Goal: Task Accomplishment & Management: Manage account settings

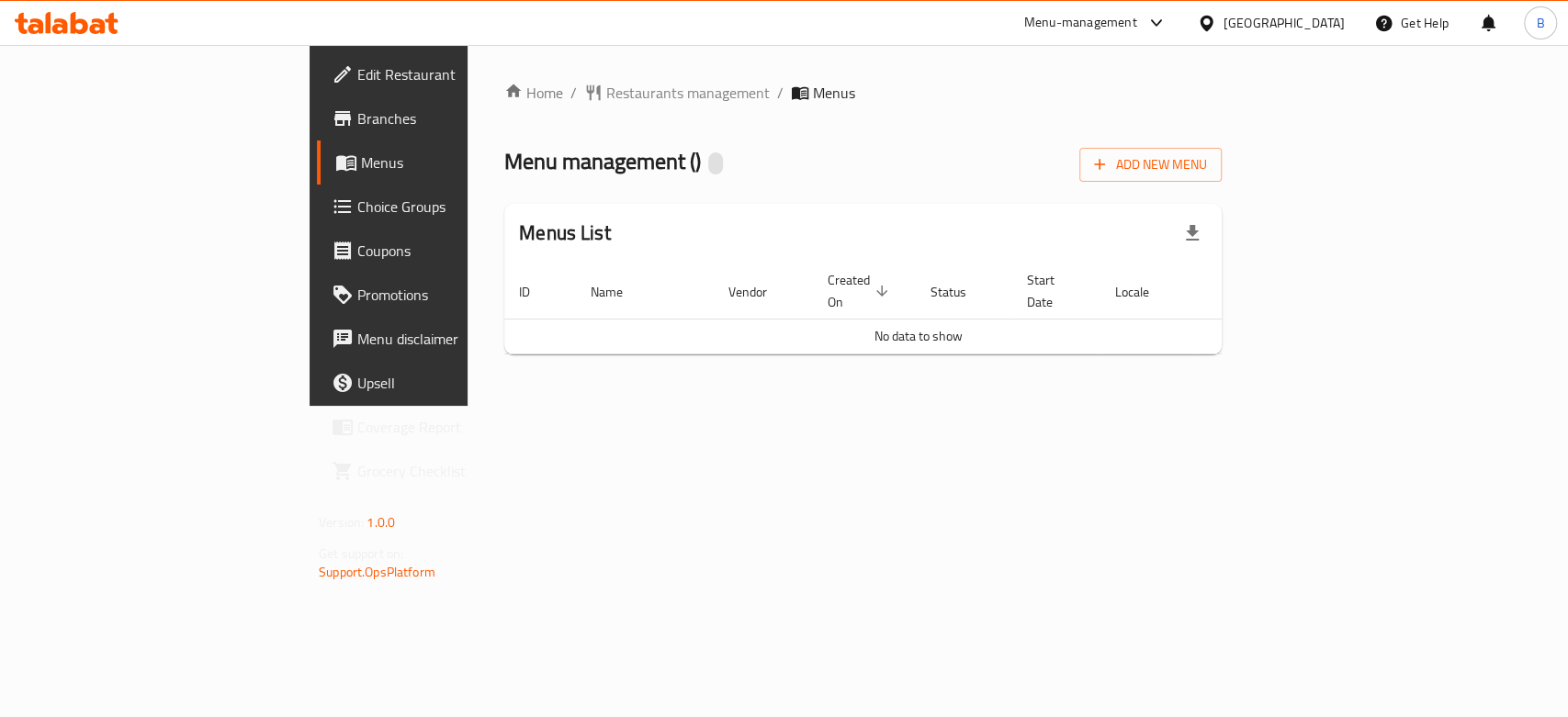
click at [1326, 36] on div "Egypt" at bounding box center [1271, 22] width 177 height 44
click at [1327, 26] on div "Egypt" at bounding box center [1283, 22] width 121 height 20
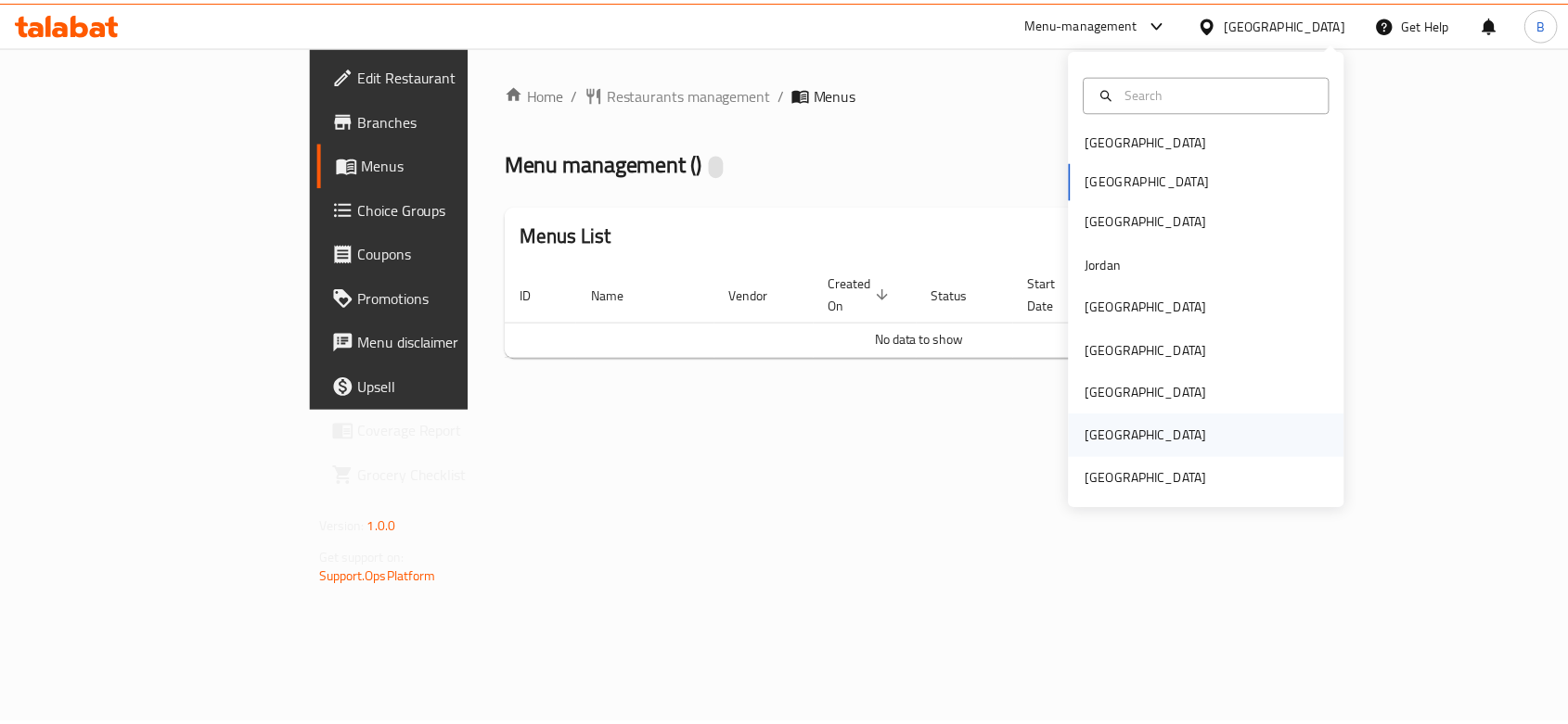
scroll to position [10, 0]
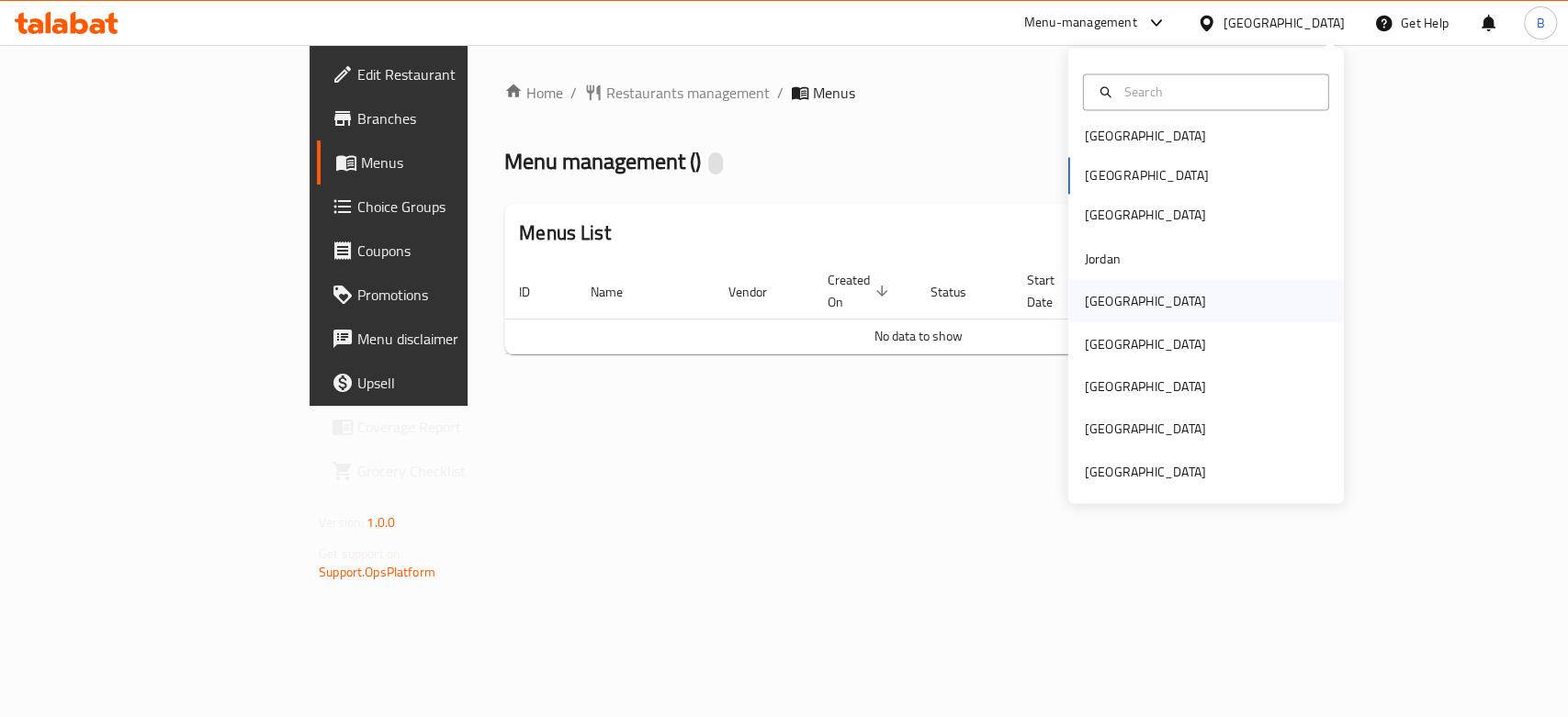
click at [1088, 305] on div "[GEOGRAPHIC_DATA]" at bounding box center [1145, 301] width 121 height 20
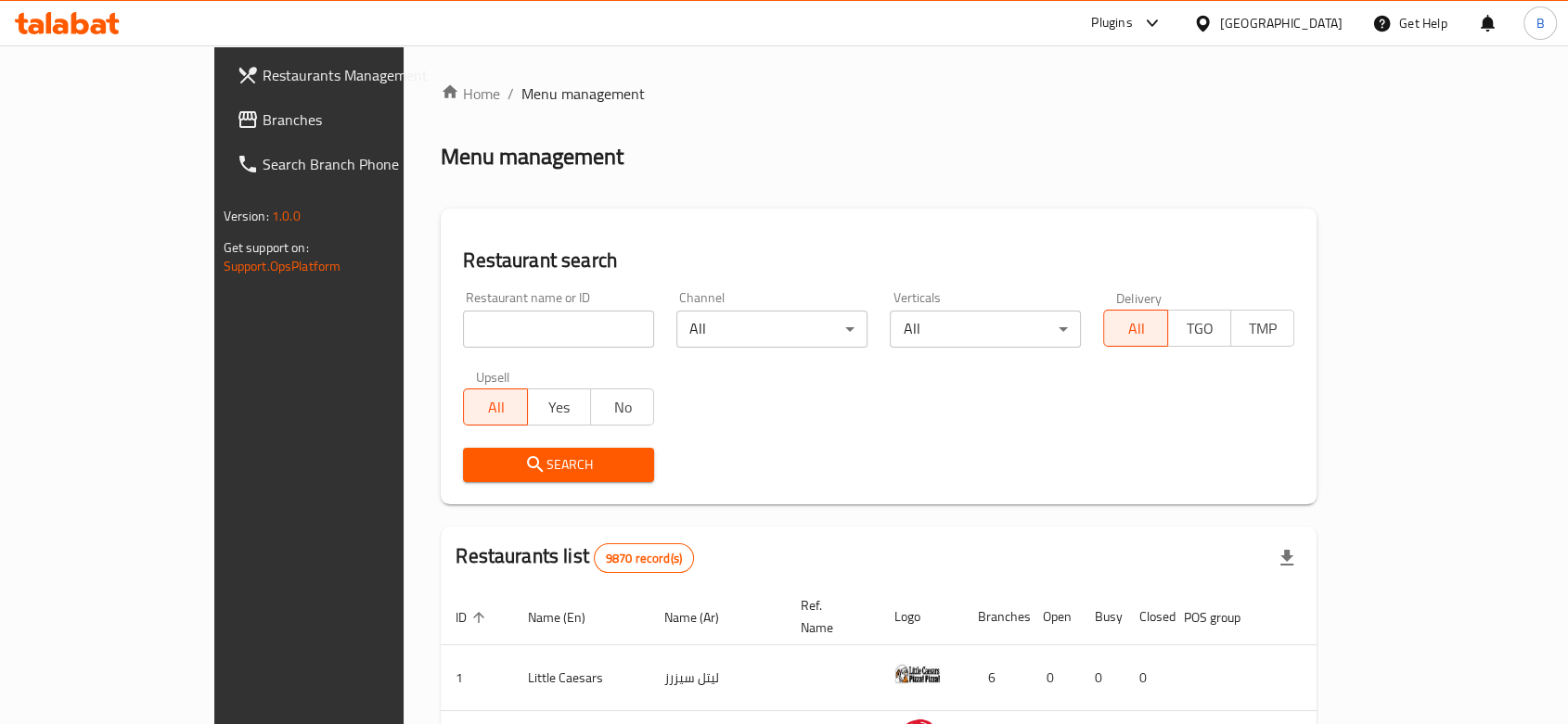
drag, startPoint x: 389, startPoint y: 325, endPoint x: 393, endPoint y: 310, distance: 15.5
click at [463, 325] on input "search" at bounding box center [558, 330] width 191 height 37
type input "floria"
click button "Search" at bounding box center [558, 465] width 191 height 34
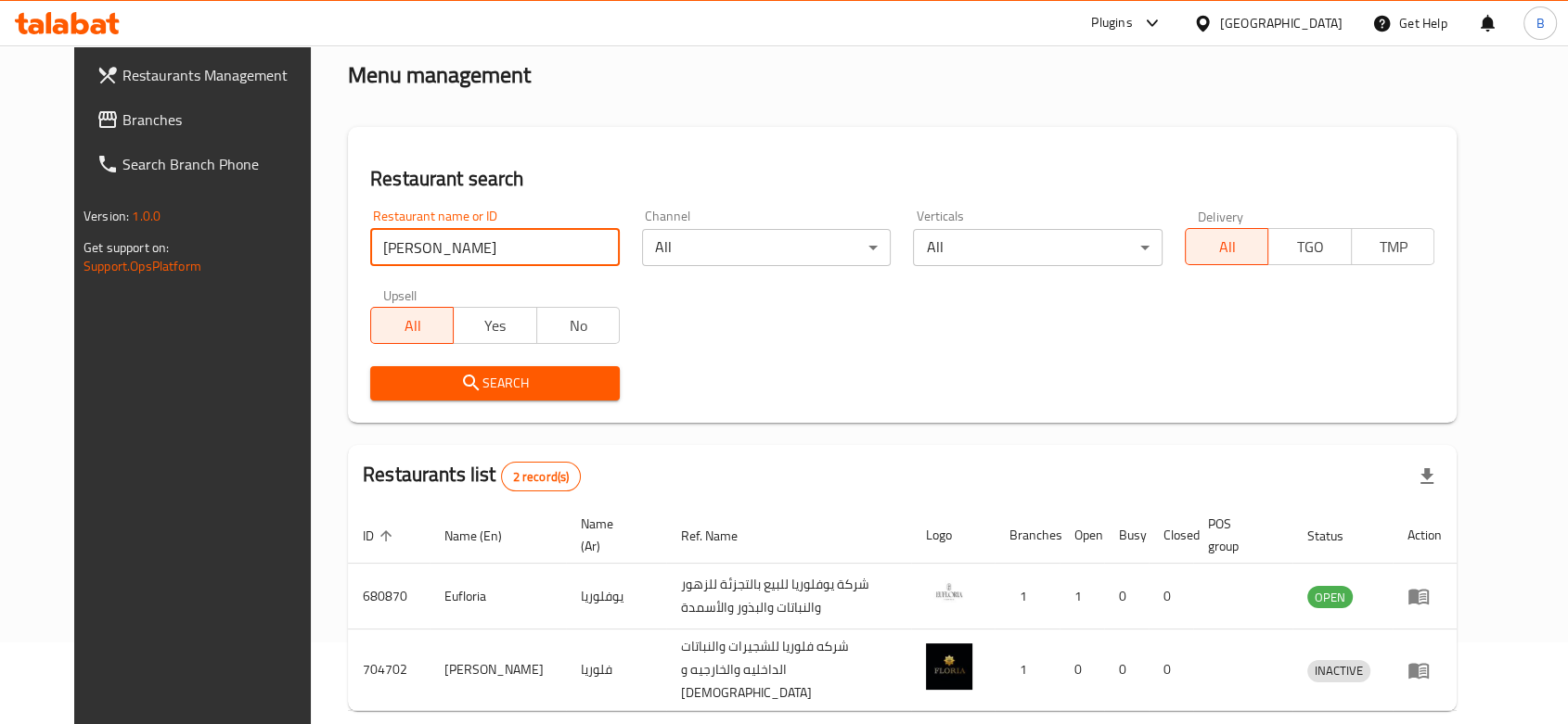
scroll to position [151, 0]
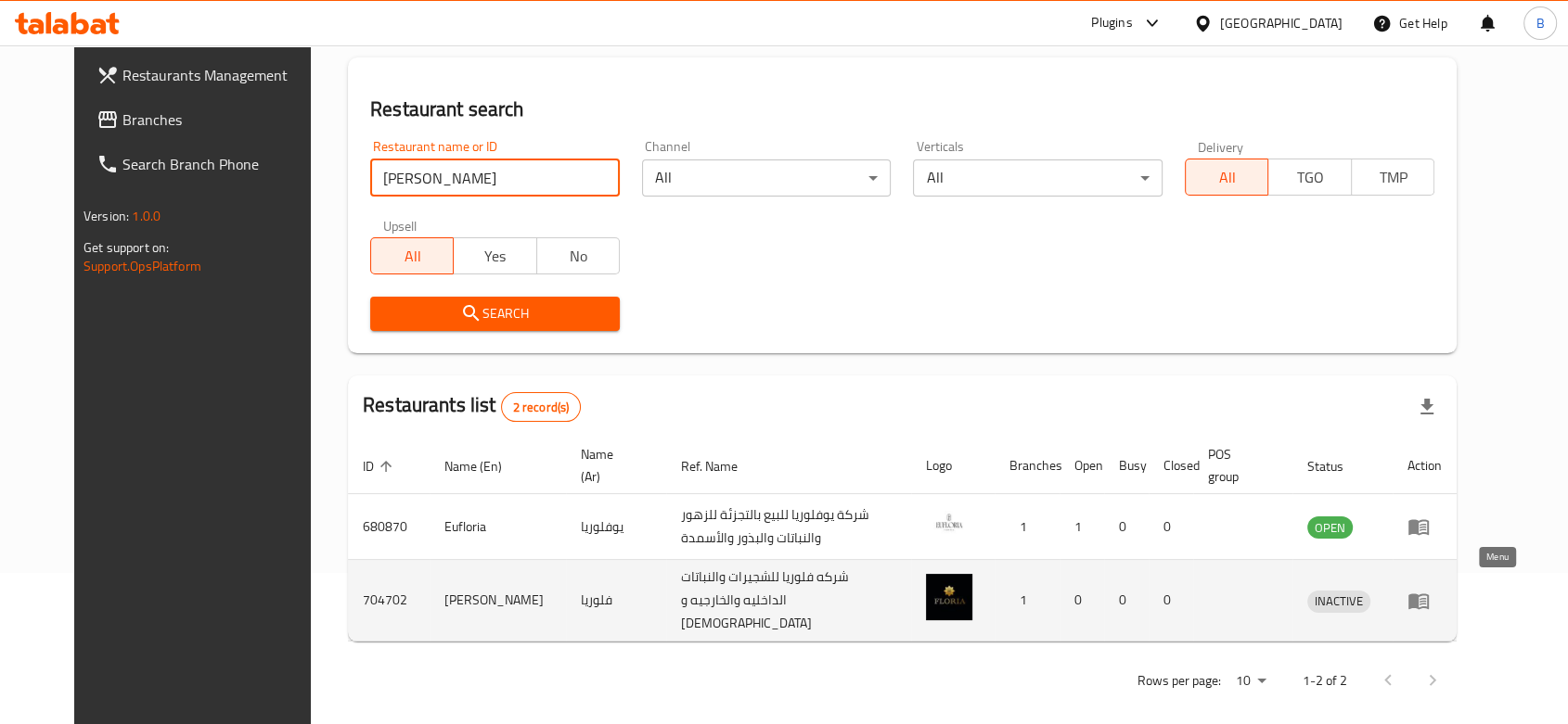
click at [1430, 592] on icon "enhanced table" at bounding box center [1418, 600] width 23 height 23
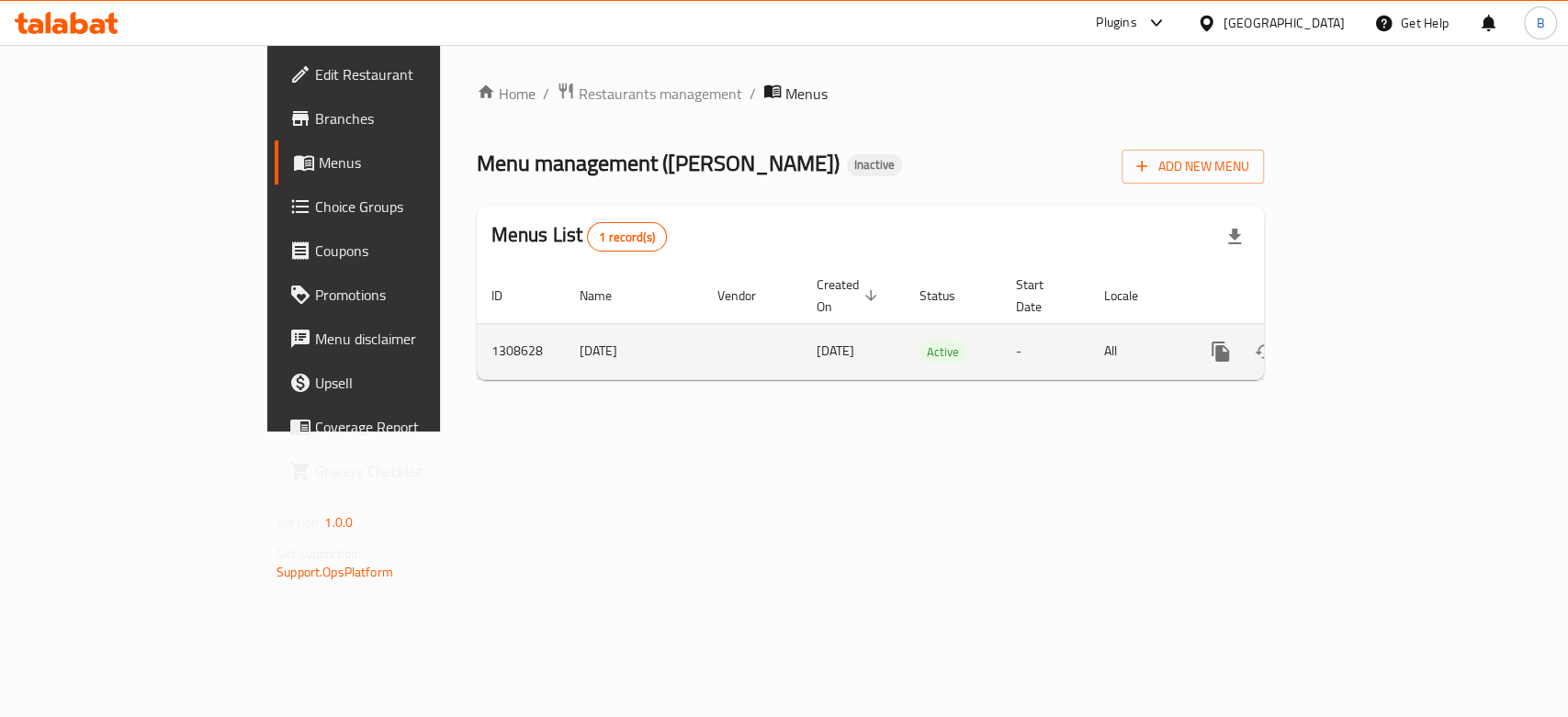
click at [1364, 341] on icon "enhanced table" at bounding box center [1352, 352] width 22 height 22
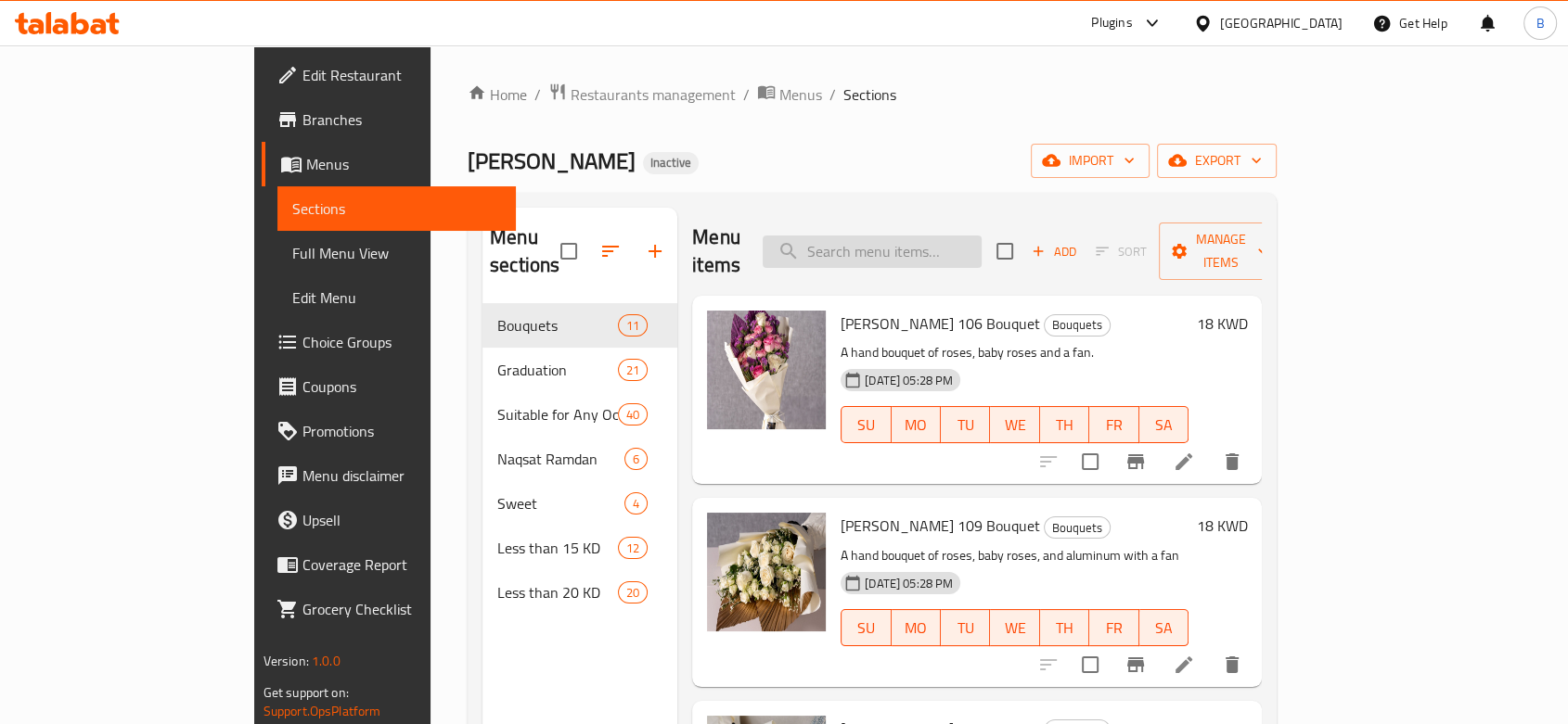
click at [924, 236] on input "search" at bounding box center [871, 251] width 219 height 32
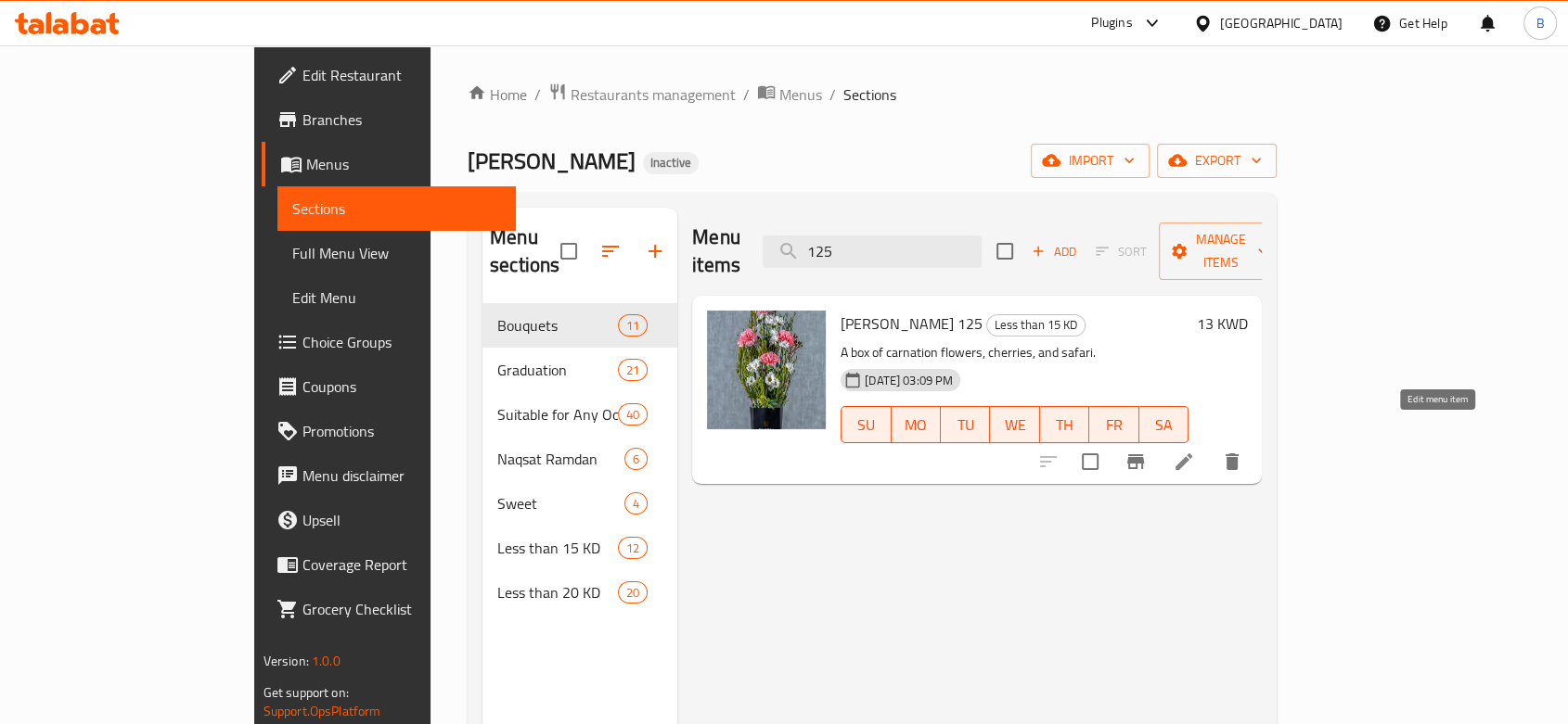
type input "125"
click at [1195, 451] on icon at bounding box center [1183, 462] width 23 height 23
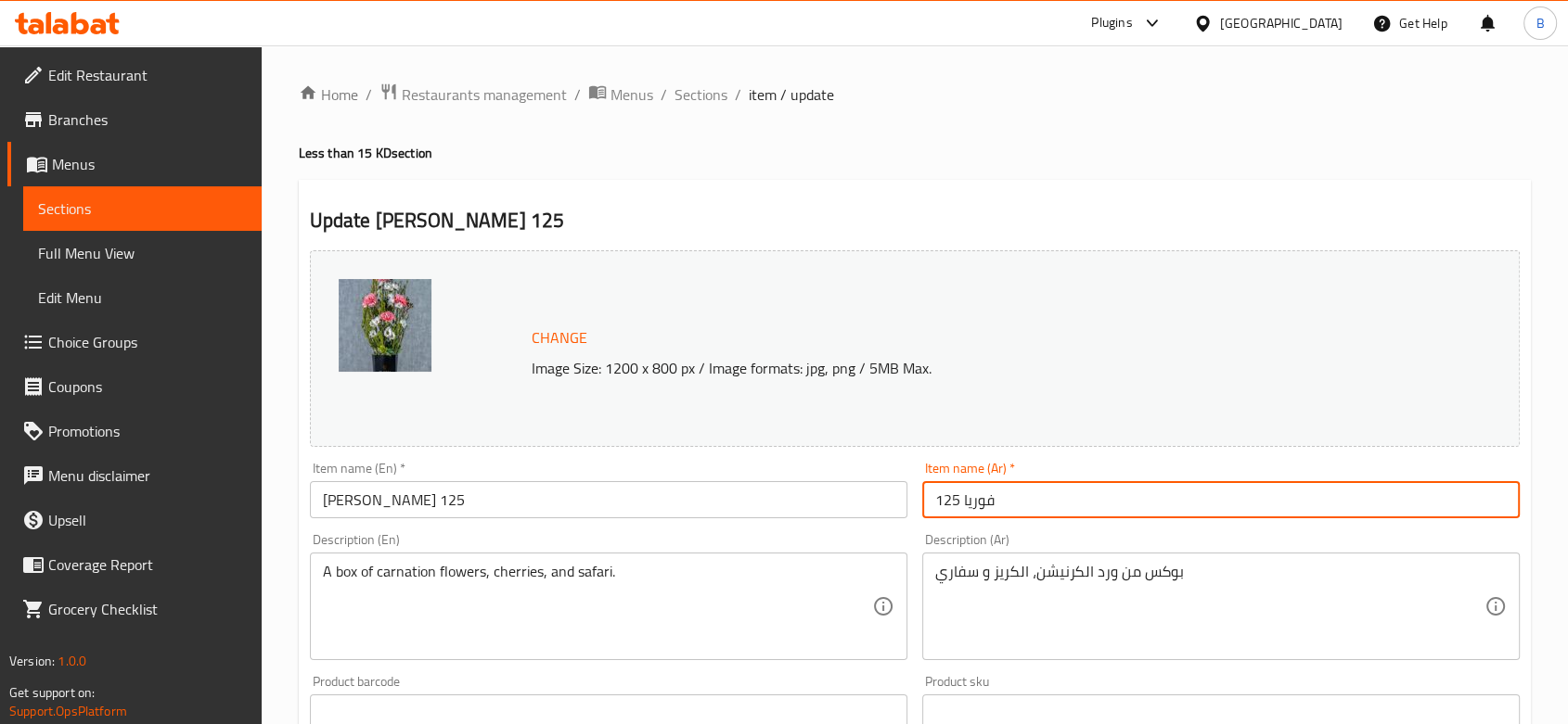
click at [985, 492] on input "فوريا 125" at bounding box center [1221, 500] width 598 height 37
drag, startPoint x: 995, startPoint y: 514, endPoint x: 981, endPoint y: 514, distance: 14.0
click at [981, 514] on input "فوريا 125" at bounding box center [1221, 500] width 598 height 37
click at [983, 505] on input "فوريا 125" at bounding box center [1221, 500] width 598 height 37
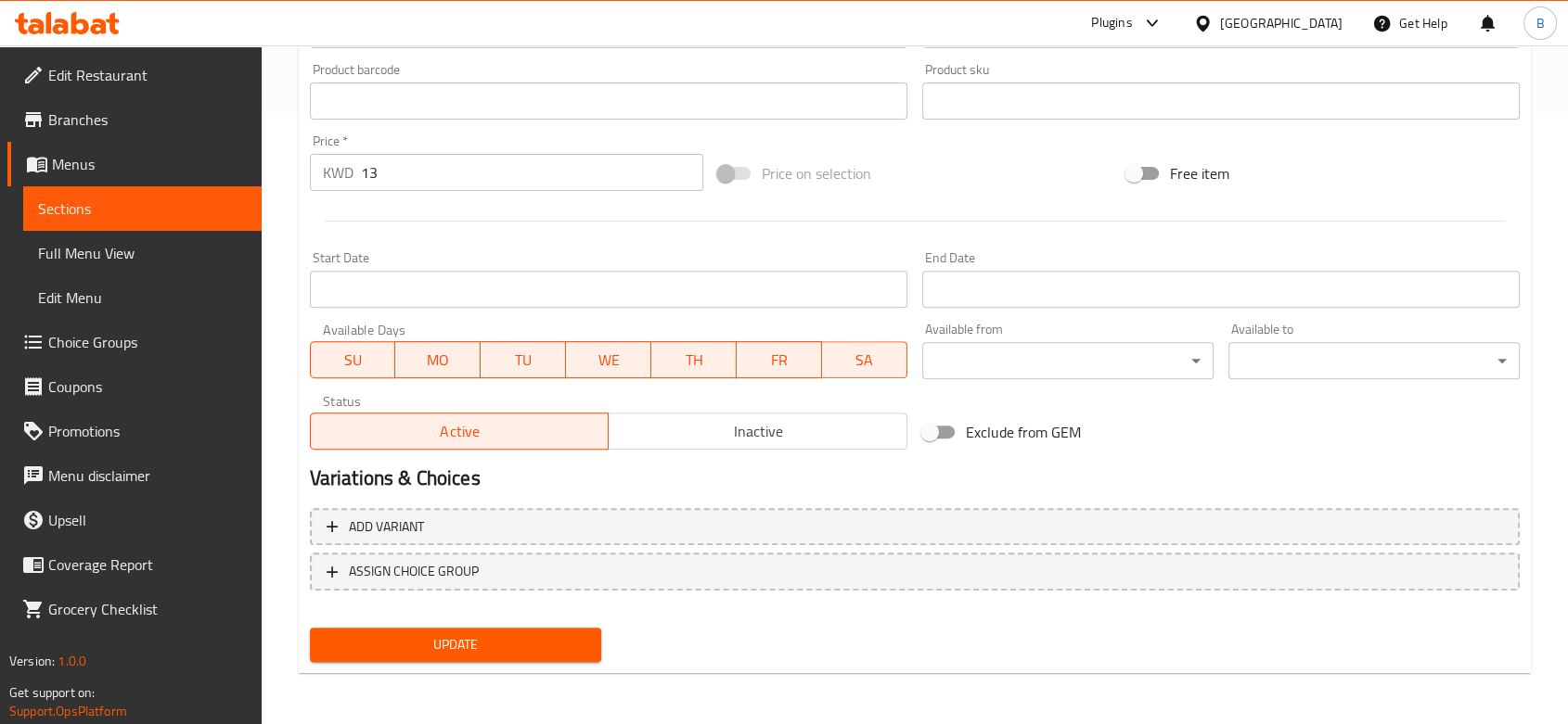
type input "فلوريا 125"
click at [546, 639] on span "Update" at bounding box center [455, 646] width 262 height 24
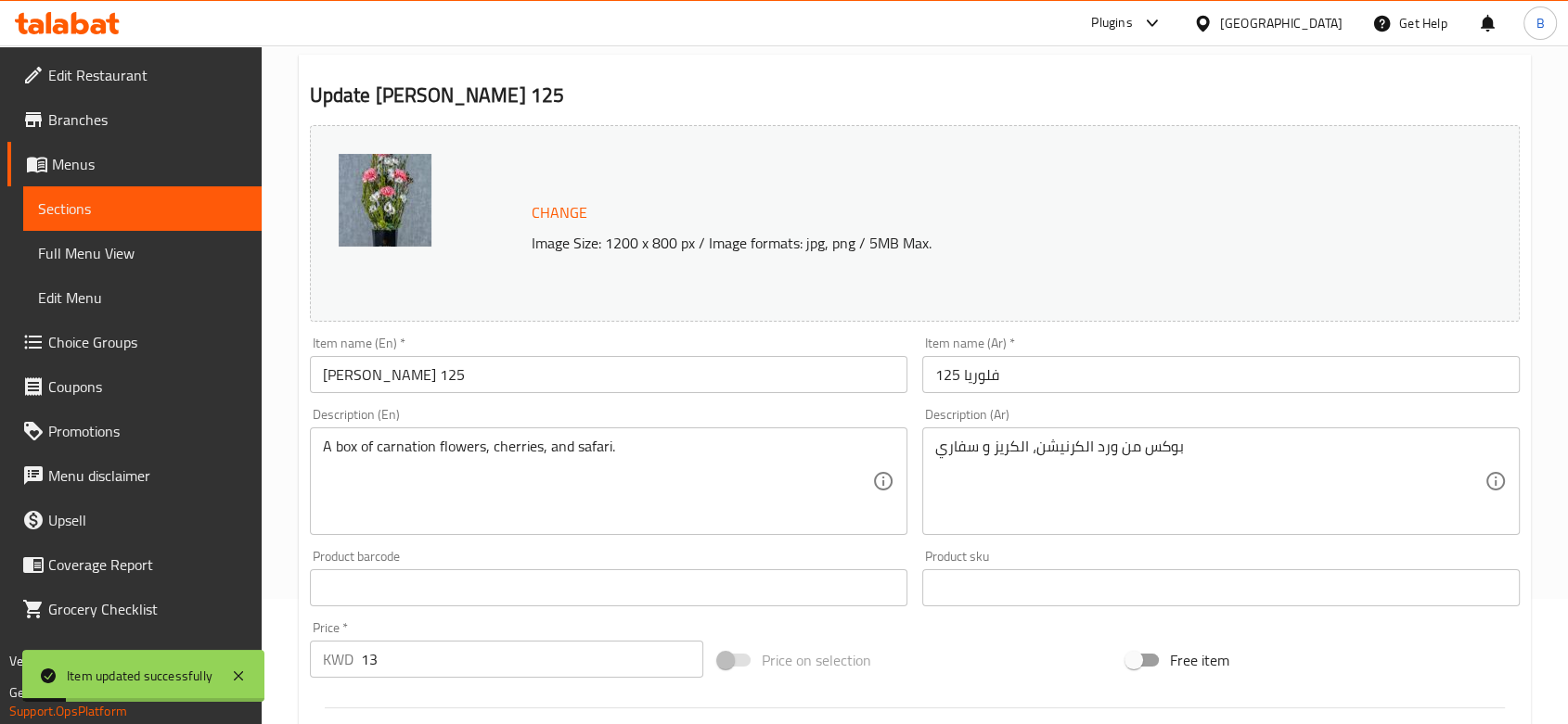
scroll to position [0, 0]
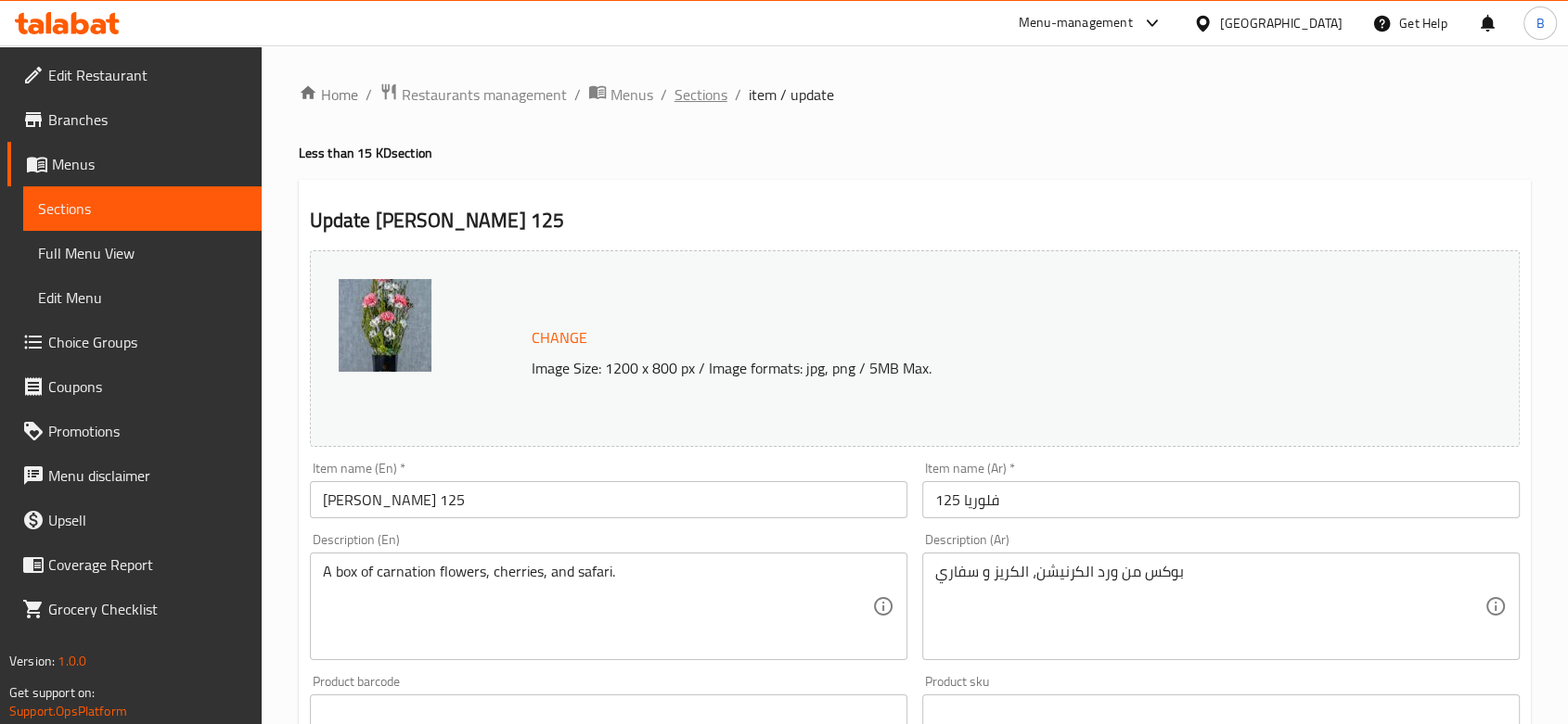
click at [693, 97] on span "Sections" at bounding box center [701, 94] width 53 height 23
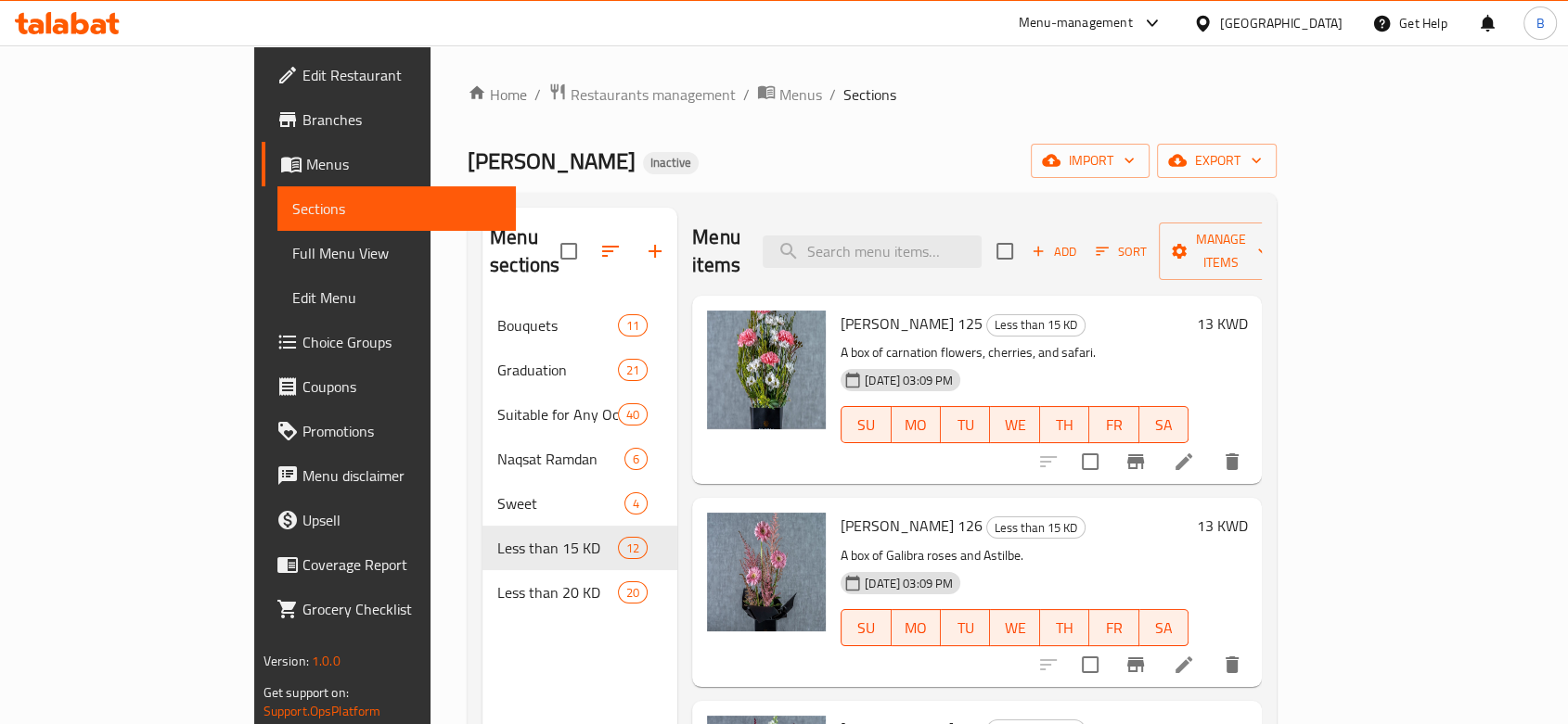
click at [968, 161] on div "[PERSON_NAME] Inactive import export" at bounding box center [872, 161] width 809 height 34
click at [915, 235] on input "search" at bounding box center [871, 251] width 219 height 32
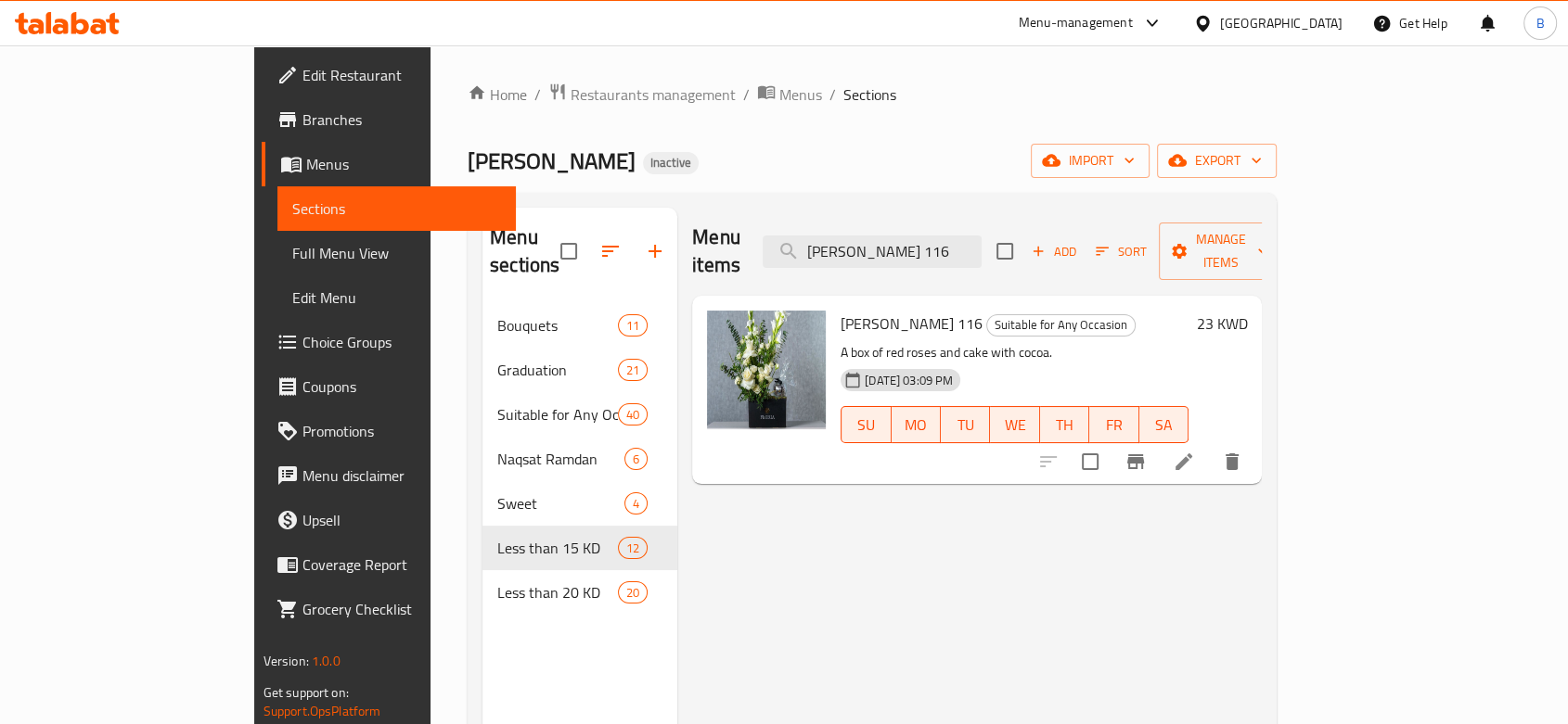
click at [841, 310] on span "Floria 116" at bounding box center [912, 324] width 142 height 27
copy h6 "Floria 116"
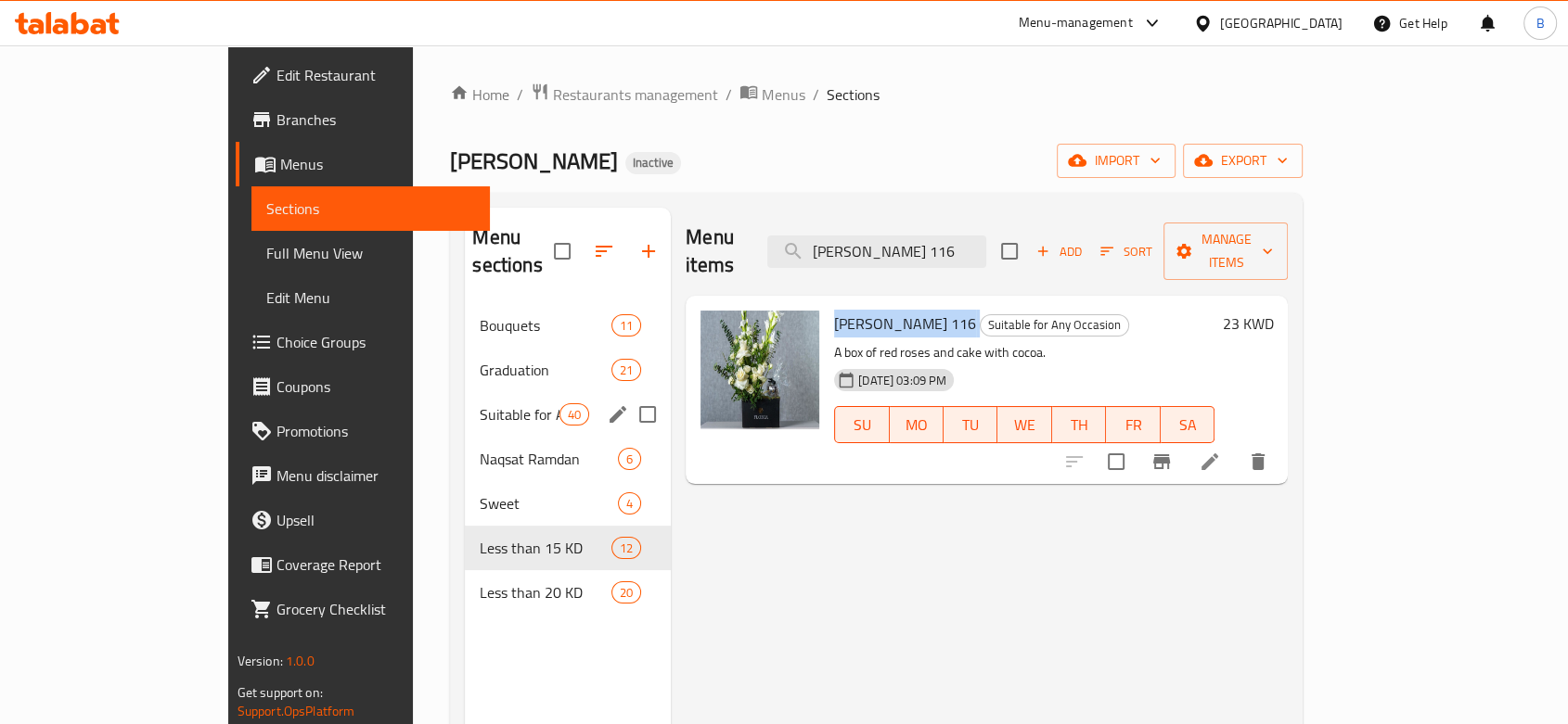
click at [480, 403] on span "Suitable for Any Occasion" at bounding box center [519, 414] width 78 height 23
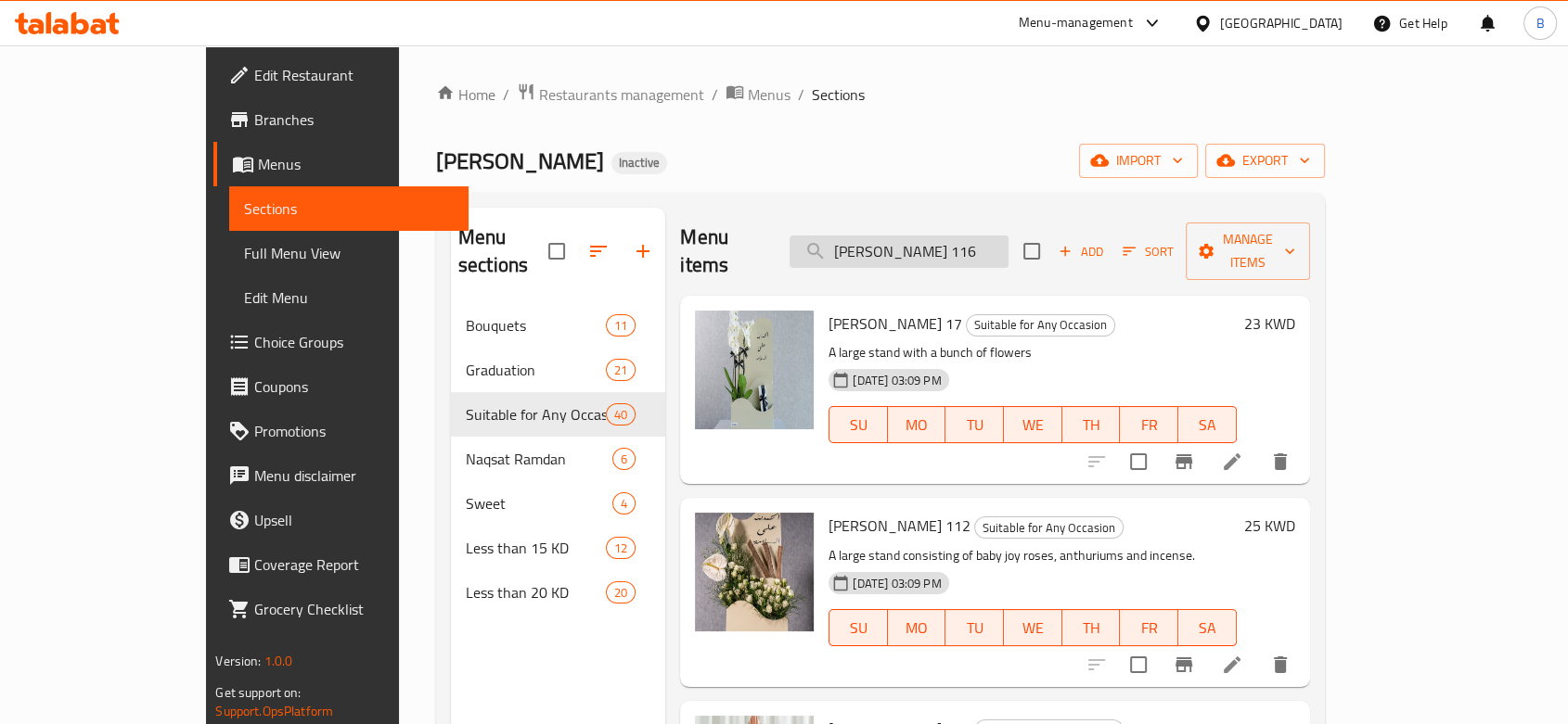
click at [978, 235] on input "floria 116" at bounding box center [899, 251] width 219 height 32
click at [967, 235] on input "floria 116" at bounding box center [899, 251] width 219 height 32
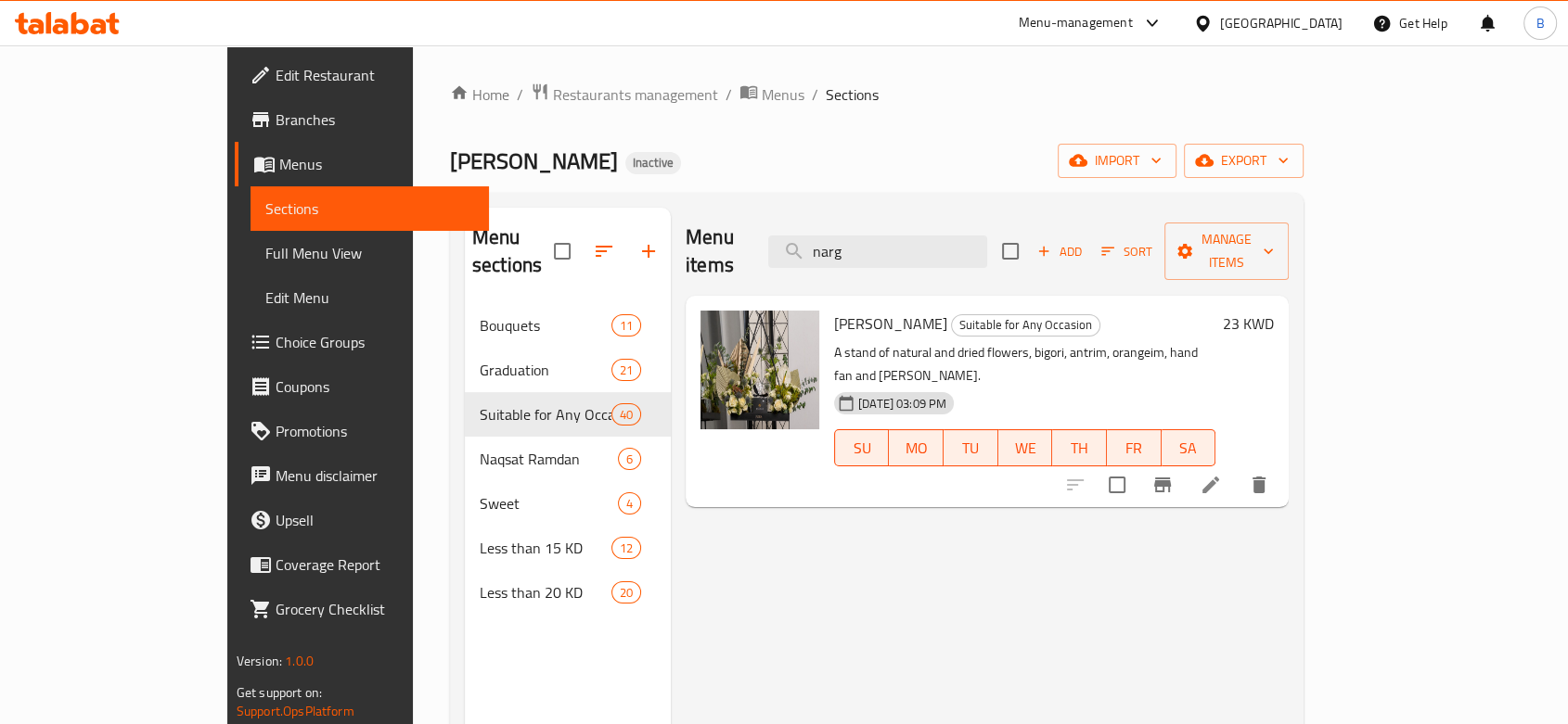
type input "narg"
click at [1236, 468] on li at bounding box center [1210, 485] width 52 height 33
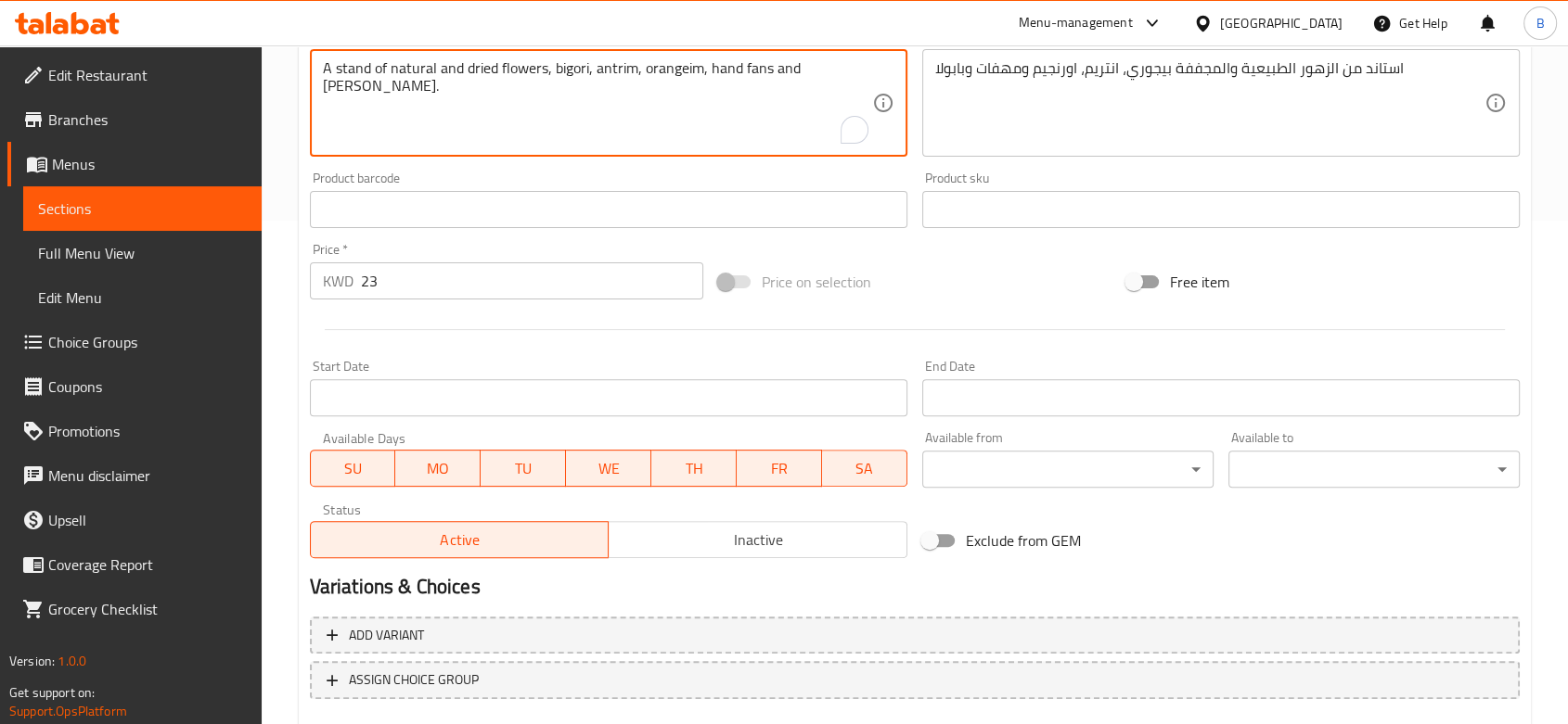
scroll to position [612, 0]
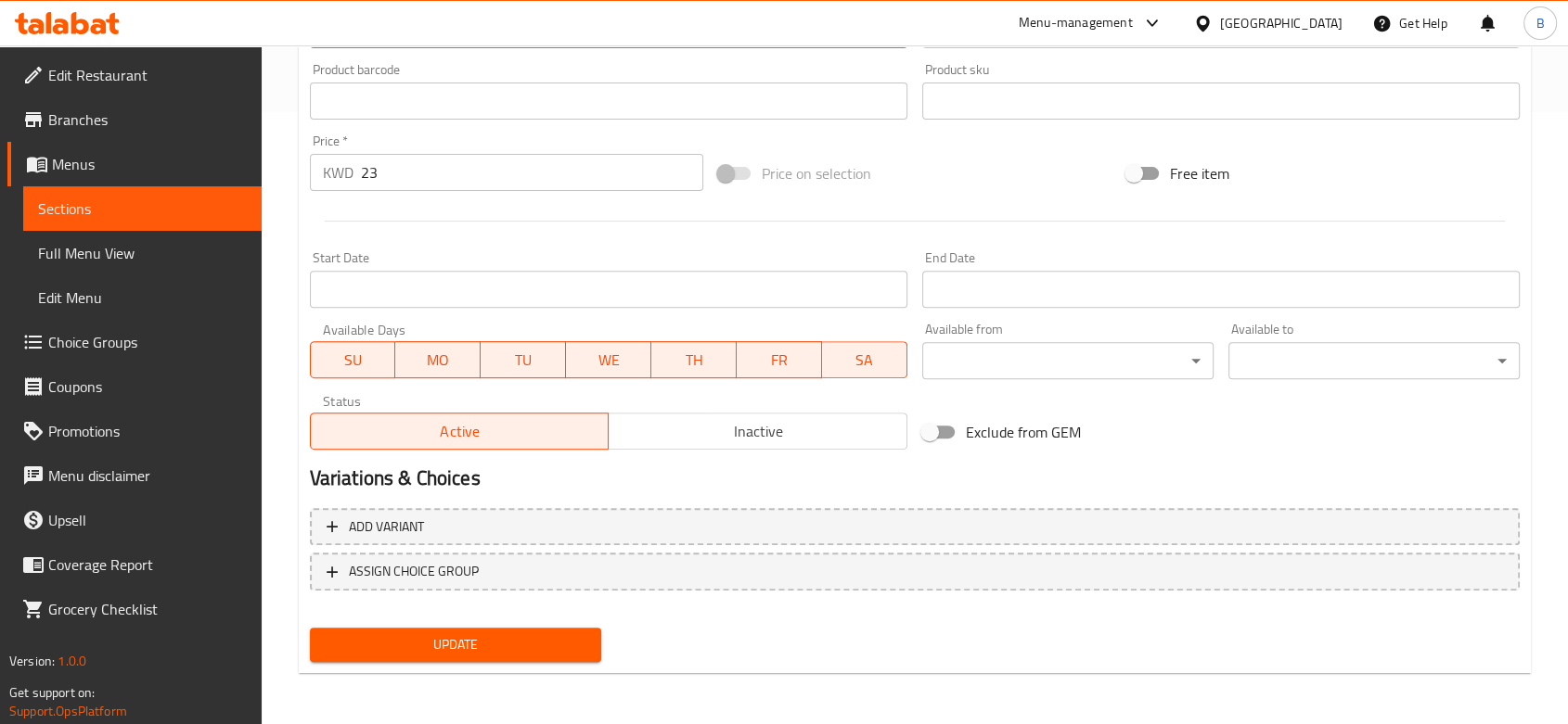
type textarea "A stand of natural and dried flowers, bigori, antrim, orangeim, hand fans and b…"
click at [560, 637] on span "Update" at bounding box center [455, 646] width 262 height 24
type textarea "استاند من الزهور الطبيعية والمجففة بيجوري، انتريم، اورنجيم، مهفات وبابولا"
click at [495, 646] on span "Update" at bounding box center [455, 646] width 262 height 24
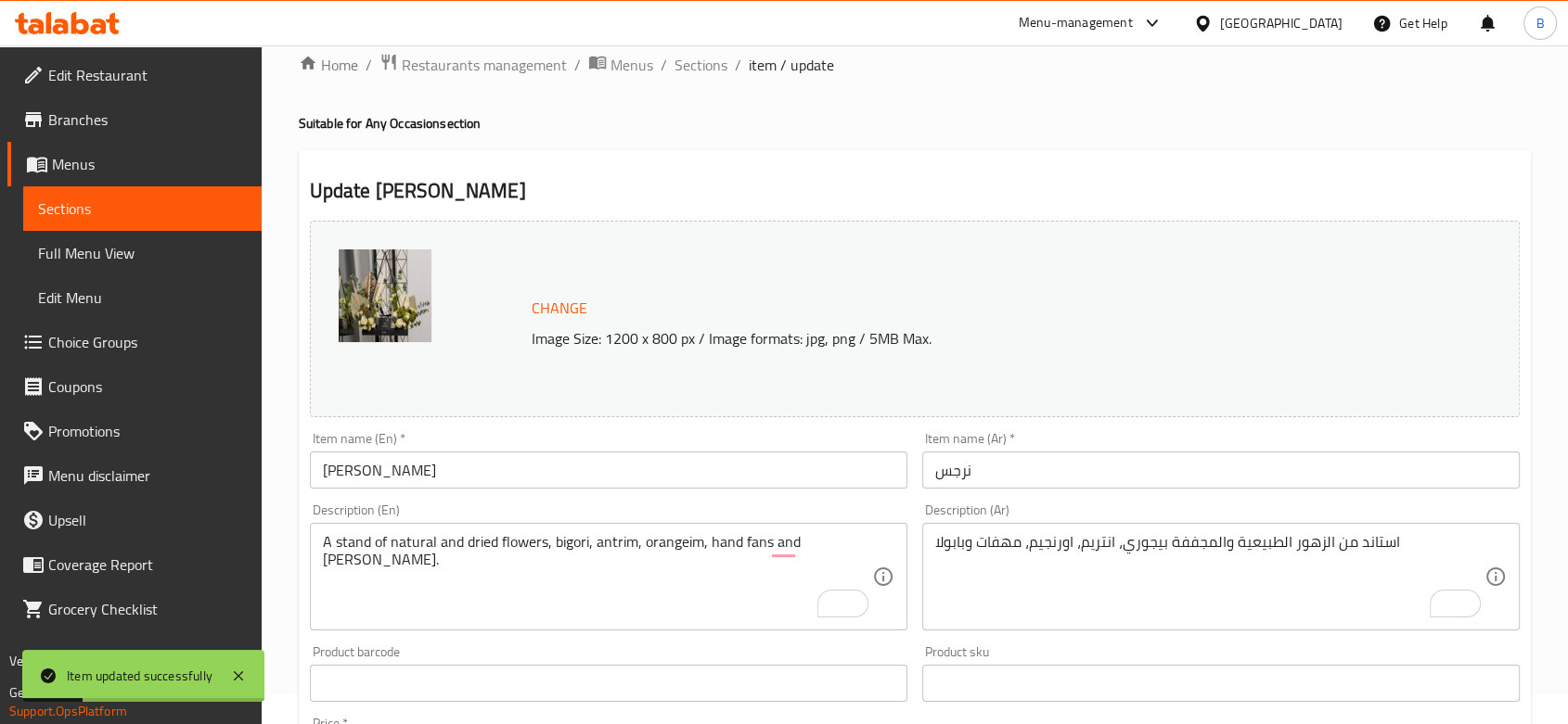
scroll to position [0, 0]
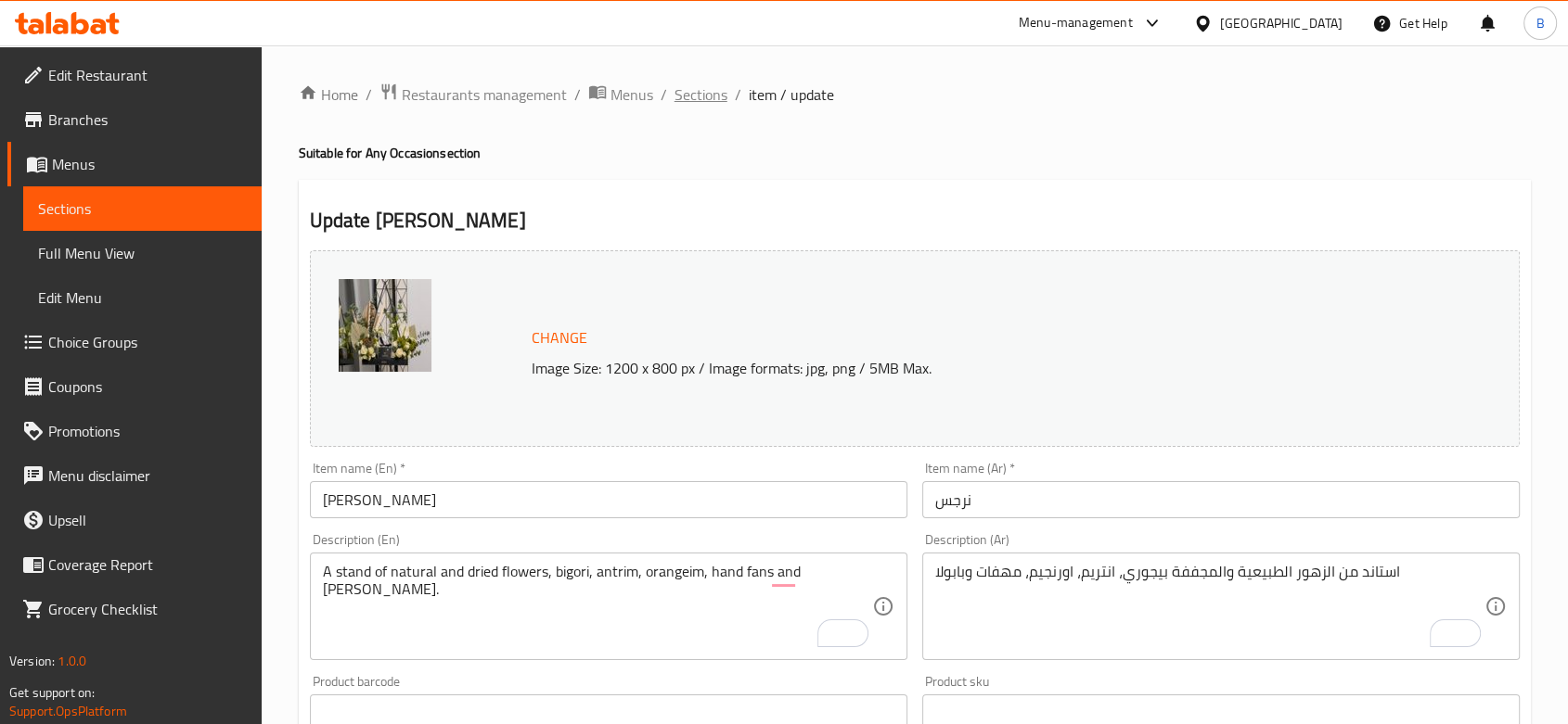
click at [697, 97] on span "Sections" at bounding box center [701, 94] width 53 height 23
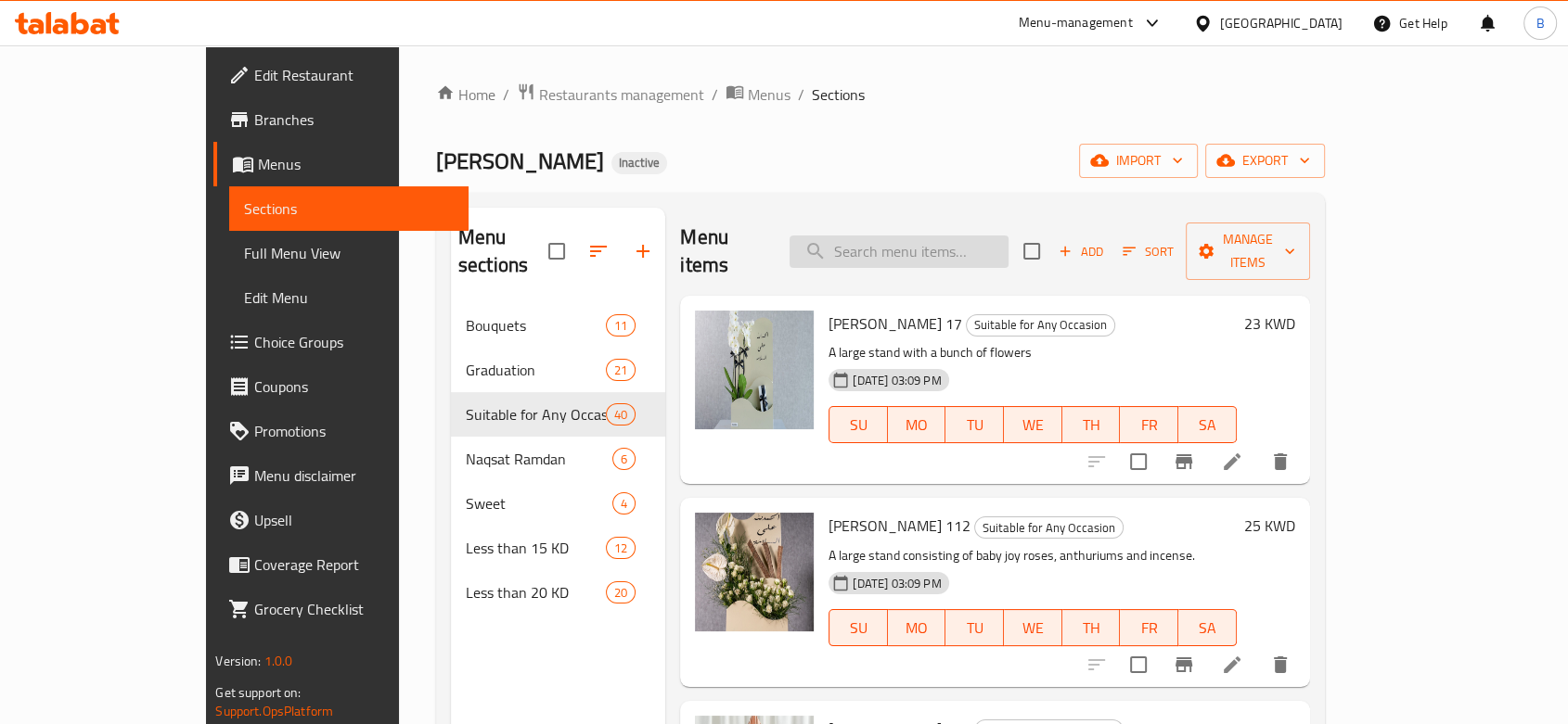
click at [942, 242] on input "search" at bounding box center [899, 251] width 219 height 32
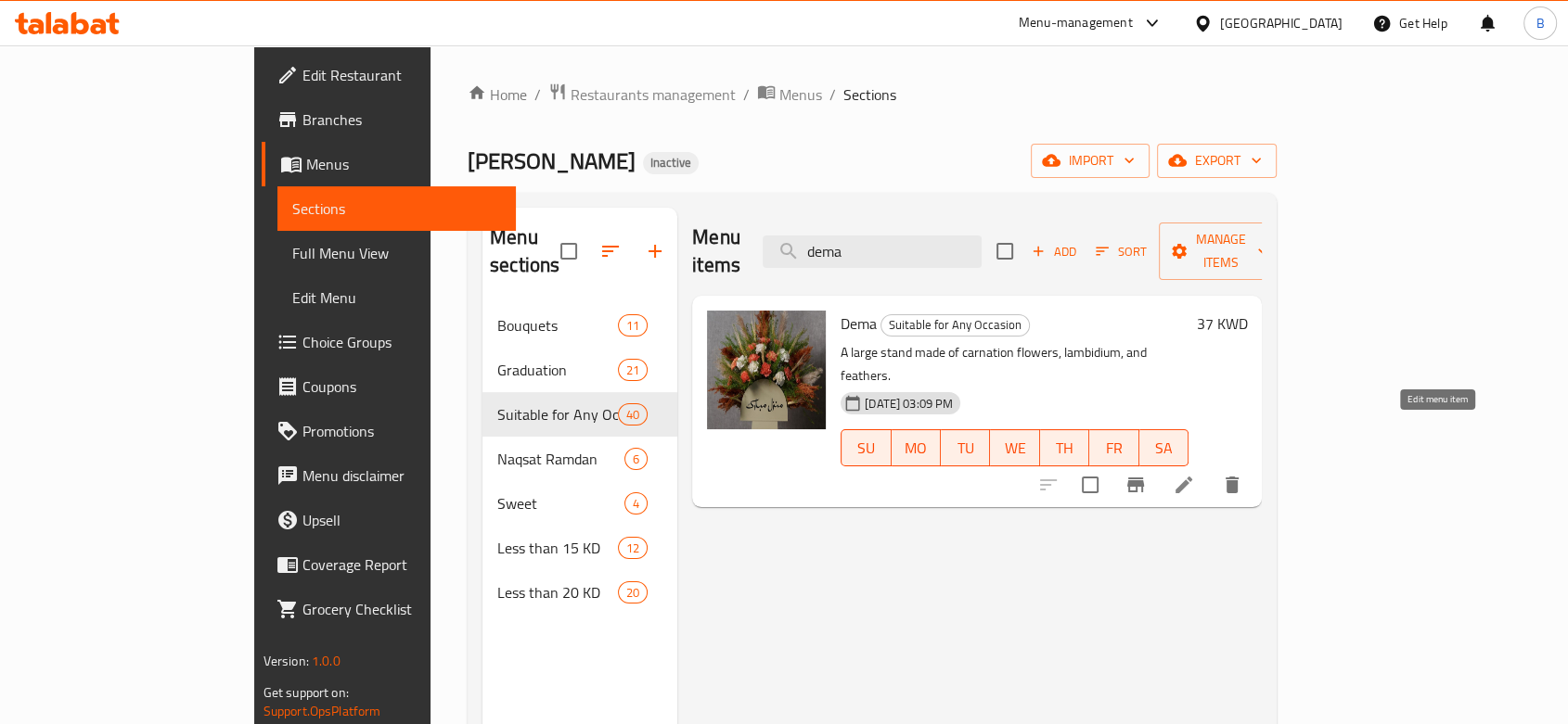
type input "dema"
click at [1192, 477] on icon at bounding box center [1183, 485] width 17 height 17
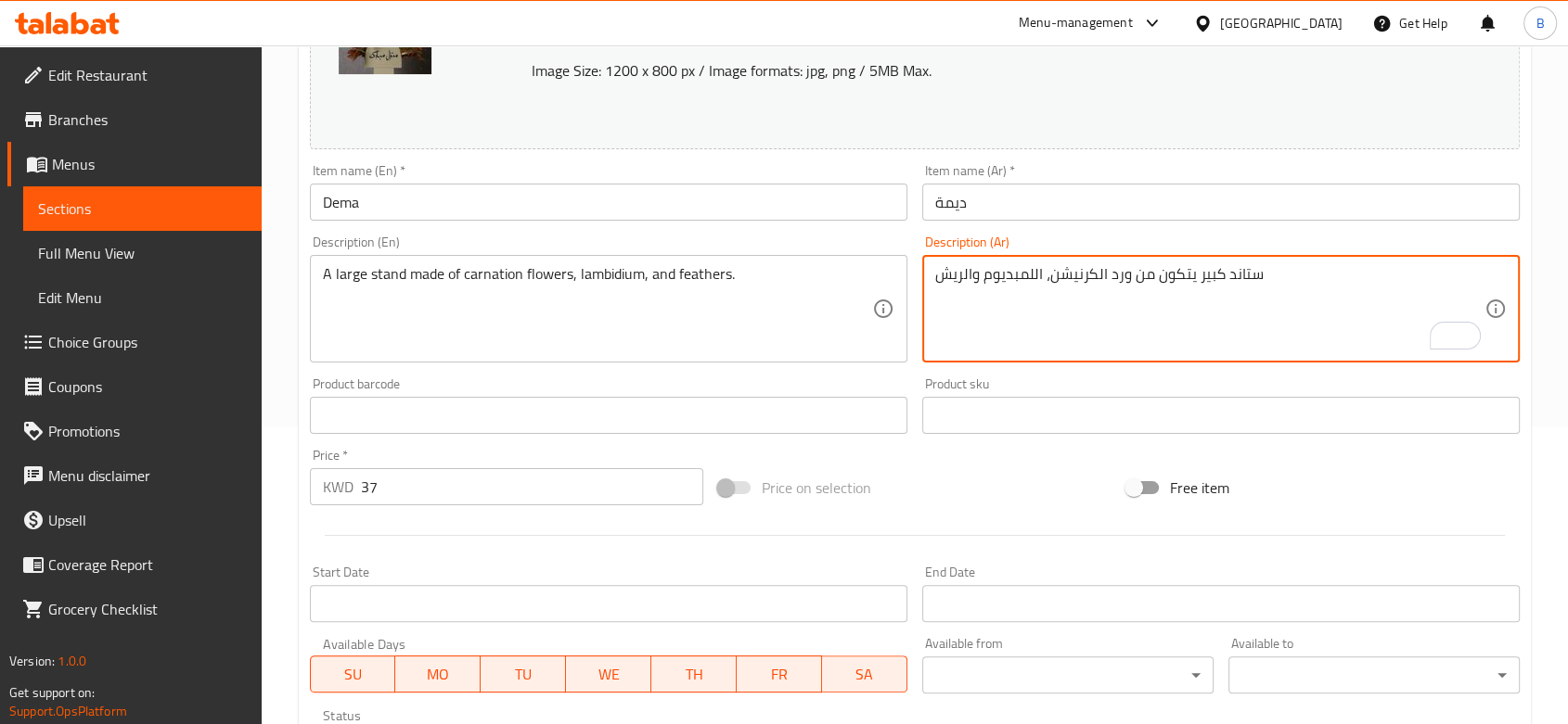
scroll to position [612, 0]
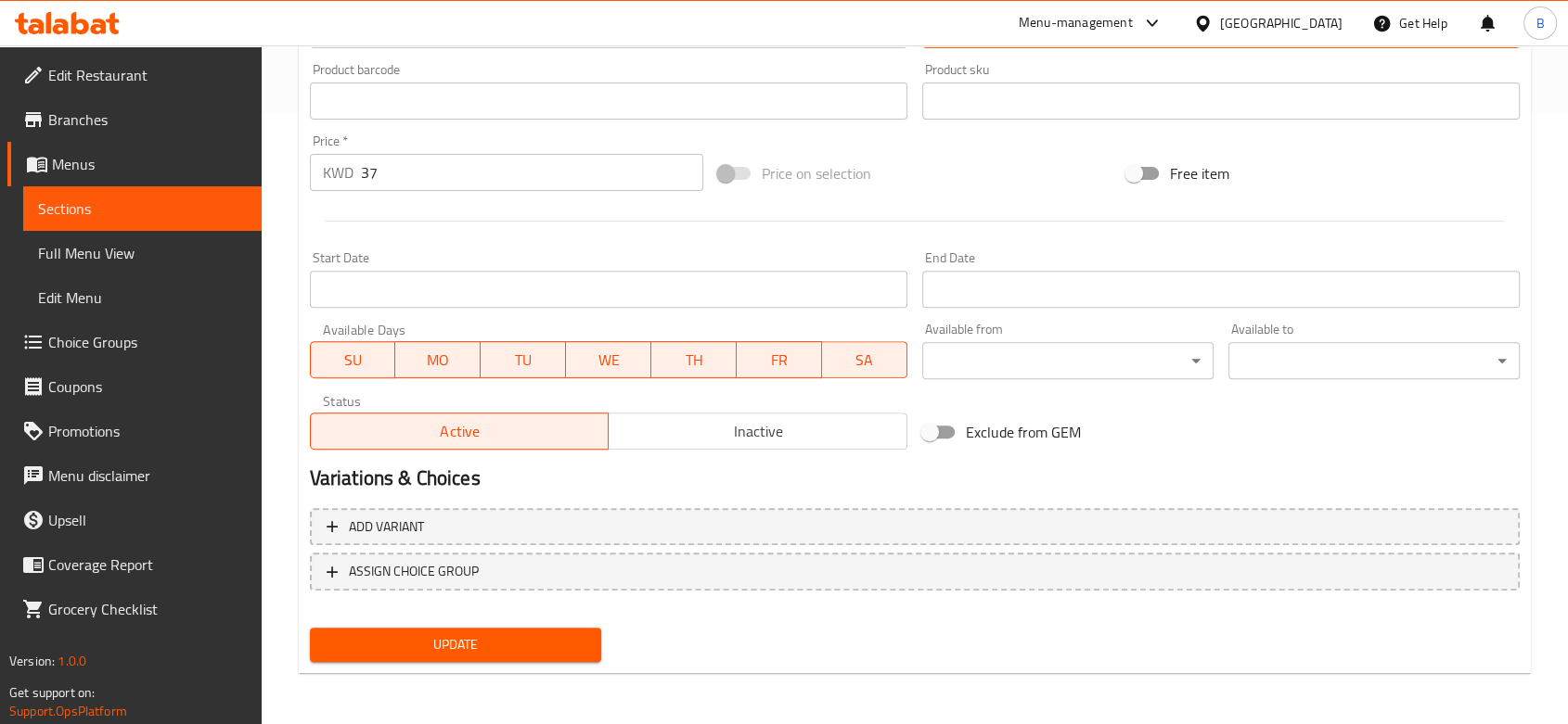
type textarea "ستاند كبير يتكون من ورد الكرنيشن، اللمبديوم والريش"
click at [497, 631] on button "Update" at bounding box center [455, 645] width 291 height 34
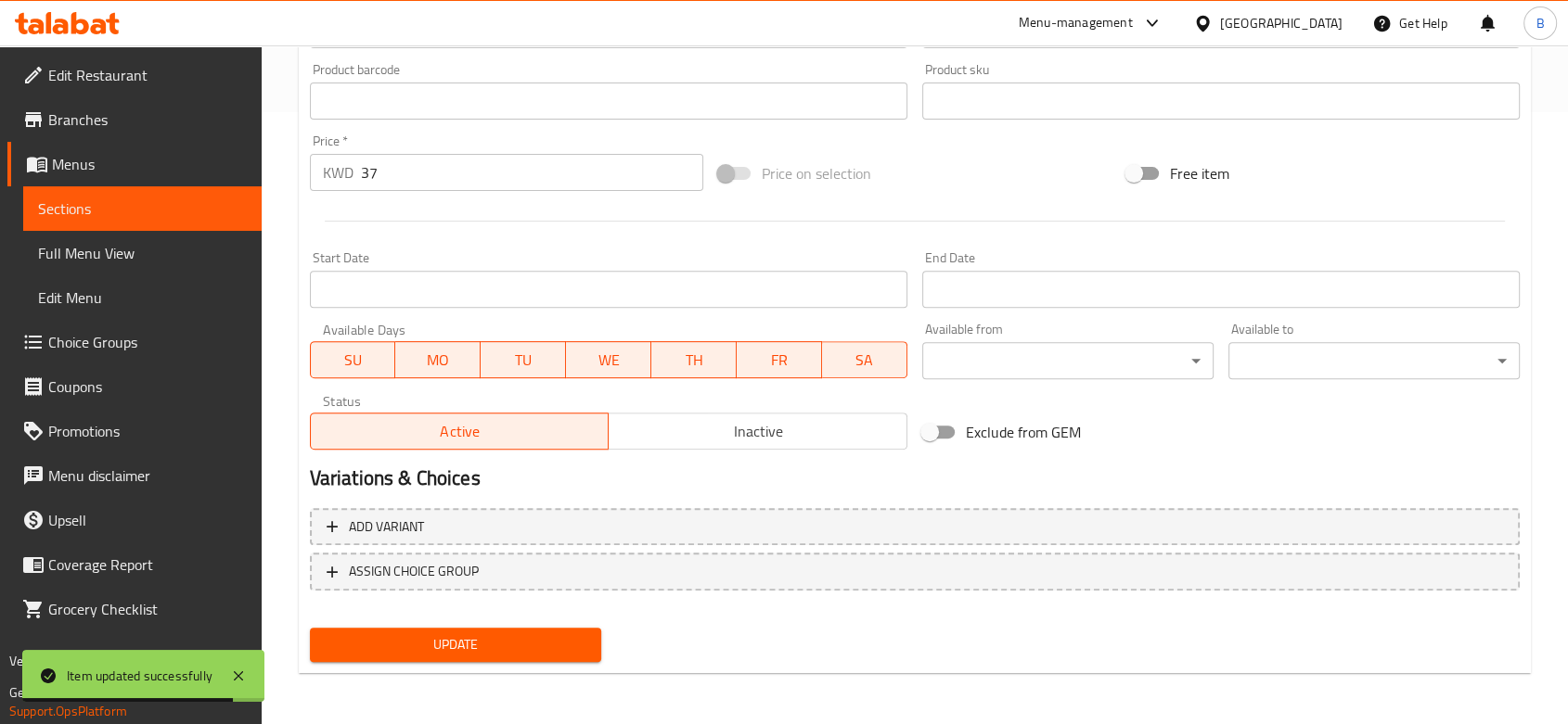
scroll to position [0, 0]
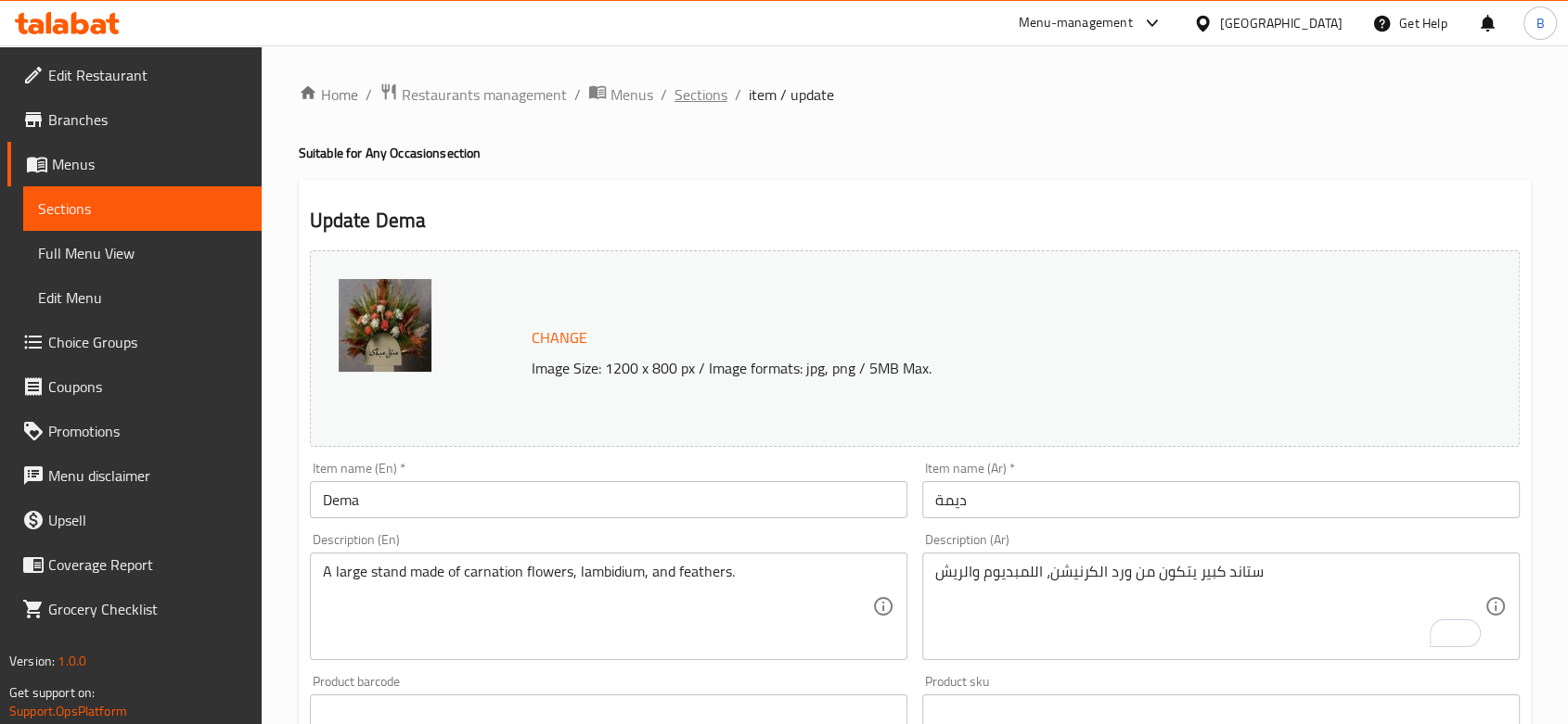
click at [686, 93] on span "Sections" at bounding box center [701, 94] width 53 height 23
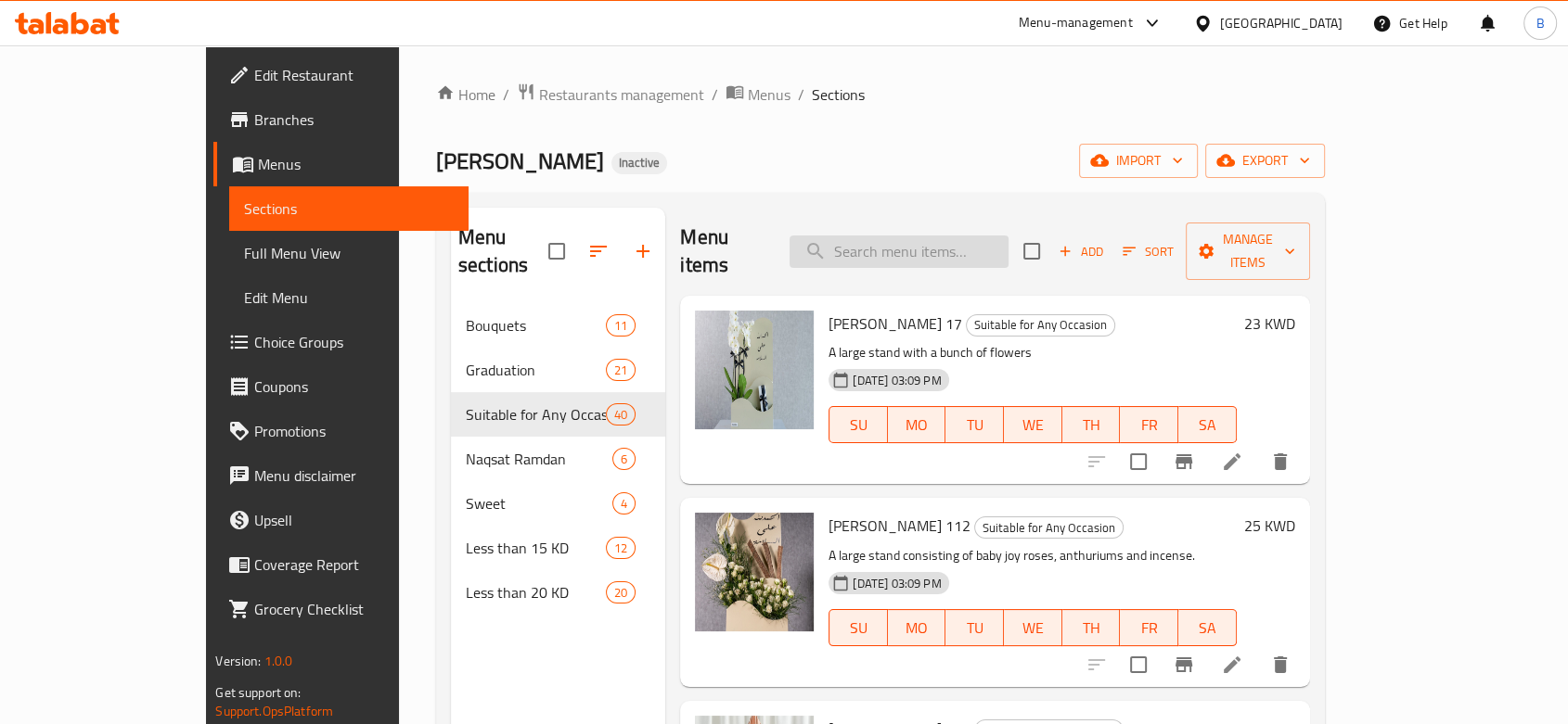
click at [962, 235] on input "search" at bounding box center [899, 251] width 219 height 32
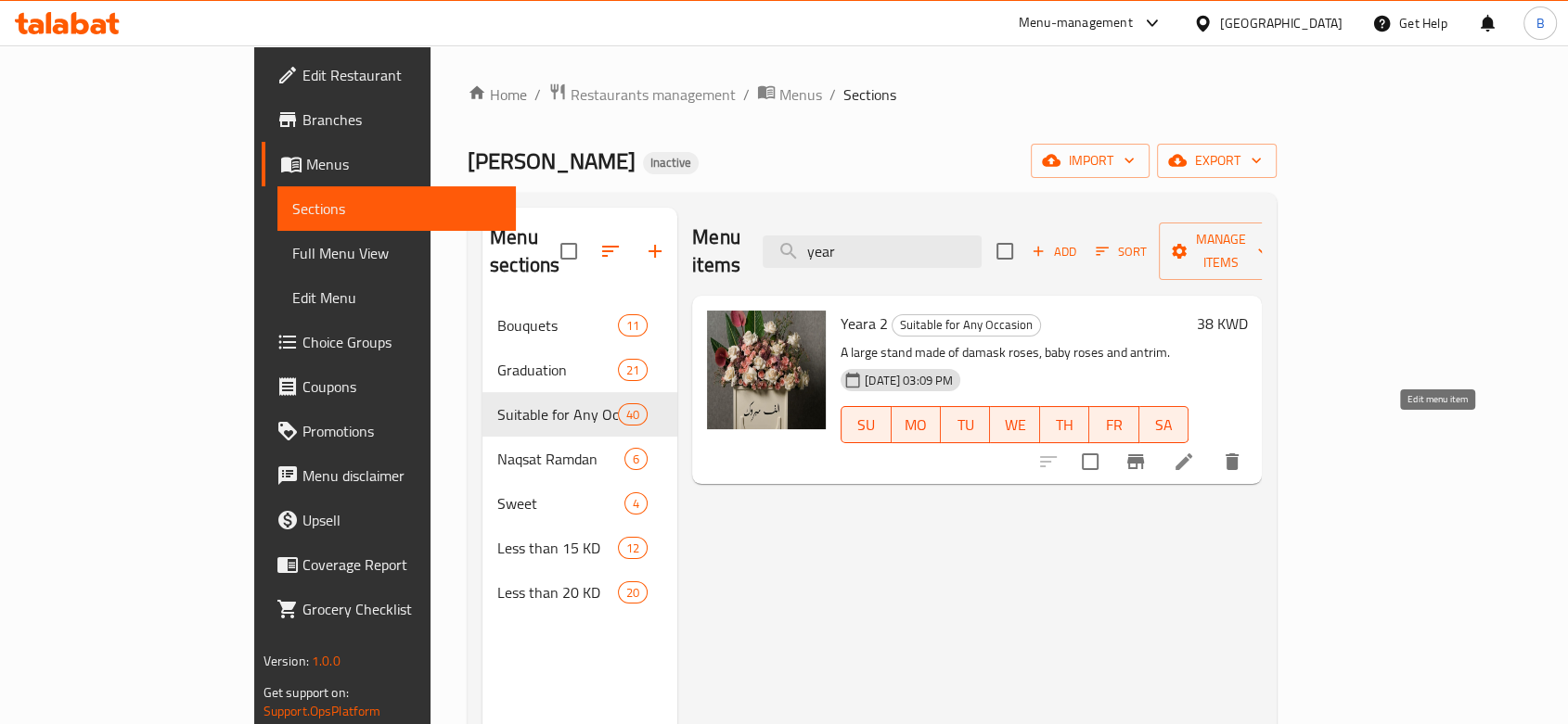
type input "year"
click at [1192, 453] on icon at bounding box center [1183, 461] width 17 height 17
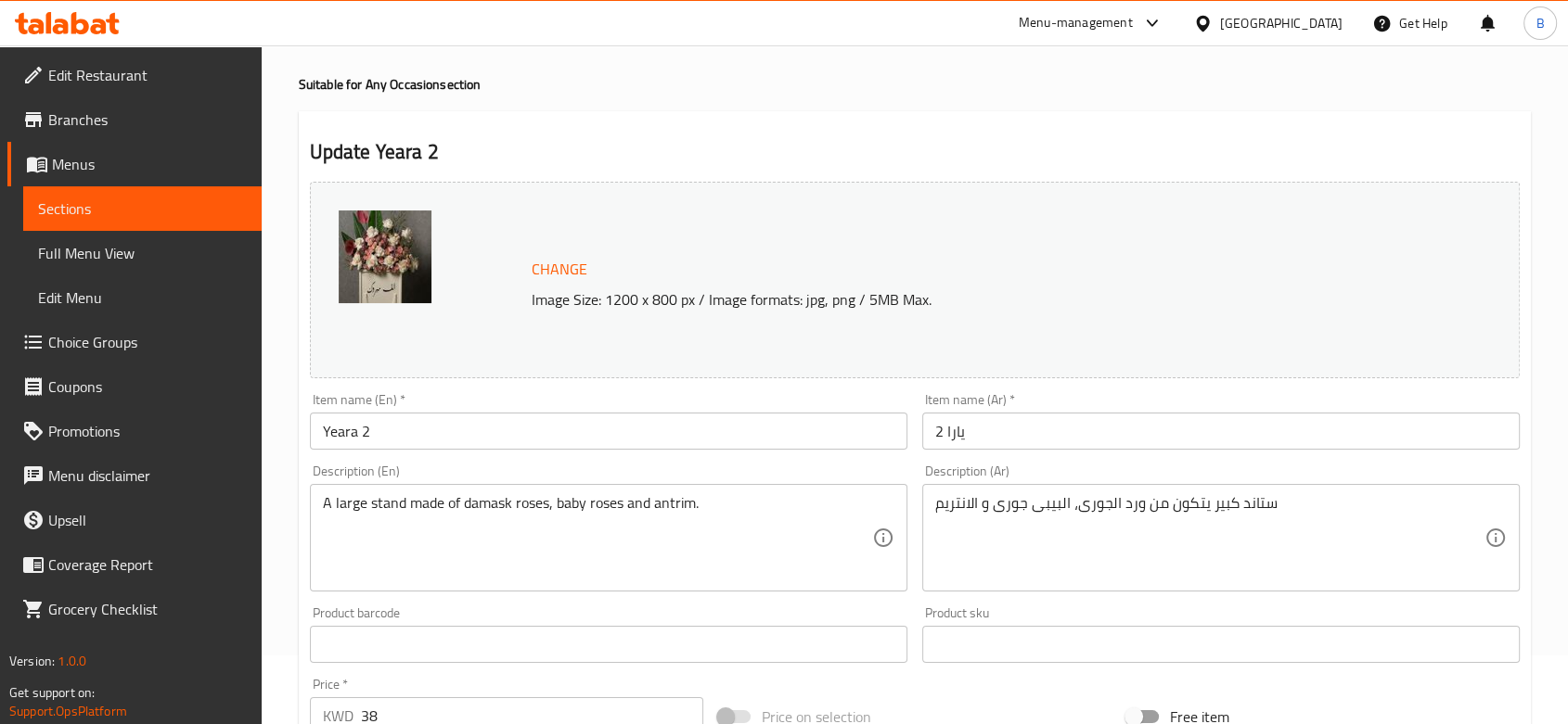
scroll to position [103, 0]
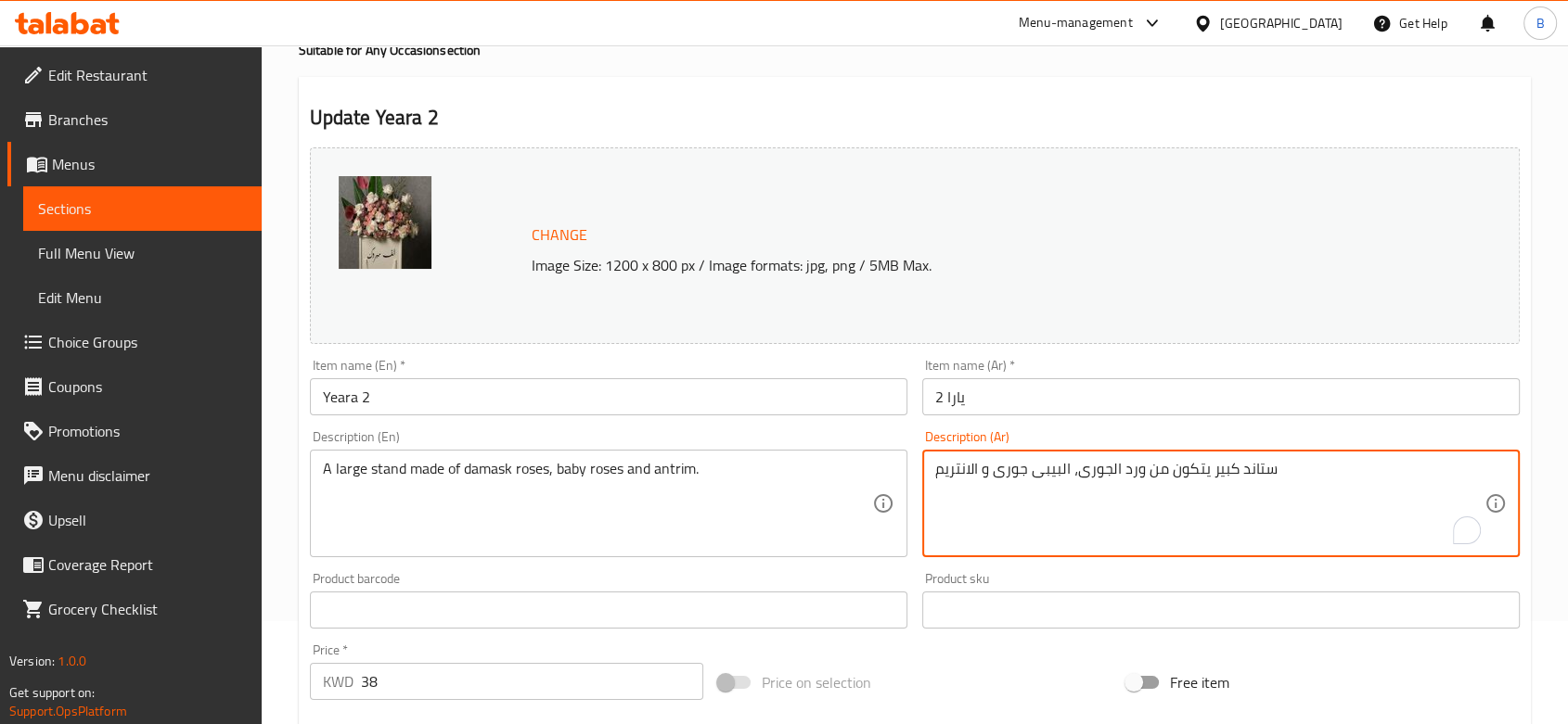
click at [1007, 471] on textarea "ستاند كبير يتكون من ورد الجورى، البيبى جورى و الانتريم" at bounding box center [1210, 504] width 549 height 88
click at [928, 115] on h2 "Update Yeara 2" at bounding box center [915, 118] width 1210 height 27
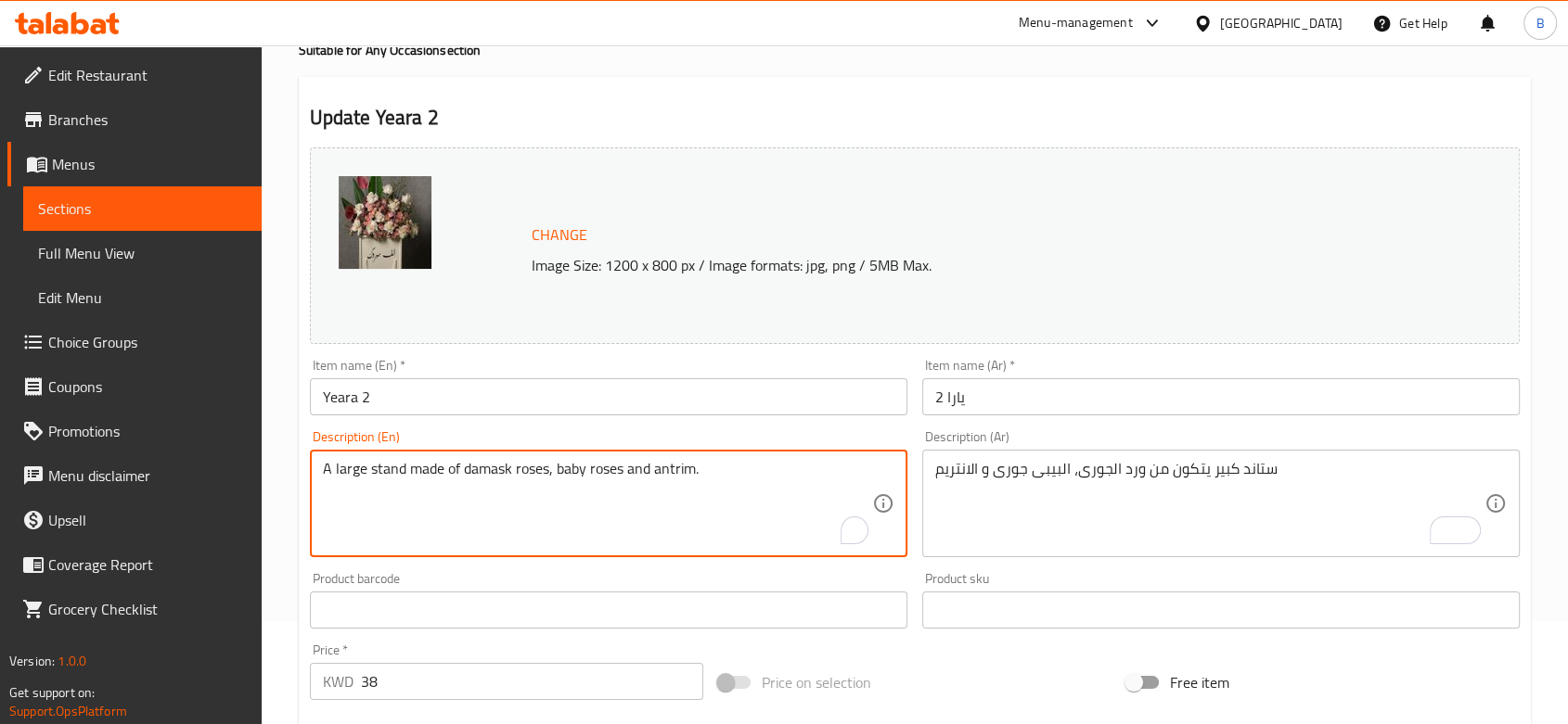
click at [524, 469] on textarea "A large stand made of damask roses, baby roses and antrim." at bounding box center [598, 504] width 549 height 88
click at [553, 504] on textarea "A large stand made of damask roses, baby roses and antrim." at bounding box center [598, 504] width 549 height 88
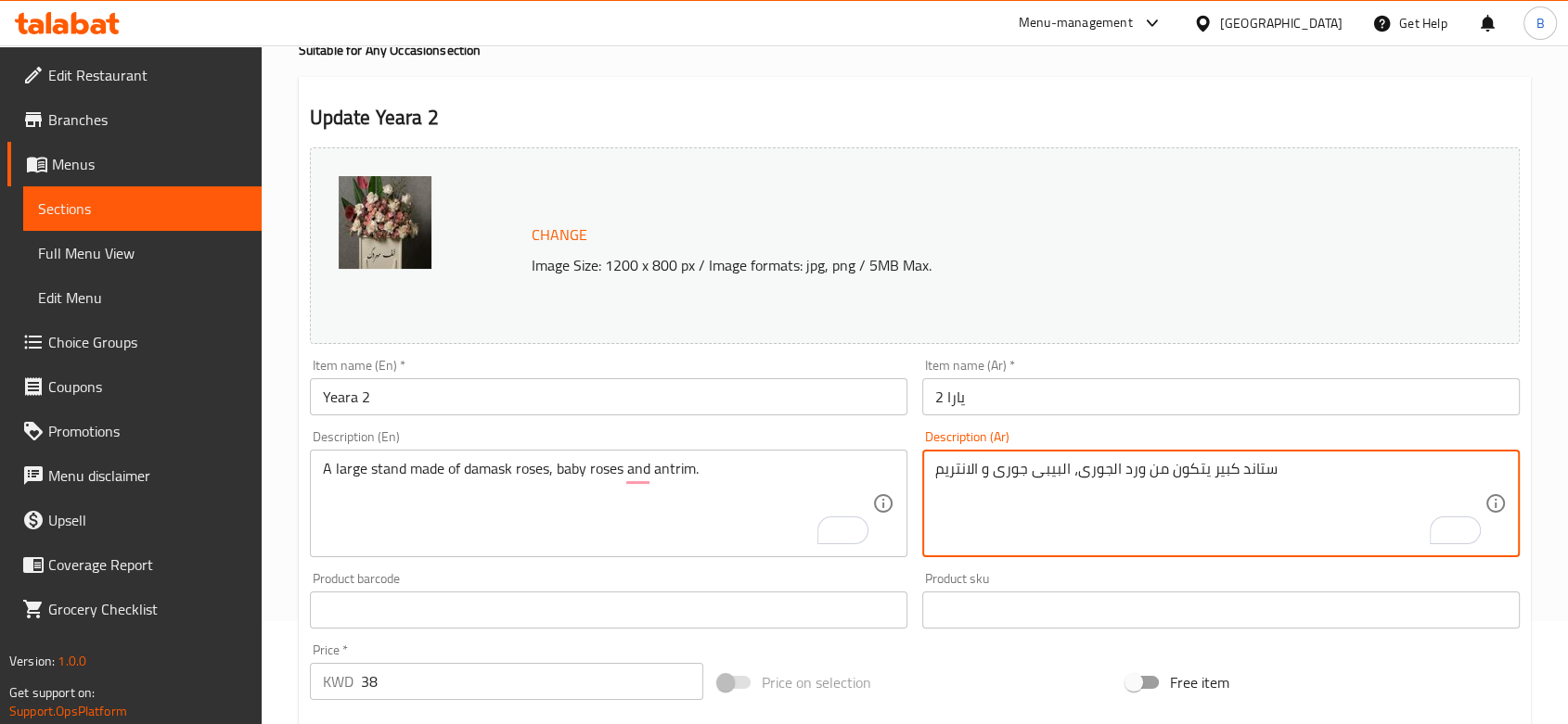
click at [1018, 474] on textarea "ستاند كبير يتكون من ورد الجورى، البيبى جورى و الانتريم" at bounding box center [1210, 504] width 549 height 88
click at [1014, 469] on textarea "ستاند كبير يتكون من ورد الجورى، البيبى جورى و الانتريم" at bounding box center [1210, 504] width 549 height 88
paste textarea "وردة بيبي"
click at [1068, 473] on textarea "ستاند كبير يتكون من ورد الجورى، البيبى وردة بيبي و الانتريم" at bounding box center [1210, 504] width 549 height 88
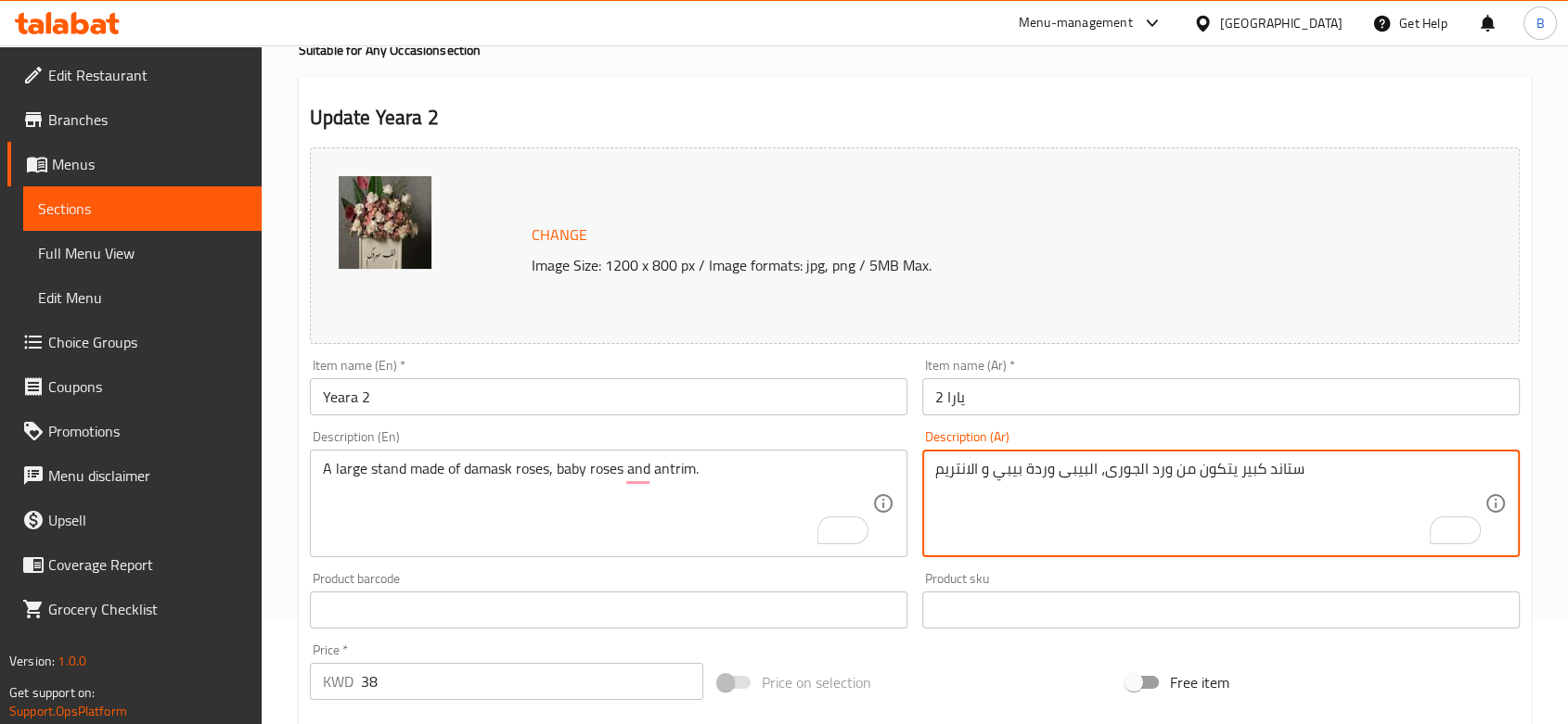
click at [1068, 473] on textarea "ستاند كبير يتكون من ورد الجورى، البيبى وردة بيبي و الانتريم" at bounding box center [1210, 504] width 549 height 88
click at [1035, 469] on textarea "ستاند كبير يتكون من ورد الجورى، وردة بيبي و الانتريم" at bounding box center [1210, 504] width 549 height 88
click at [989, 477] on textarea "ستاند كبير يتكون من ورد الجورى، بيبي و الانتريم" at bounding box center [1210, 504] width 549 height 88
click at [1012, 475] on textarea "ستاند كبير يتكون من ورد الجورى، بيبي و الانتريم" at bounding box center [1210, 504] width 549 height 88
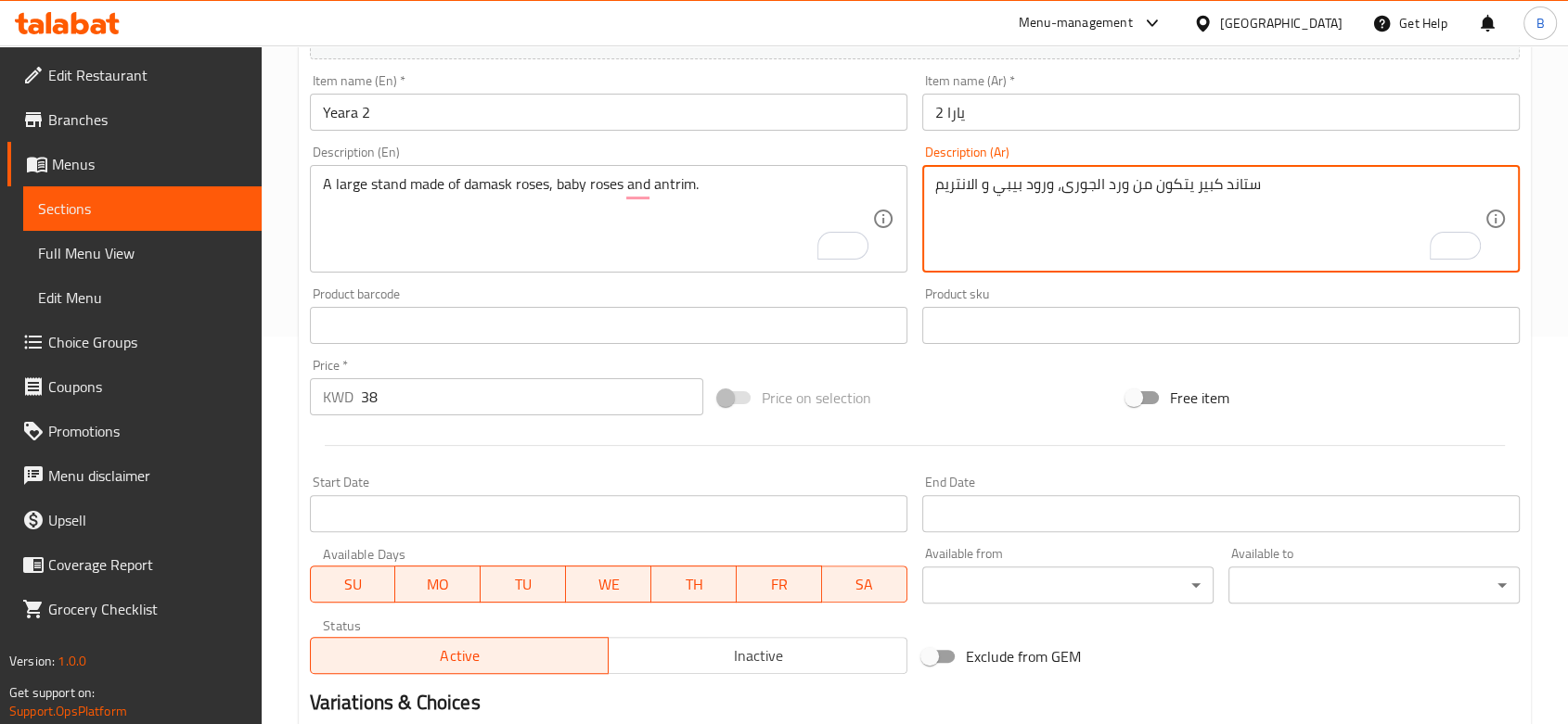
scroll to position [612, 0]
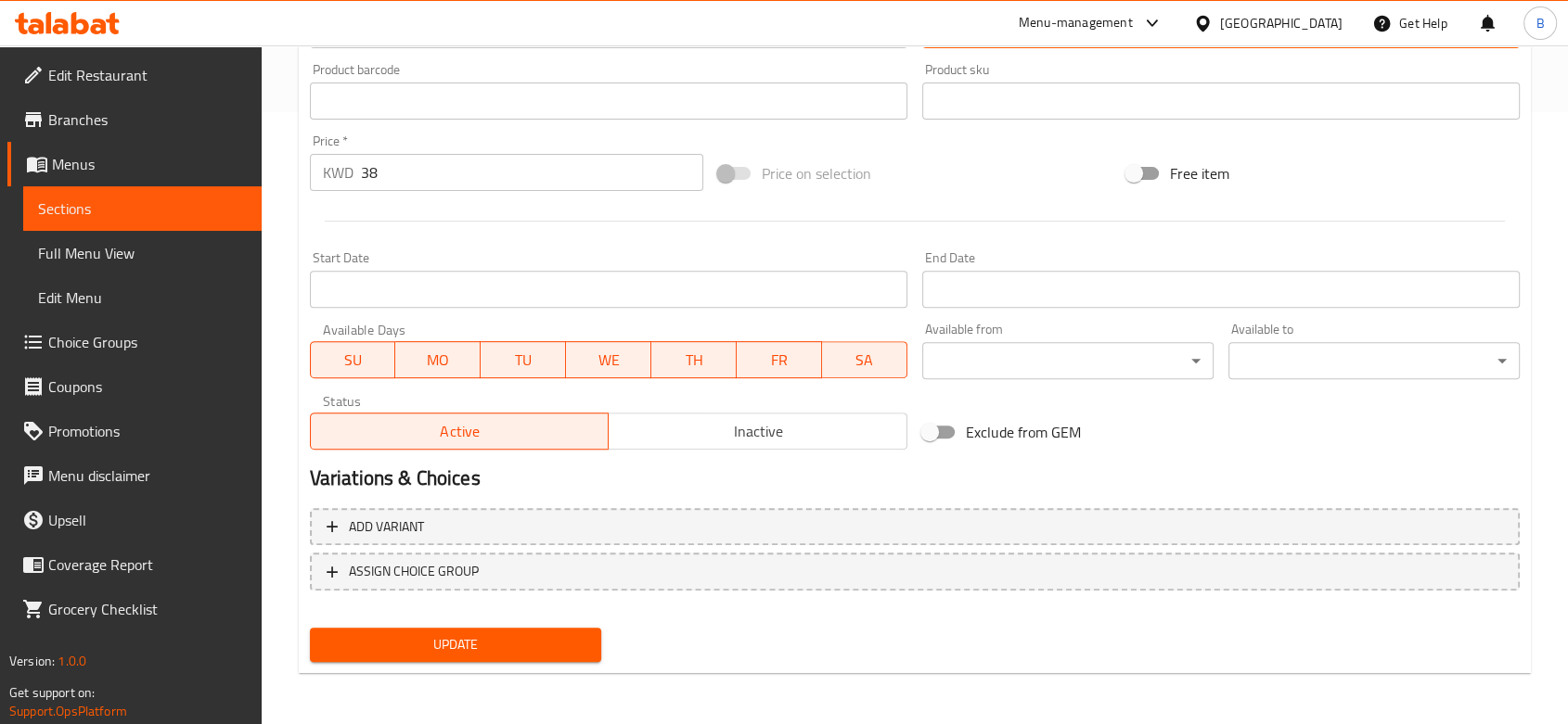
type textarea "ستاند كبير يتكون من ورد الجورى، ورود بيبي و الانتريم"
click at [553, 644] on span "Update" at bounding box center [455, 646] width 262 height 24
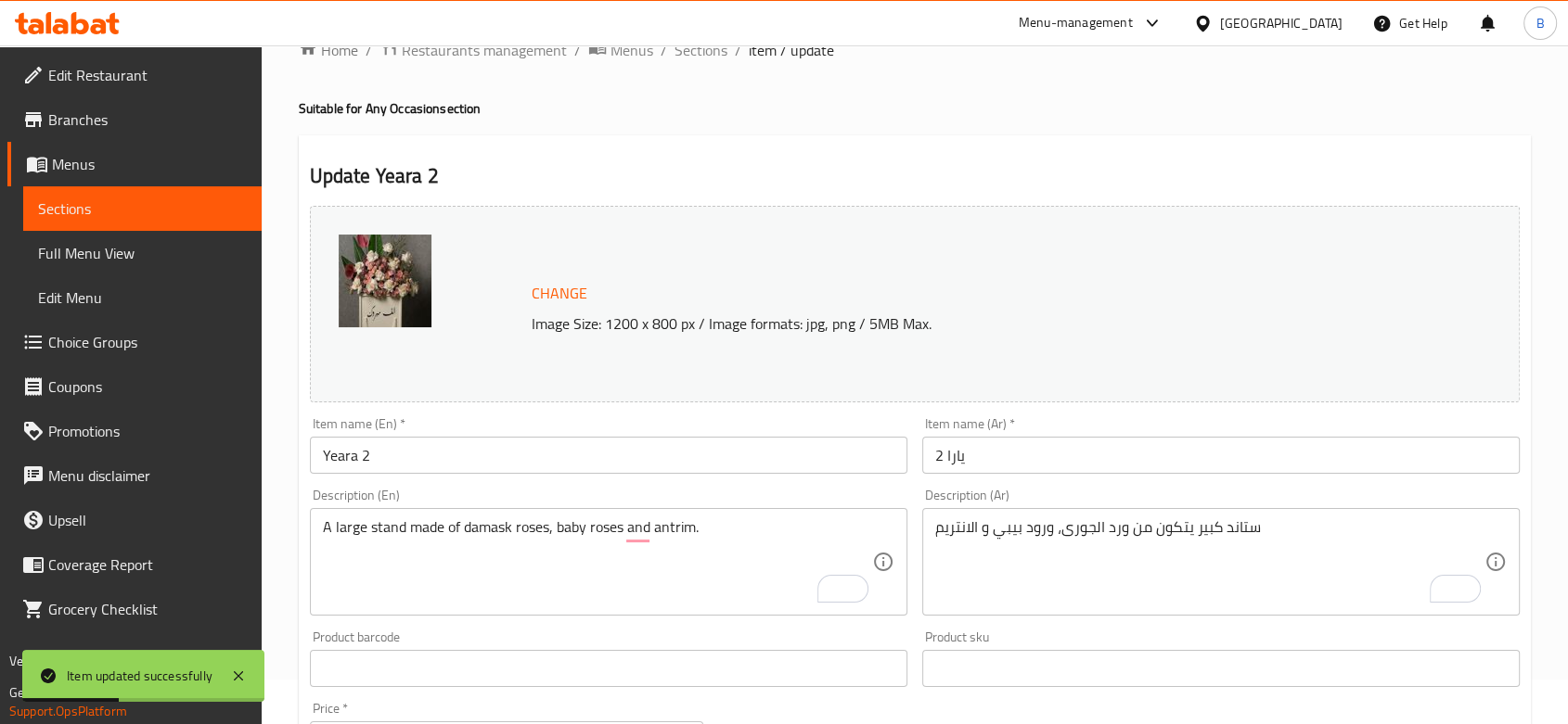
scroll to position [0, 0]
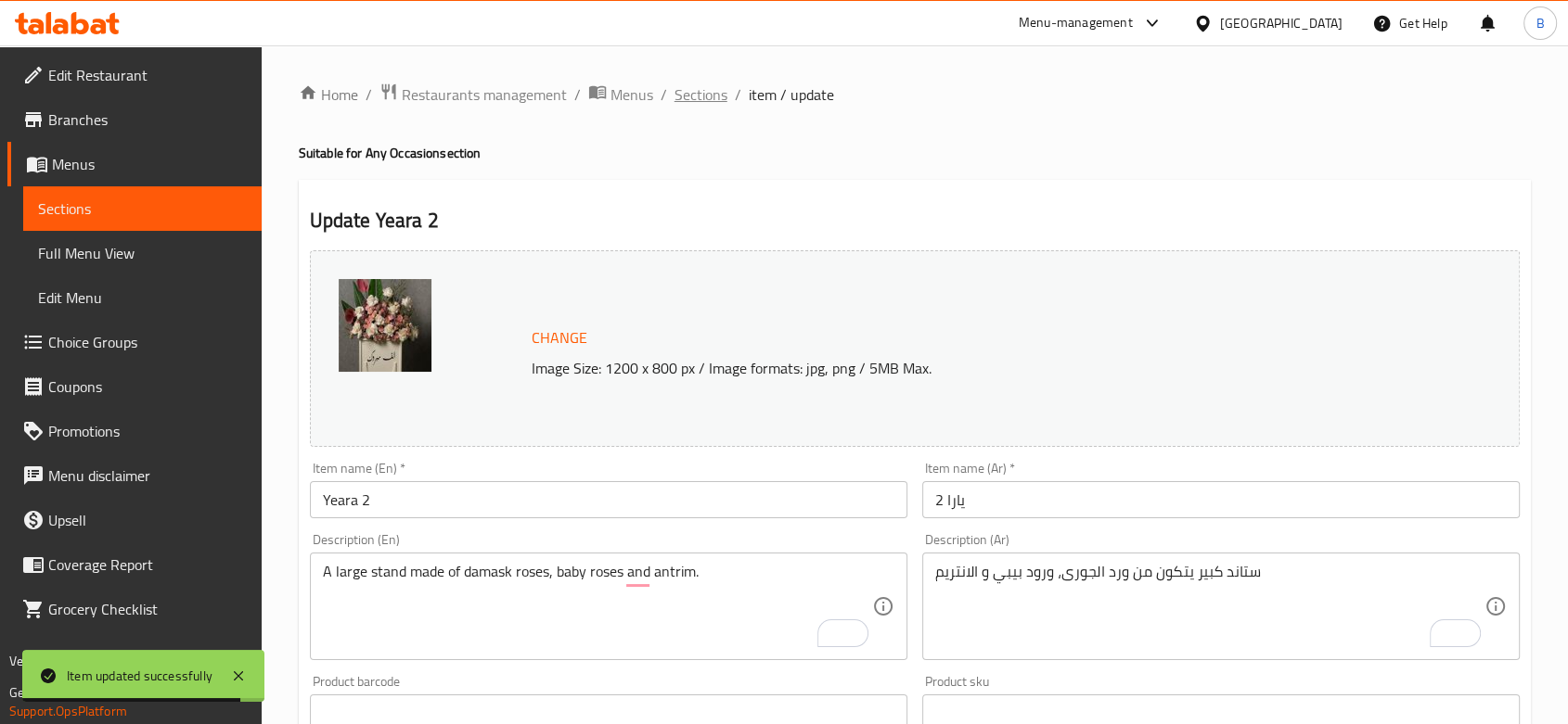
click at [718, 87] on span "Sections" at bounding box center [701, 94] width 53 height 23
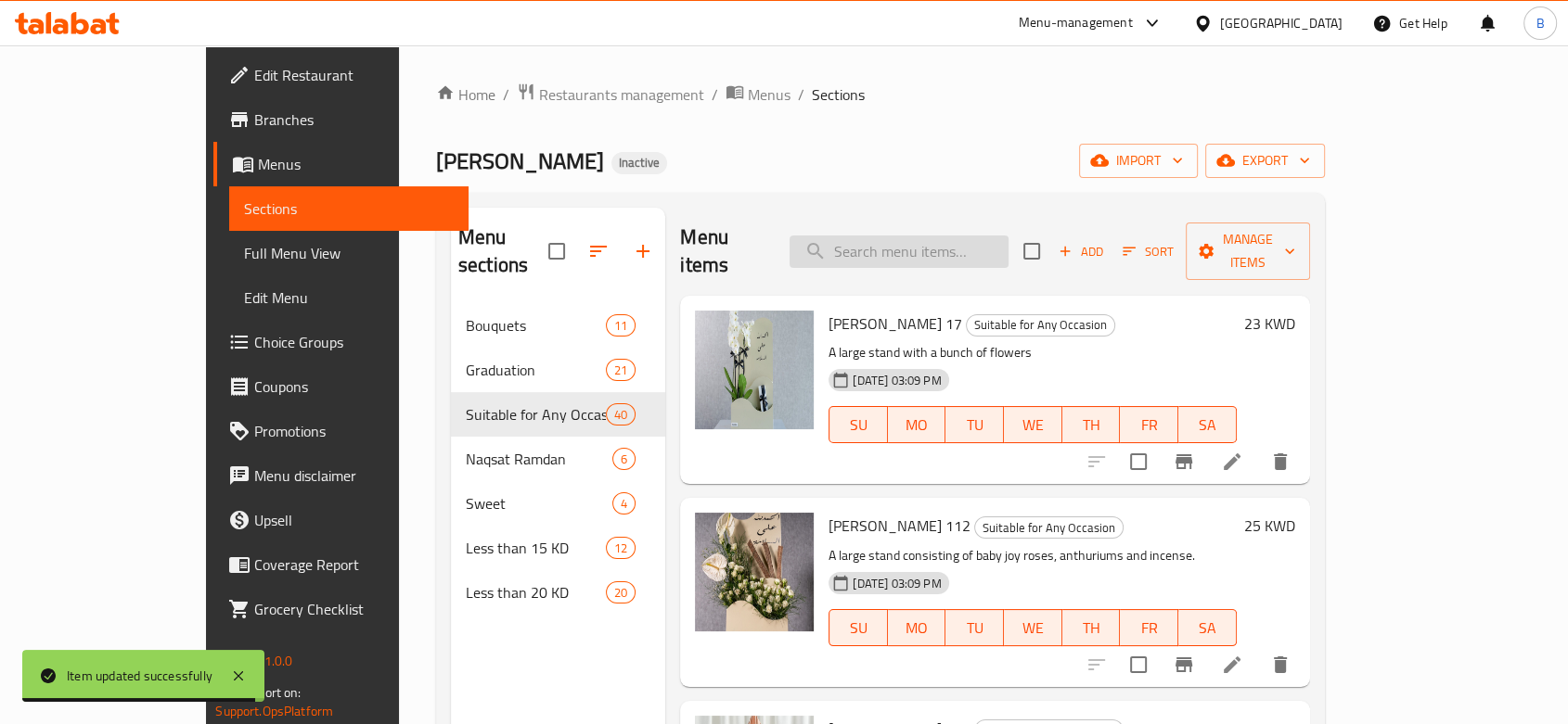
click at [920, 244] on input "search" at bounding box center [899, 251] width 219 height 32
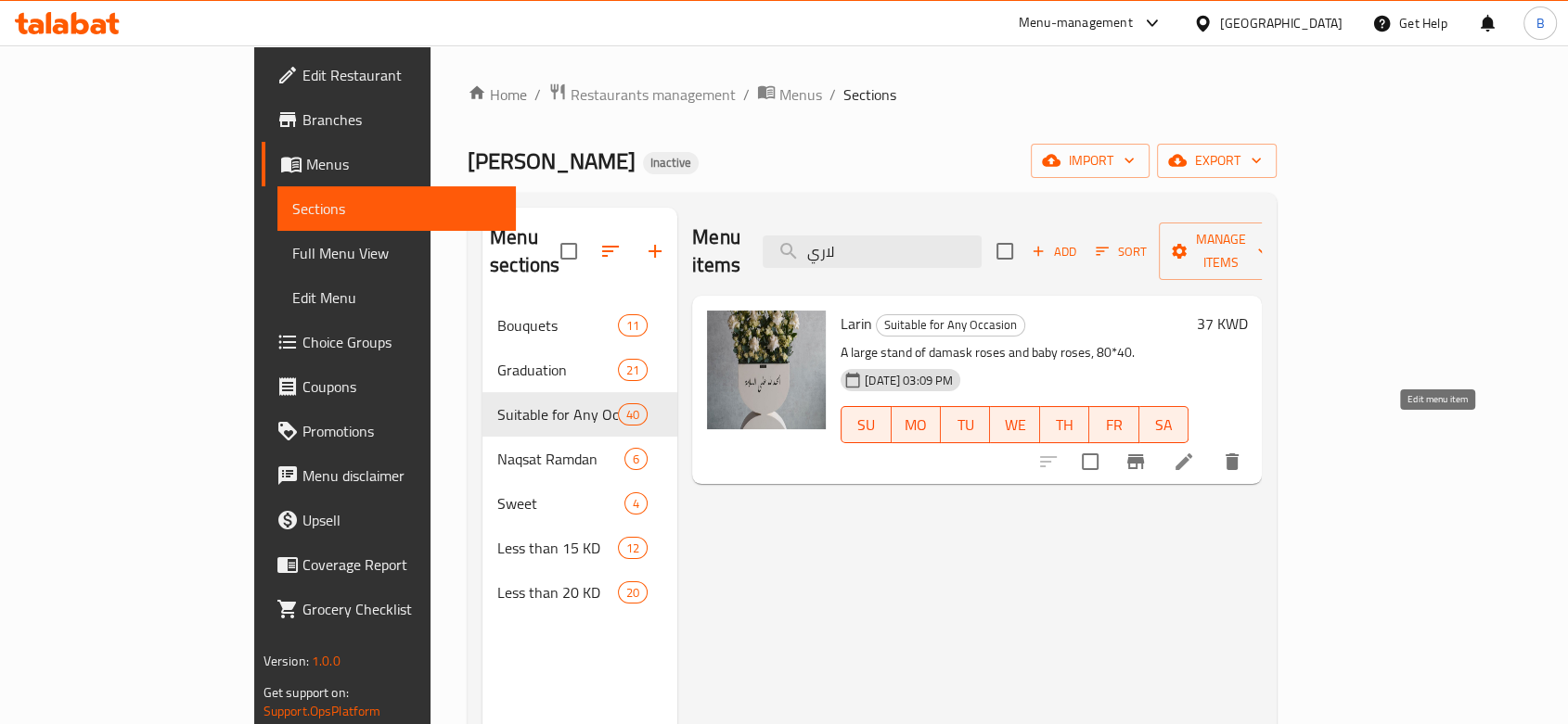
type input "لاري"
click at [1210, 445] on li at bounding box center [1183, 462] width 52 height 33
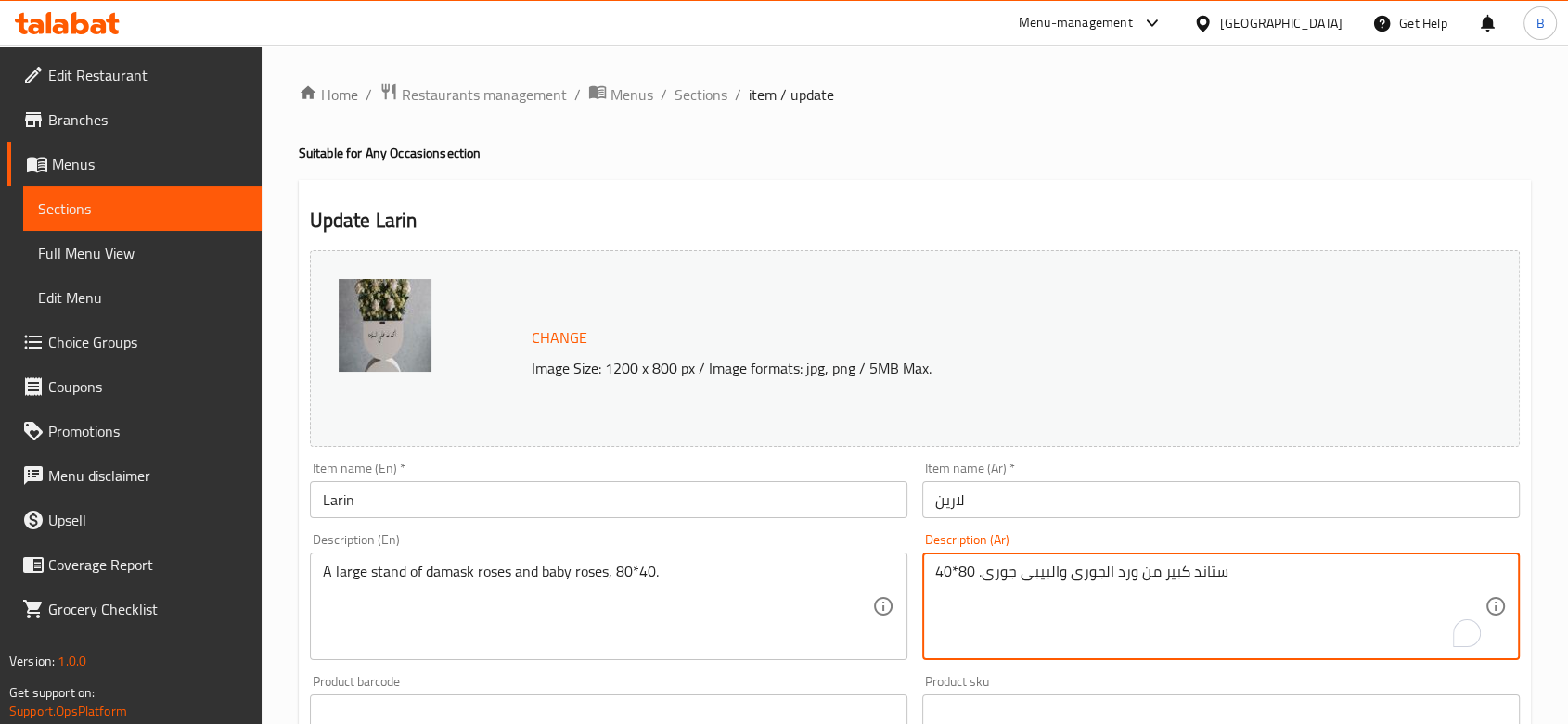
click at [1008, 572] on textarea "ستاند كبير من ورد الجورى والبيبى جورى. 80*40" at bounding box center [1210, 607] width 549 height 88
click at [1017, 583] on textarea "ستاند كبير من ورد الجورى والبيبى . 80*40" at bounding box center [1210, 607] width 549 height 88
click at [1010, 574] on textarea "ستاند كبير من ورد الجورى والبيبى . 80*40" at bounding box center [1210, 607] width 549 height 88
click at [1012, 575] on textarea "ستاند كبير من ورد الجورى والبيبى . 80*40" at bounding box center [1210, 607] width 549 height 88
type textarea "ستاند كبير من ورد الجورى بيبى . 80*40"
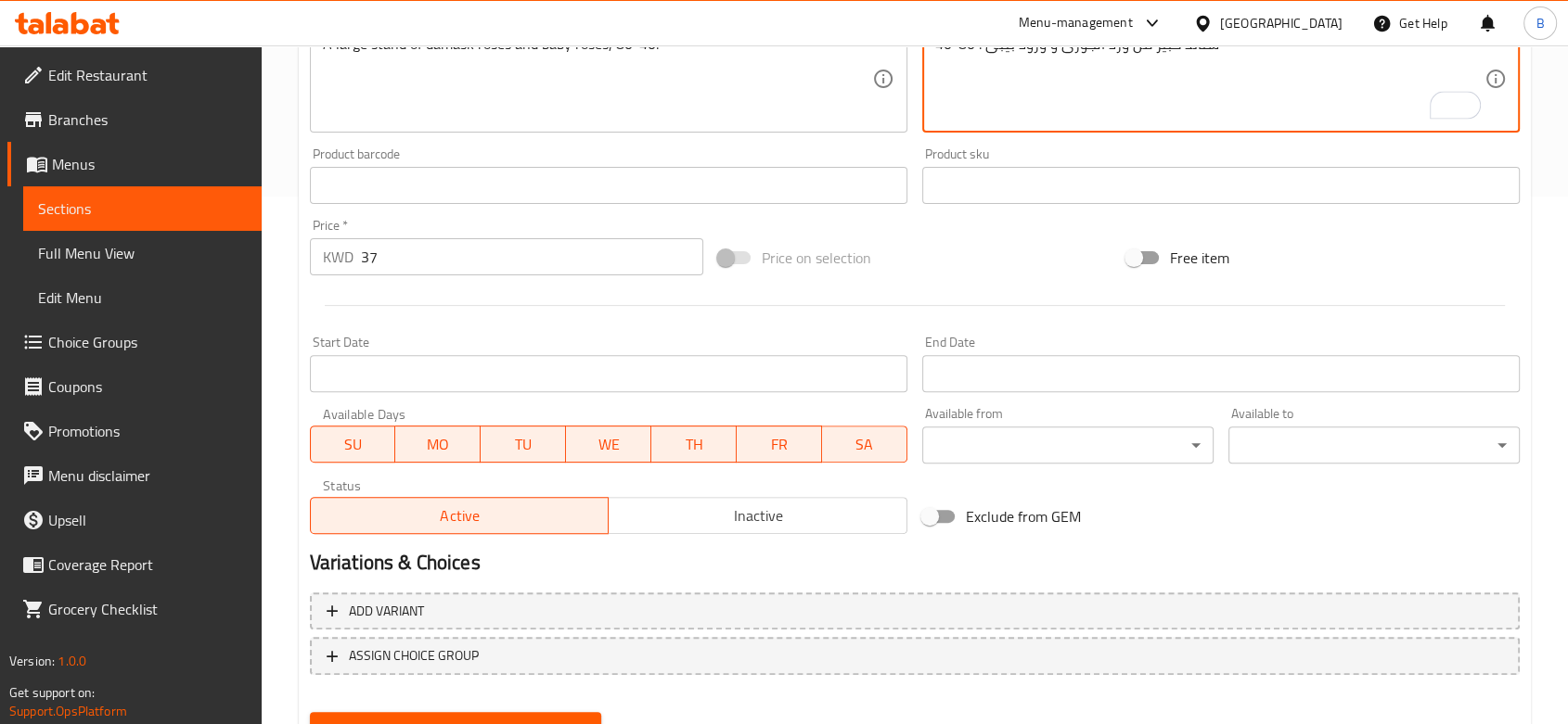
scroll to position [612, 0]
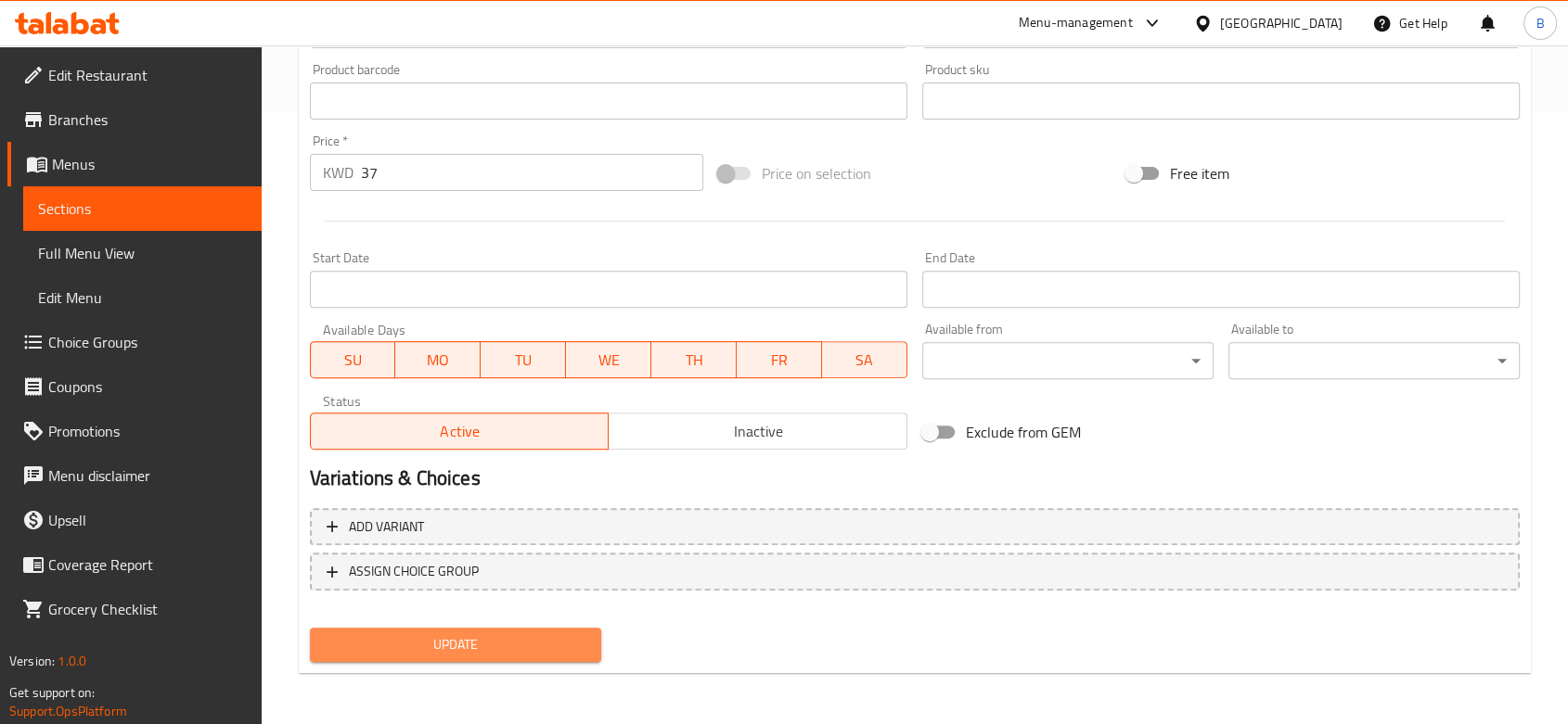
click at [537, 653] on span "Update" at bounding box center [455, 646] width 262 height 24
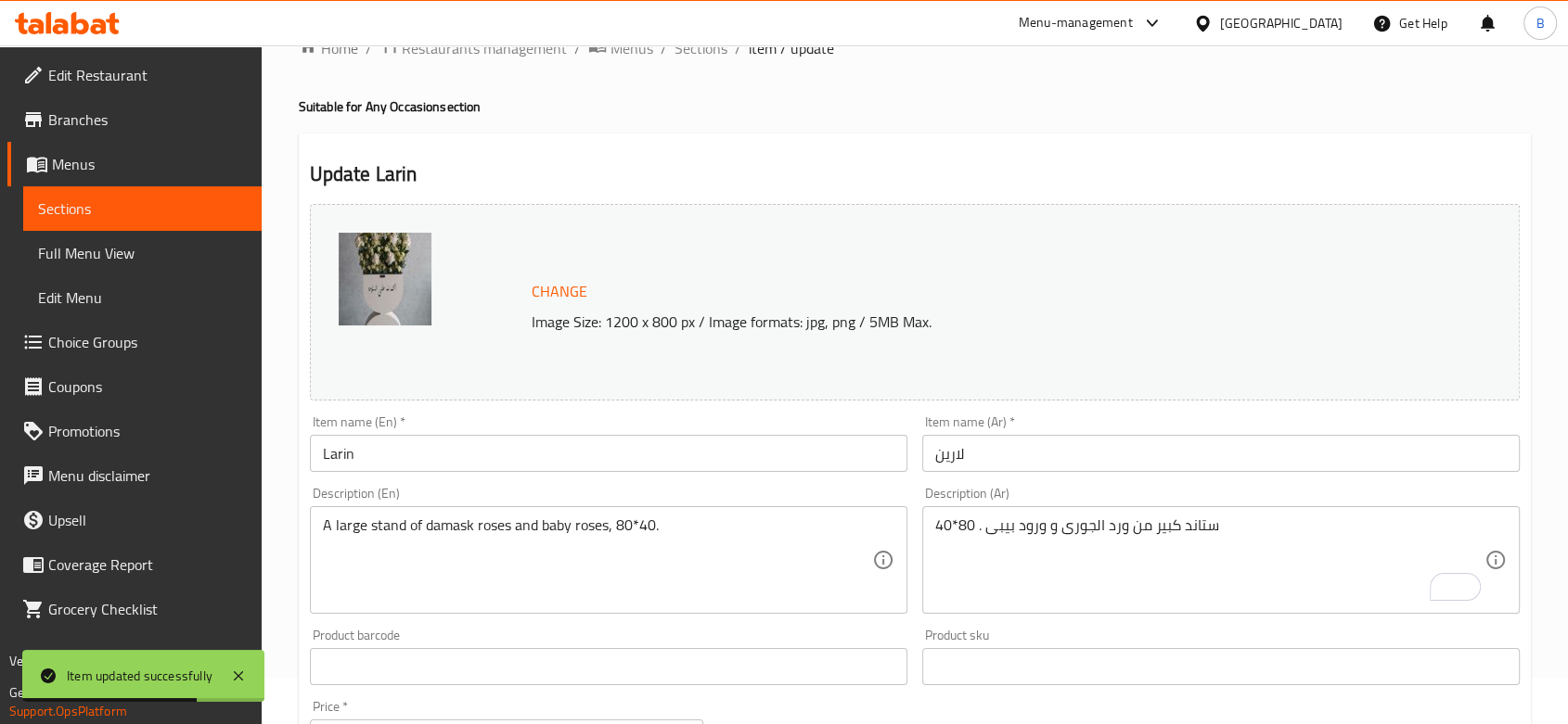
scroll to position [0, 0]
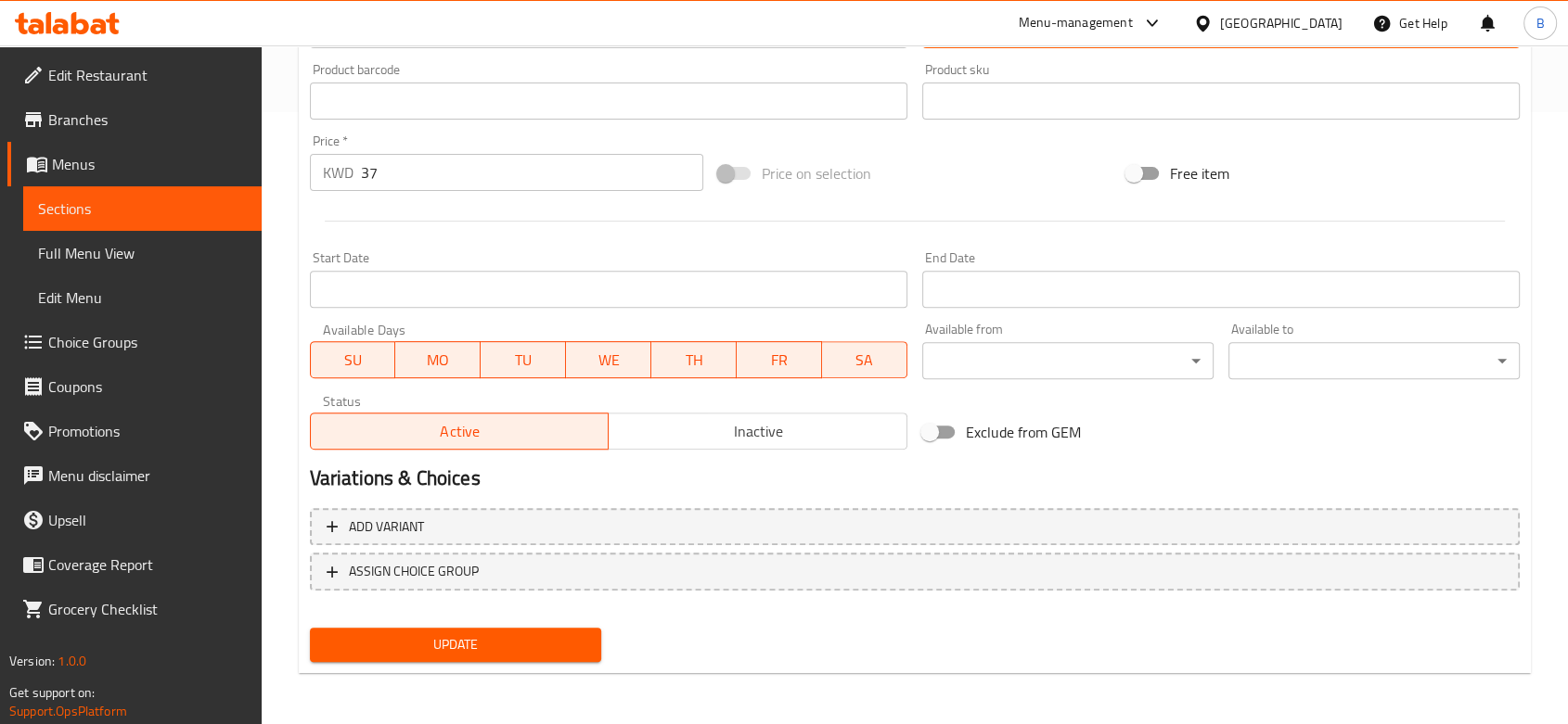
type textarea "ستاند كبير من ورد الجورى و ورود بيبى. 80*40"
click at [547, 646] on span "Update" at bounding box center [455, 646] width 262 height 24
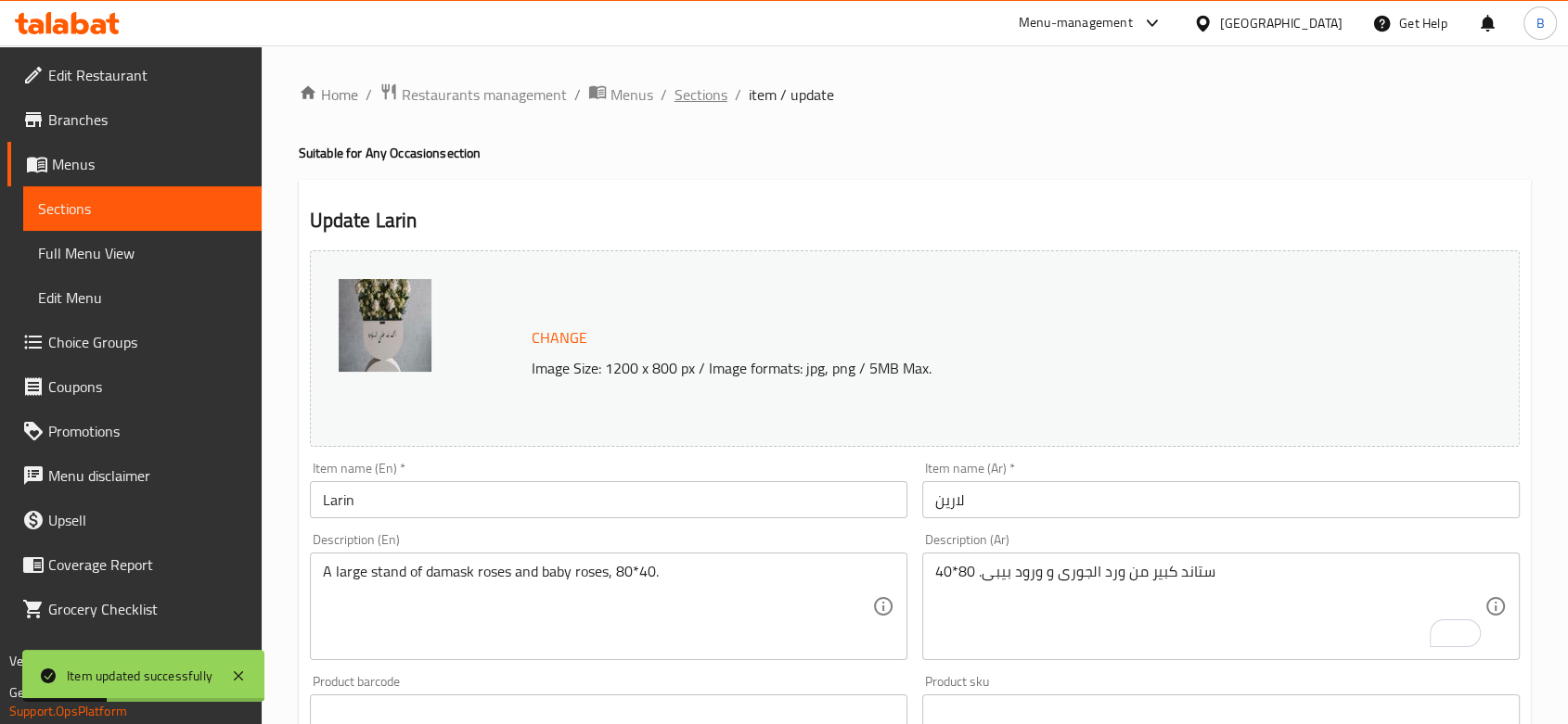
click at [691, 90] on span "Sections" at bounding box center [701, 94] width 53 height 23
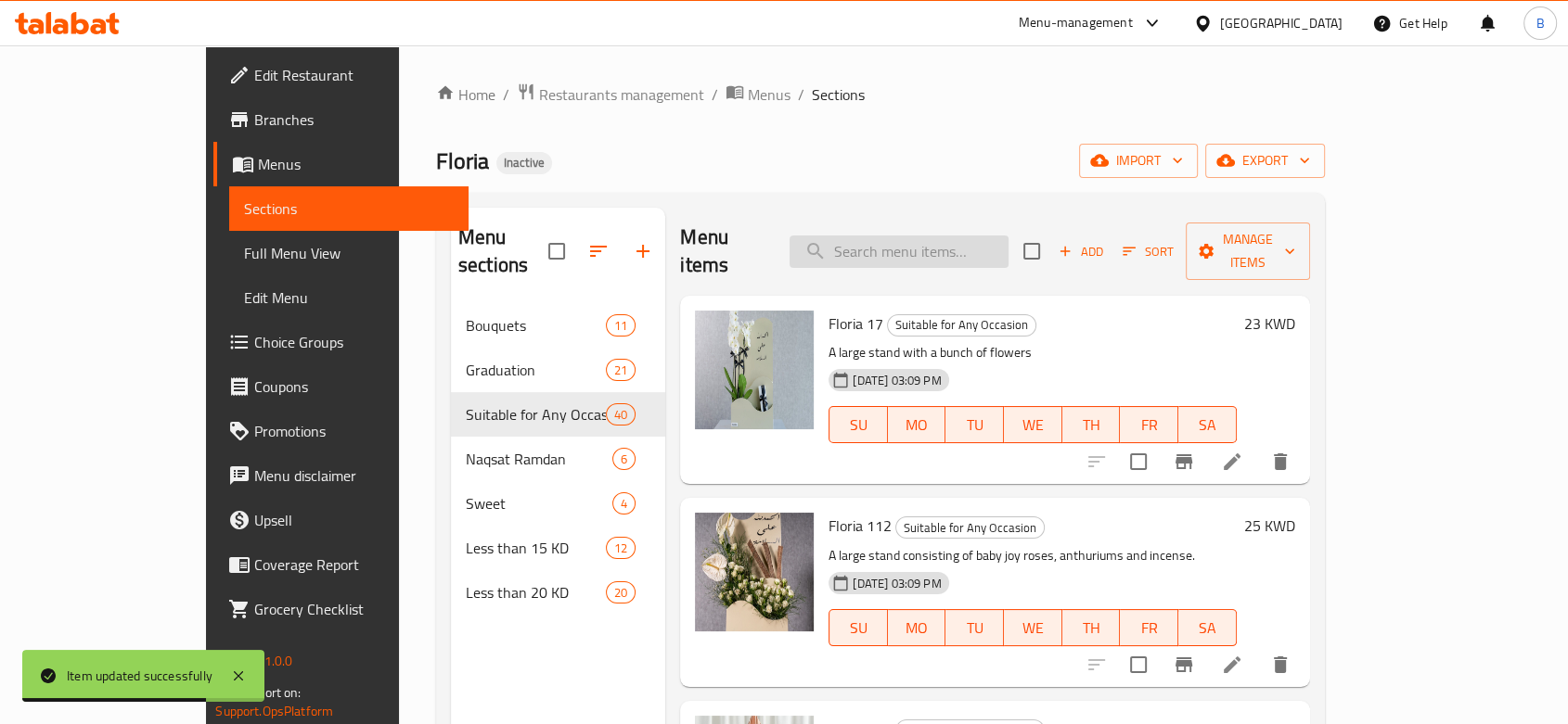
click at [962, 238] on input "search" at bounding box center [899, 251] width 219 height 32
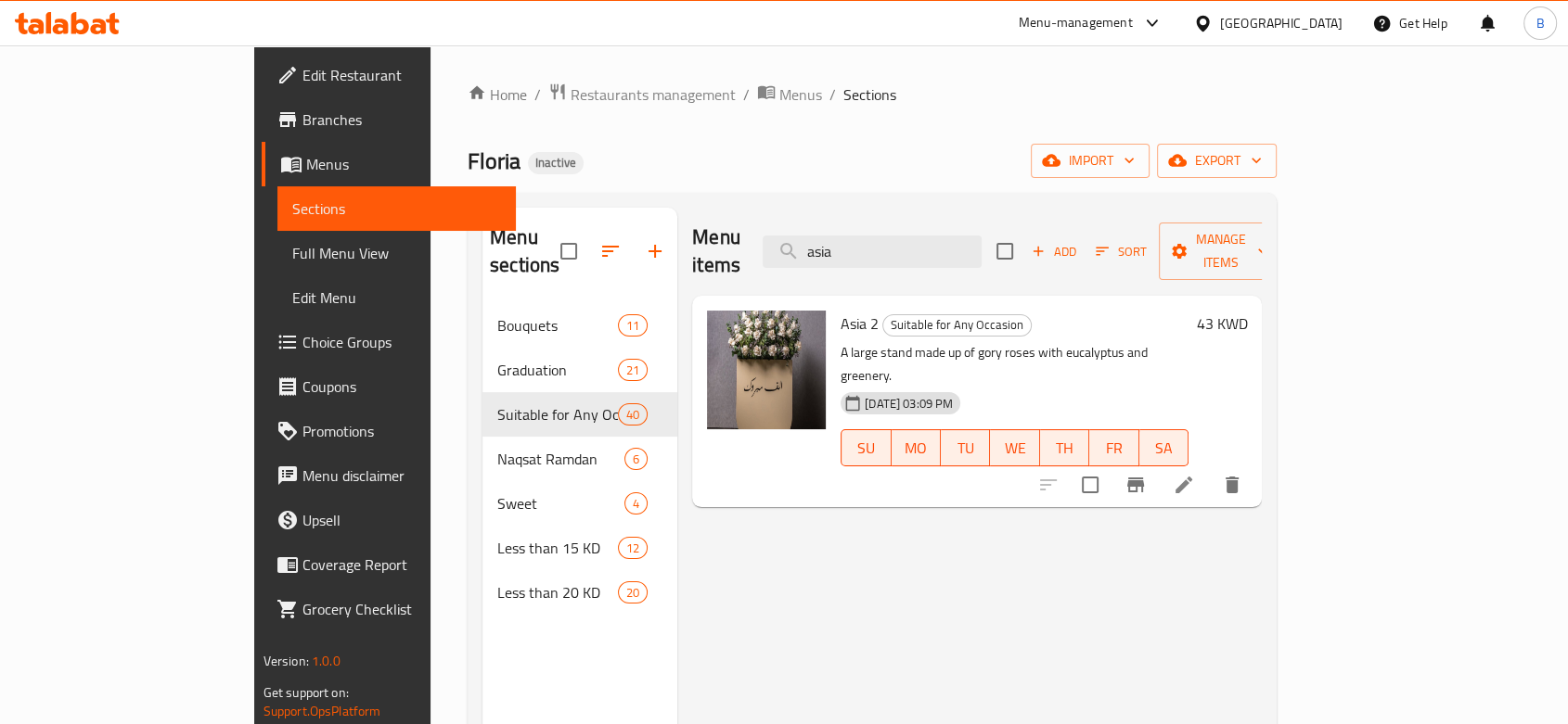
type input "asia"
click at [1195, 474] on icon at bounding box center [1183, 485] width 23 height 23
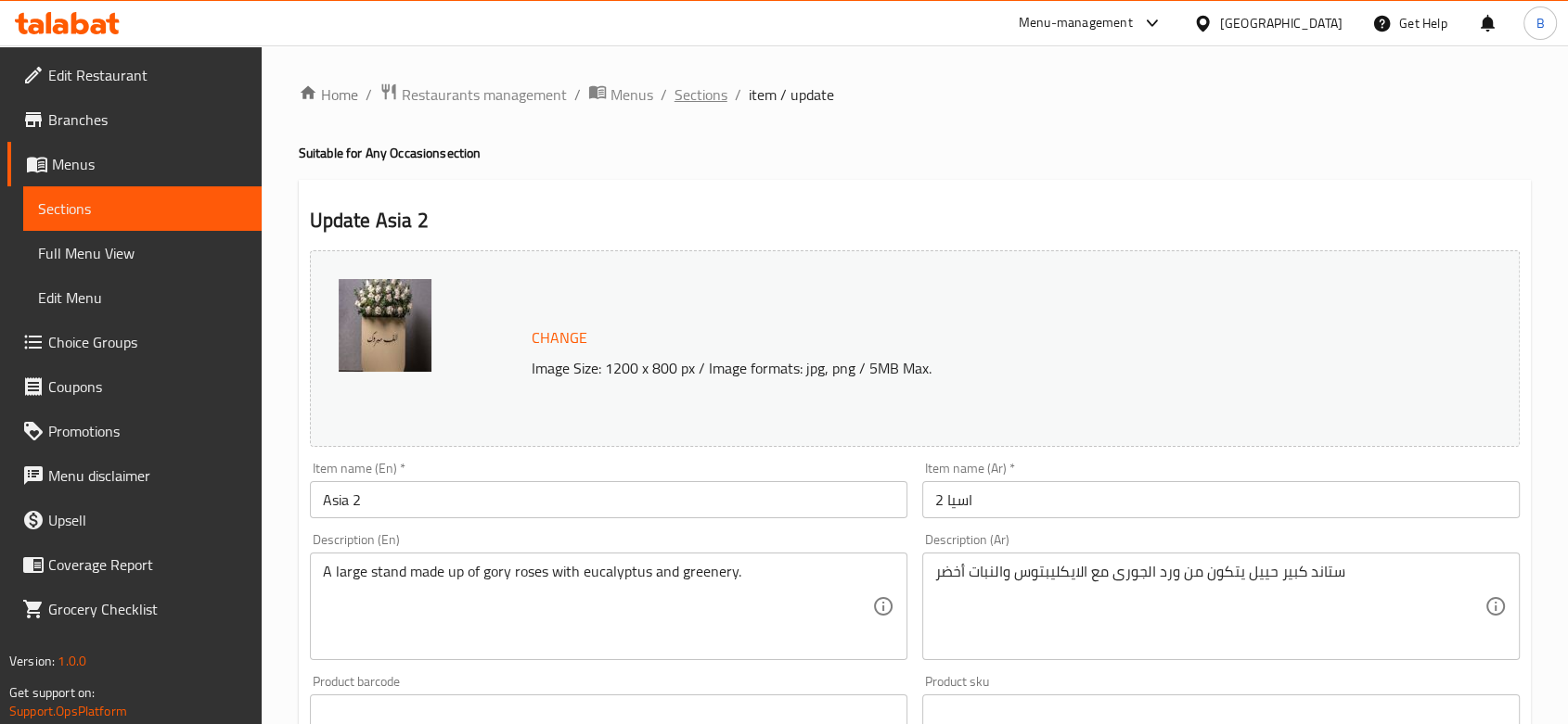
click at [691, 83] on span "Sections" at bounding box center [701, 94] width 53 height 23
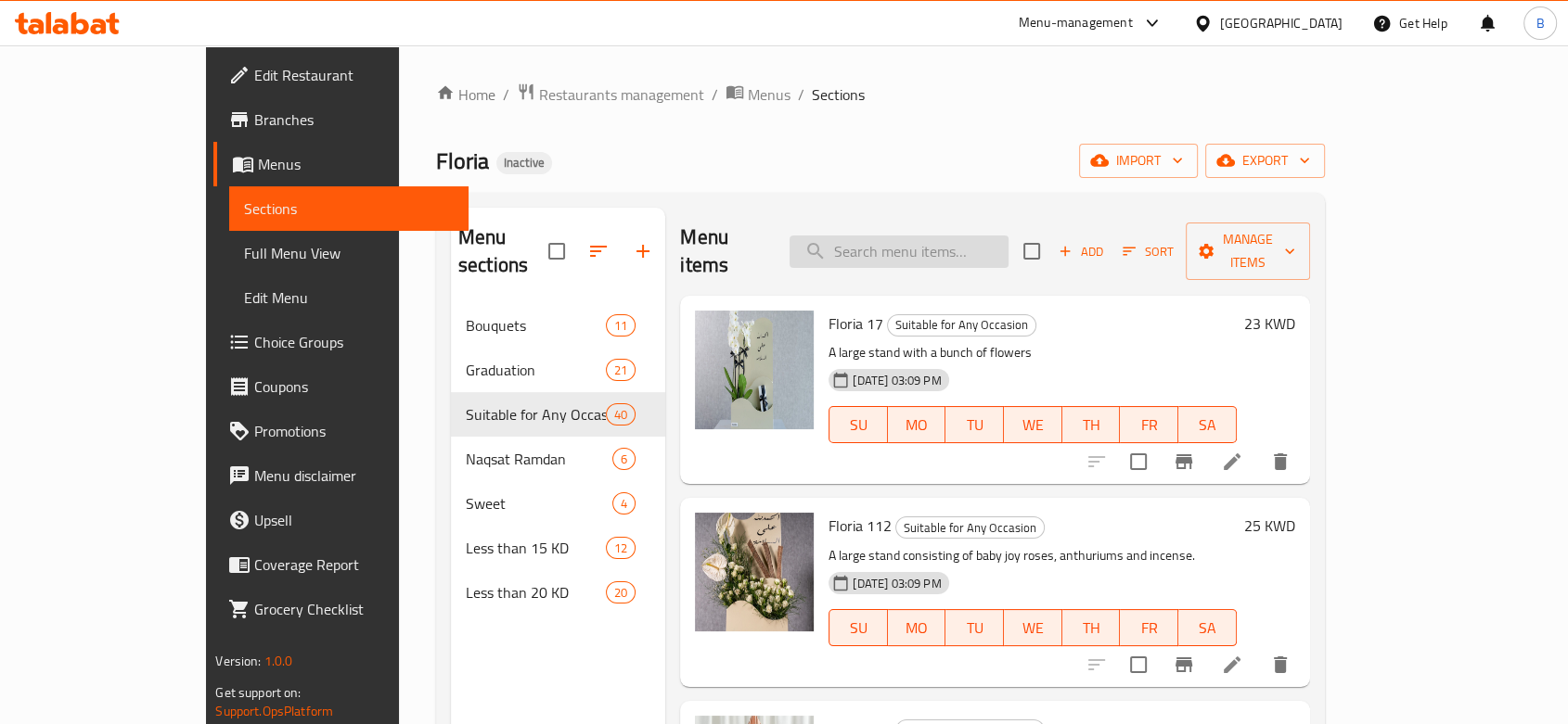
click at [898, 235] on input "search" at bounding box center [899, 251] width 219 height 32
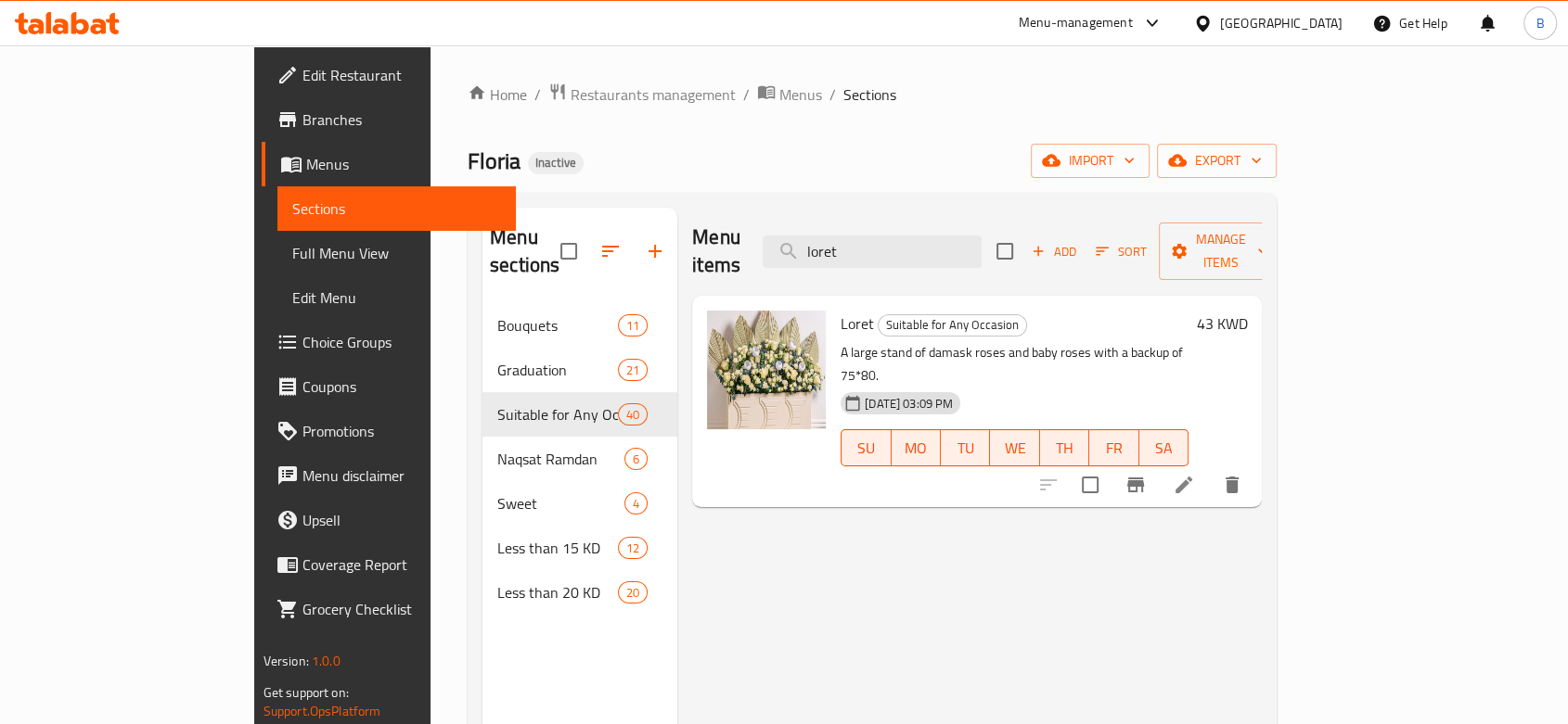
type input "loret"
click at [1210, 468] on li at bounding box center [1183, 485] width 52 height 33
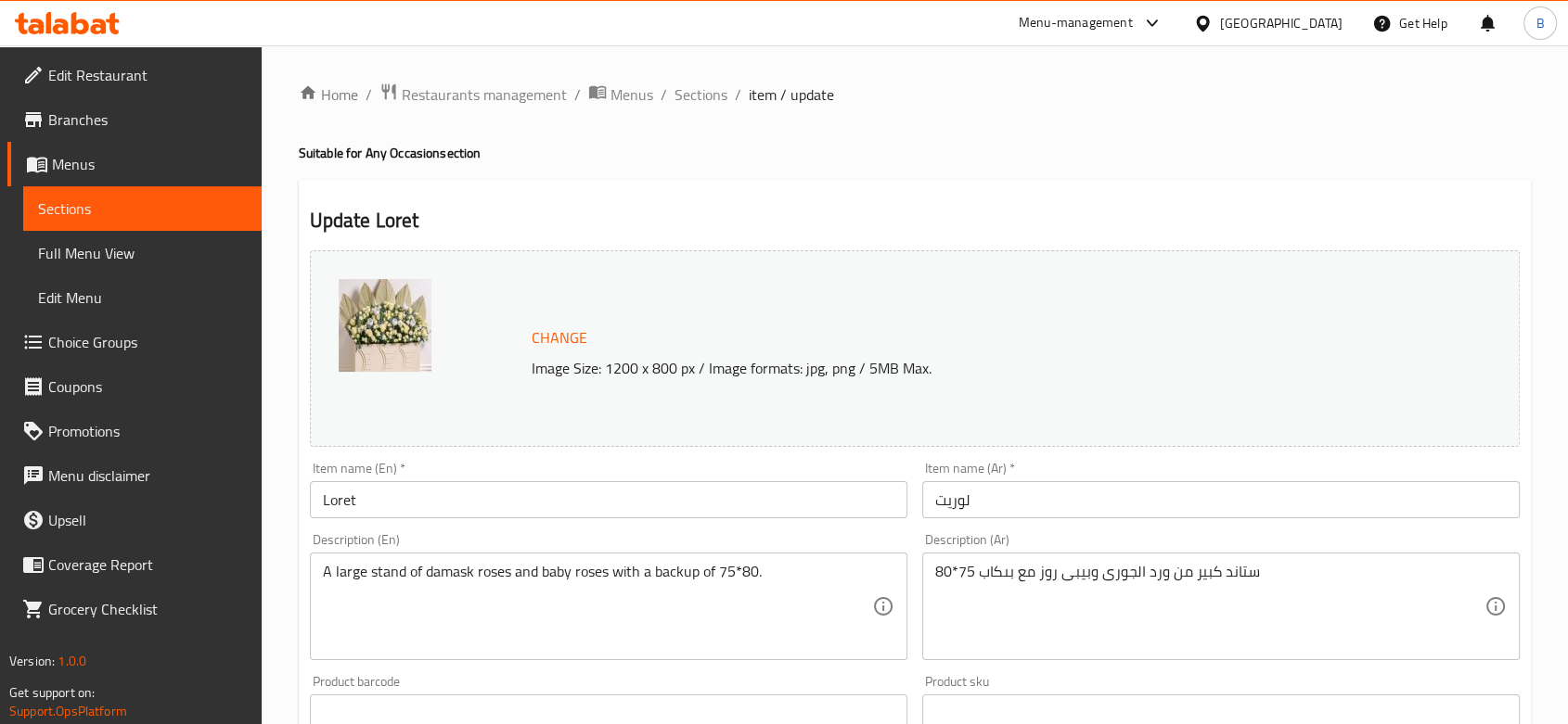
click at [996, 567] on textarea "ستاند كبير من ورد الجورى وبيبى روز مع بىكاب 75*80" at bounding box center [1210, 607] width 549 height 88
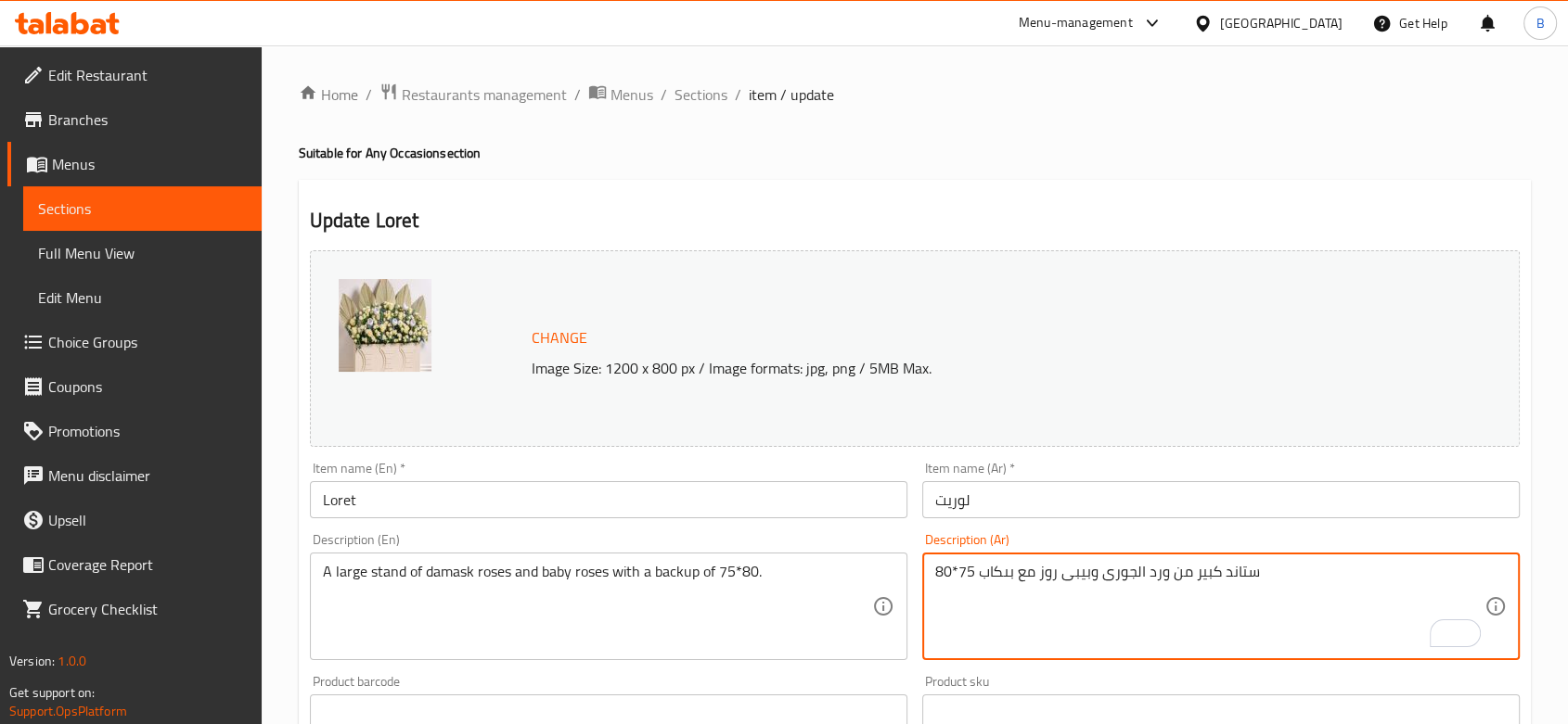
drag, startPoint x: 1002, startPoint y: 563, endPoint x: 1002, endPoint y: 588, distance: 25.0
click at [1002, 570] on textarea "ستاند كبير من ورد الجورى وبيبى روز مع بىكاب 75*80" at bounding box center [1210, 607] width 549 height 88
click at [712, 100] on span "Sections" at bounding box center [701, 94] width 53 height 23
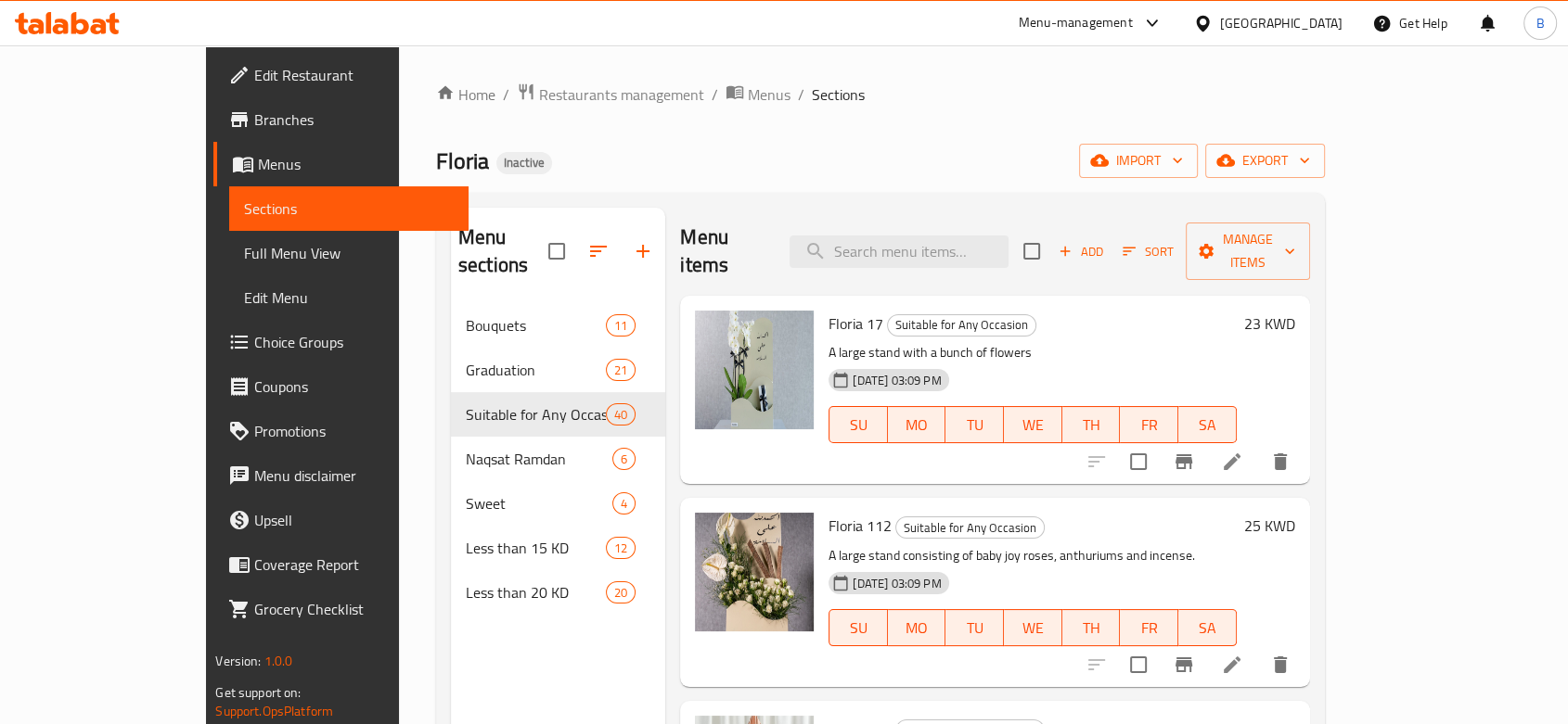
click at [944, 221] on div "Menu items Add Sort Manage items" at bounding box center [994, 252] width 629 height 88
click at [945, 239] on input "search" at bounding box center [899, 251] width 219 height 32
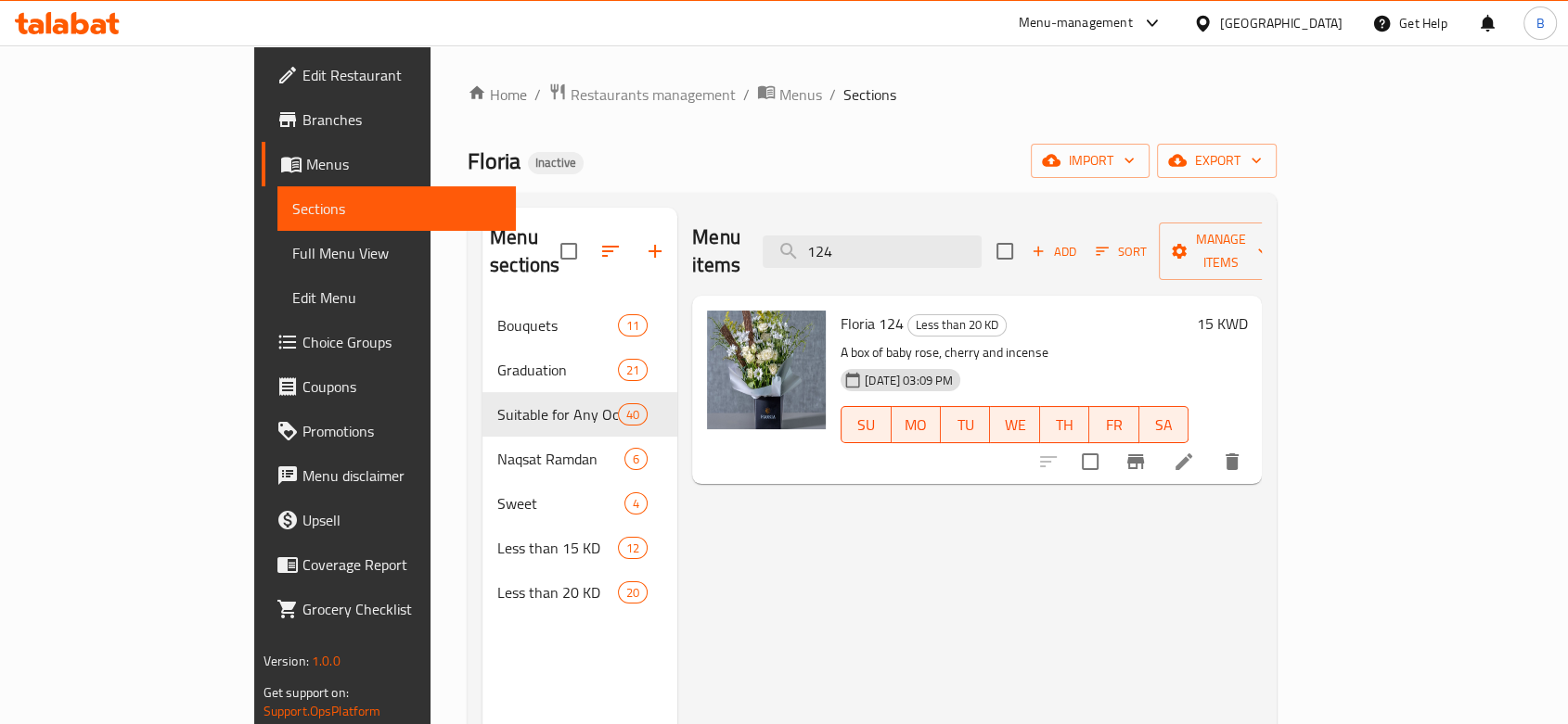
type input "124"
click at [1210, 445] on li at bounding box center [1183, 462] width 52 height 33
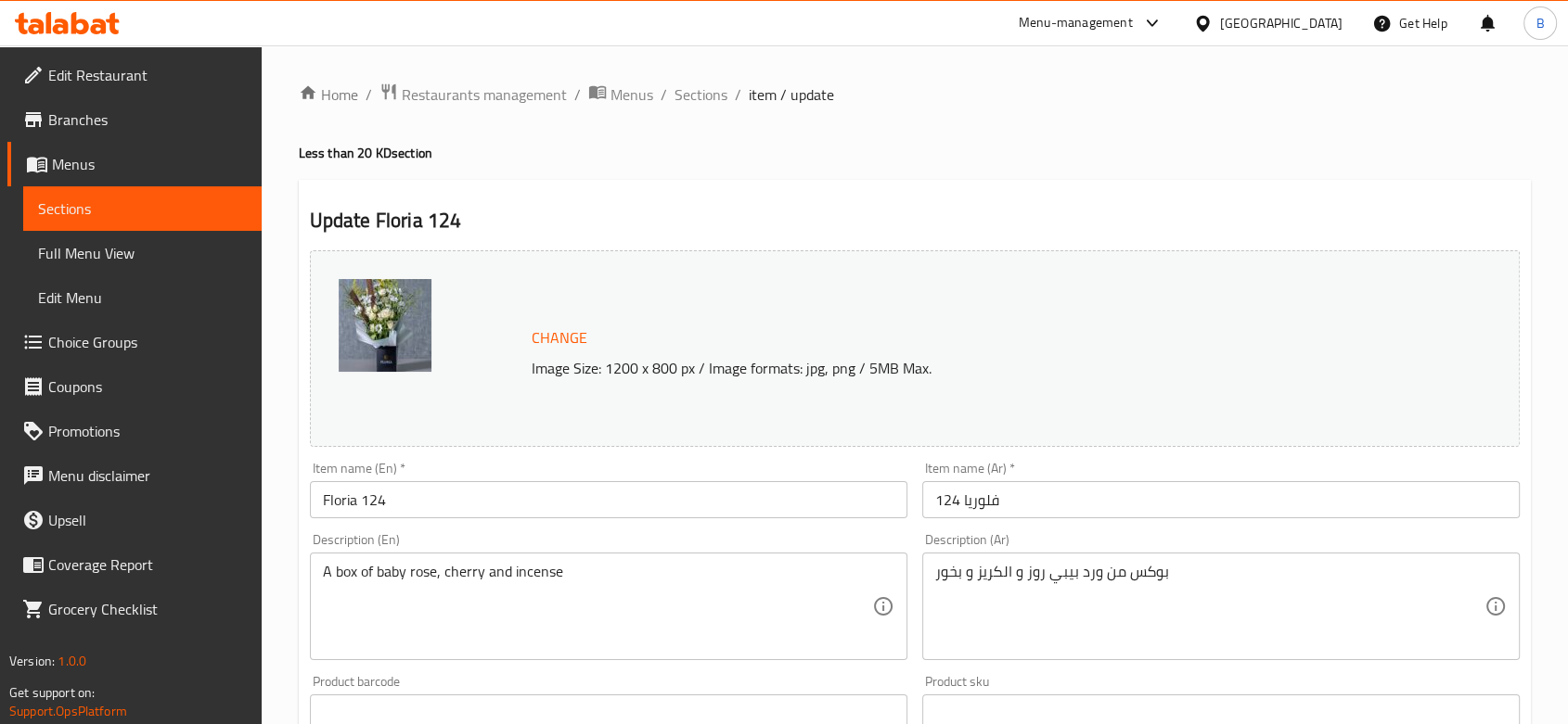
drag, startPoint x: 1015, startPoint y: 562, endPoint x: 1022, endPoint y: 599, distance: 37.7
click at [1014, 562] on div "بوكس من ورد بيبي روز و الكريز و بخور Description (Ar)" at bounding box center [1221, 607] width 598 height 108
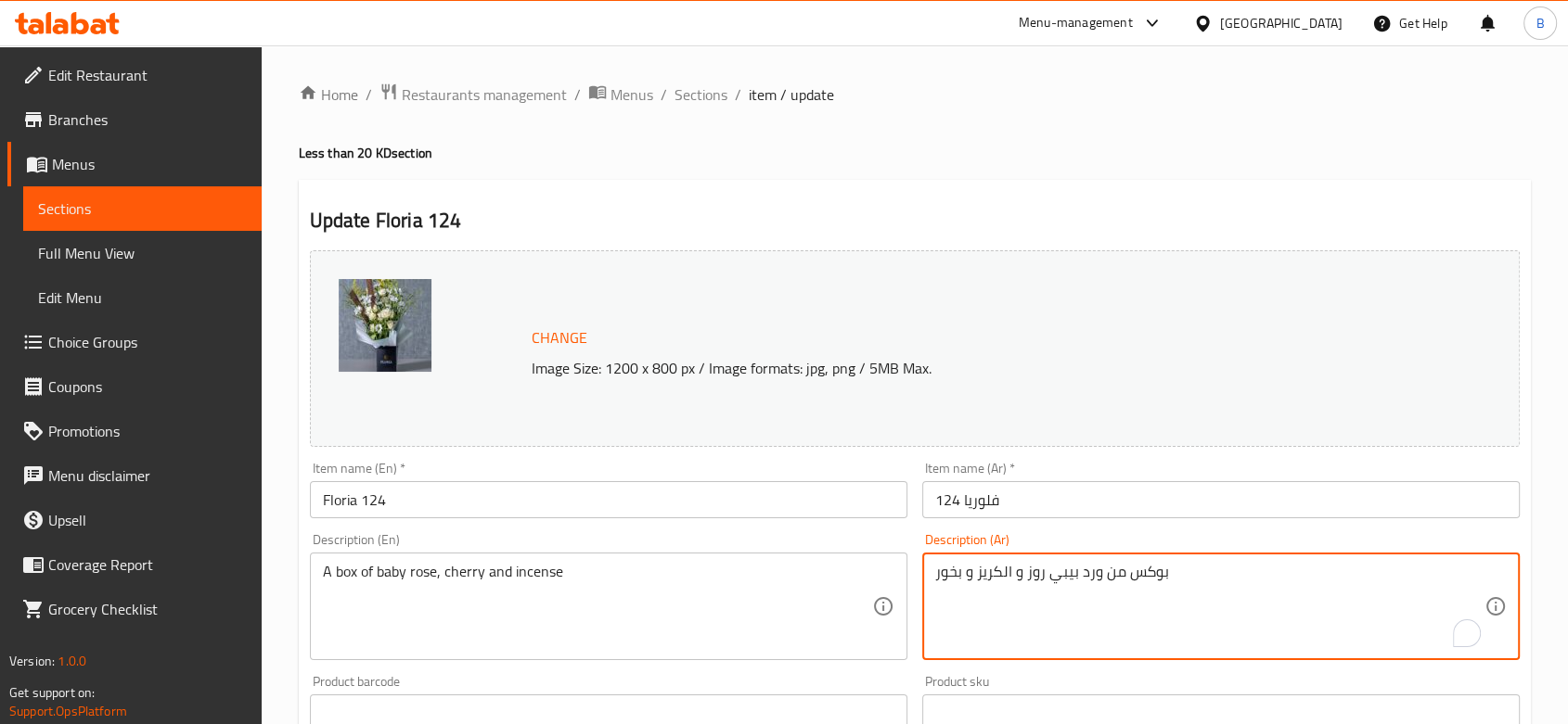
click at [1013, 574] on textarea "بوكس من ورد بيبي روز و الكريز و بخور" at bounding box center [1210, 607] width 549 height 88
drag, startPoint x: 1001, startPoint y: 570, endPoint x: 995, endPoint y: 588, distance: 19.0
click at [1001, 570] on textarea "بوكس من ورد بيبي روز، الكريز و بخور" at bounding box center [1210, 607] width 549 height 88
type textarea "بوكس من ورد بيبي روز، [PERSON_NAME] و بخور"
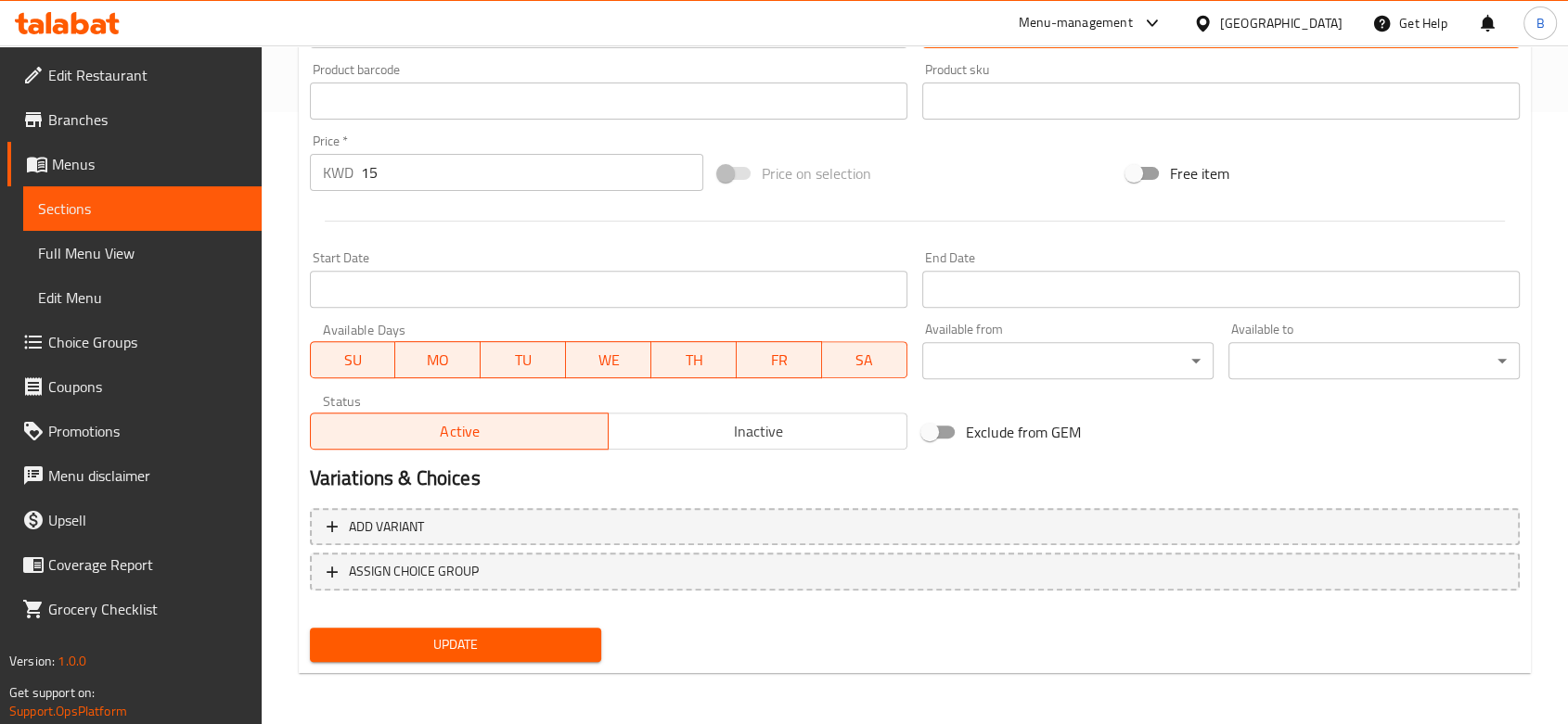
drag, startPoint x: 594, startPoint y: 639, endPoint x: 621, endPoint y: 618, distance: 34.2
click at [594, 639] on button "Update" at bounding box center [455, 645] width 291 height 34
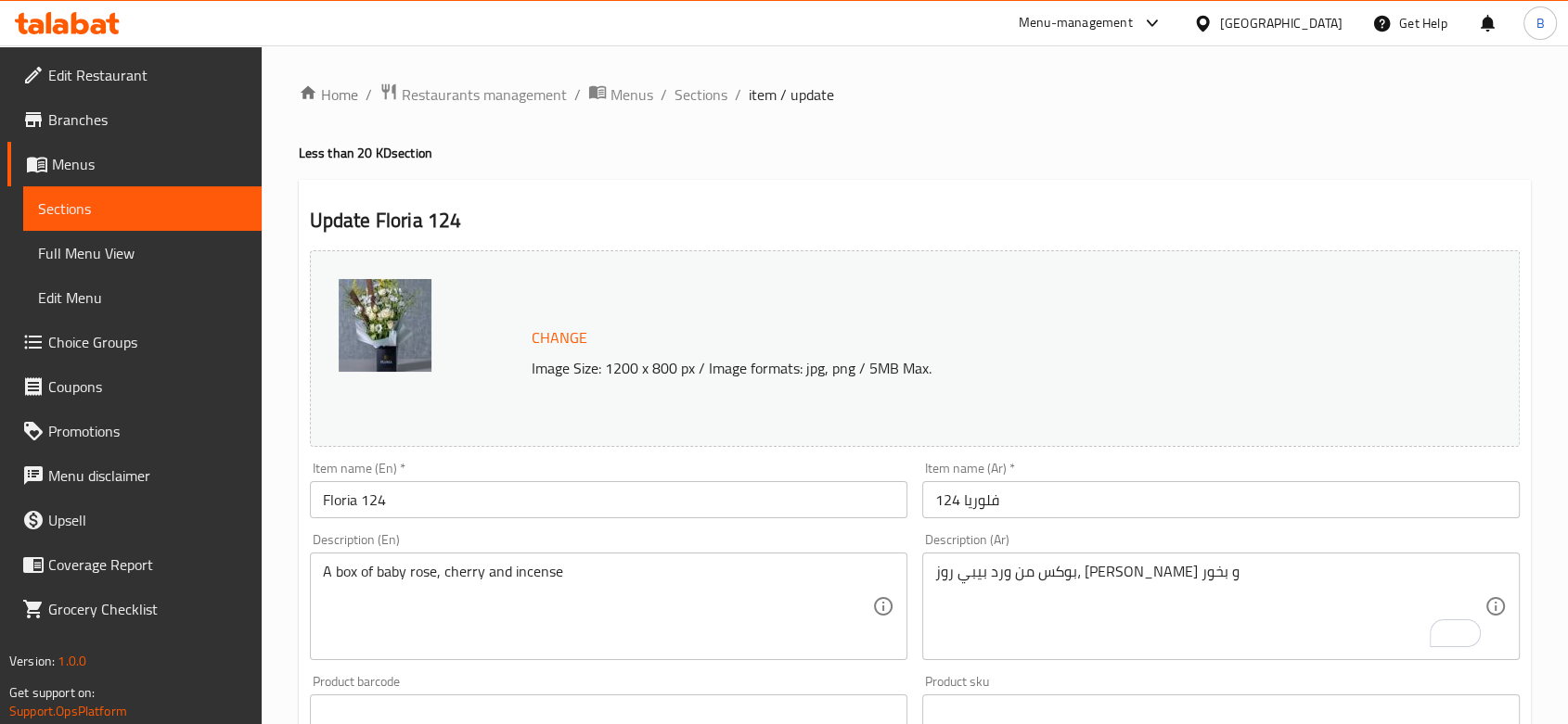
drag, startPoint x: 706, startPoint y: 102, endPoint x: 730, endPoint y: 141, distance: 45.8
click at [706, 102] on span "Sections" at bounding box center [701, 94] width 53 height 23
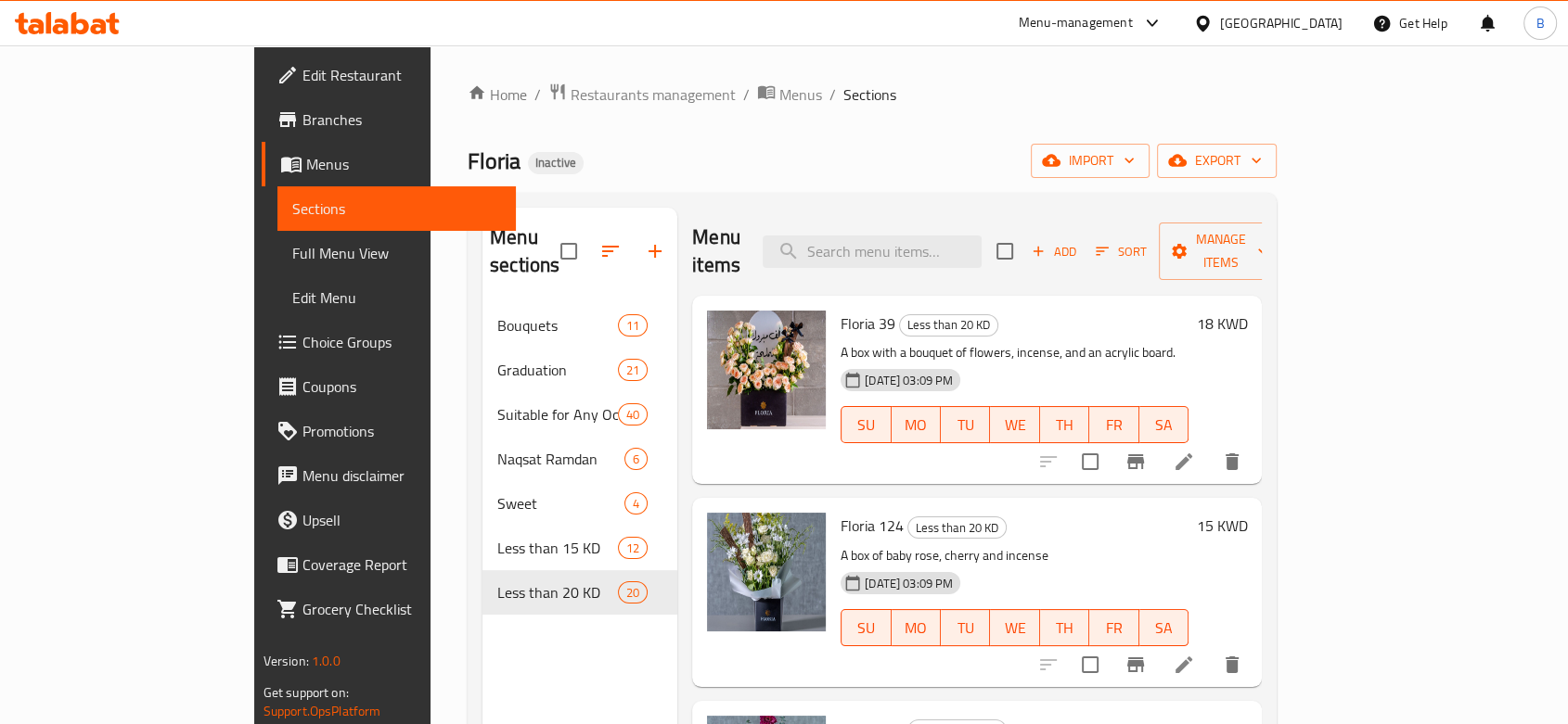
drag, startPoint x: 952, startPoint y: 239, endPoint x: 997, endPoint y: 210, distance: 53.5
click at [954, 239] on input "search" at bounding box center [871, 251] width 219 height 32
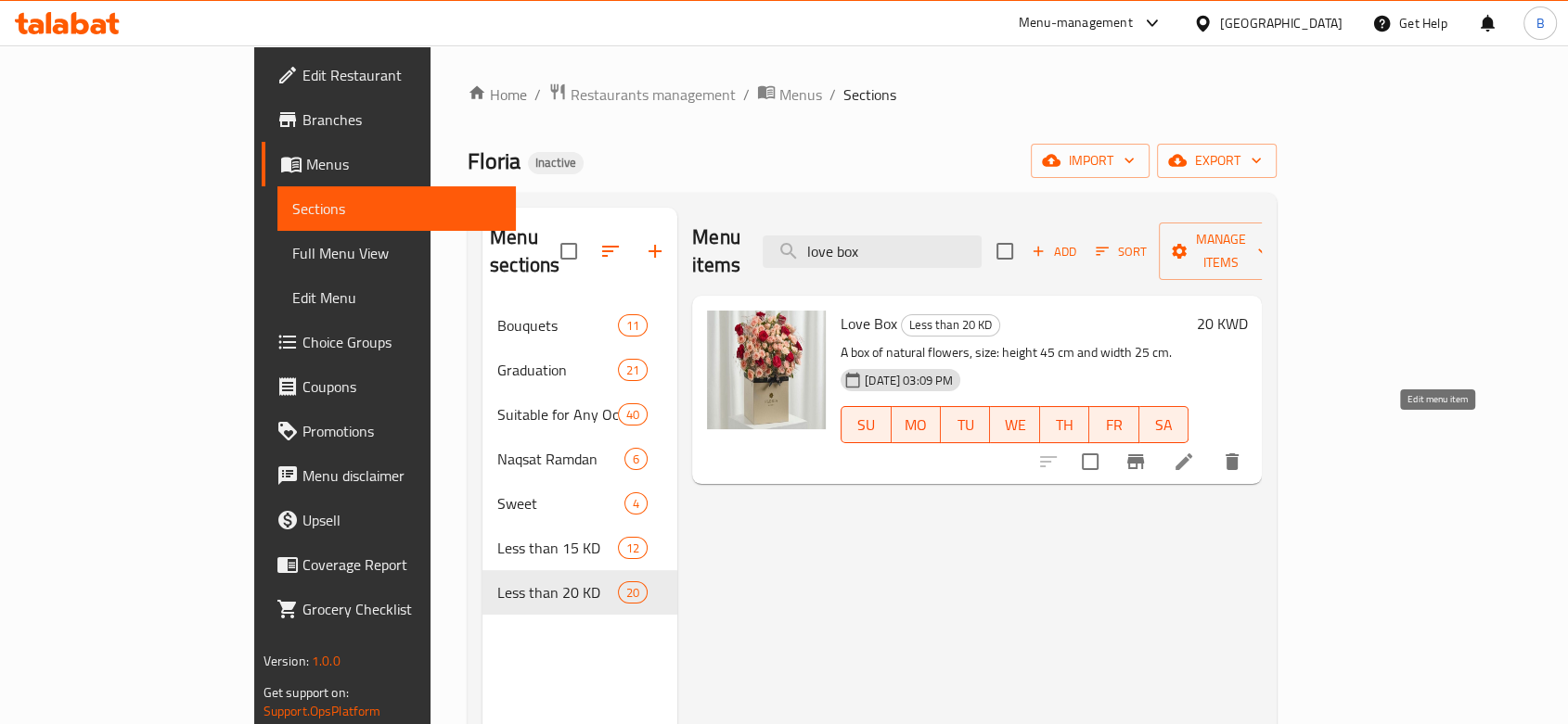
type input "love box"
click at [1195, 451] on icon at bounding box center [1183, 462] width 23 height 23
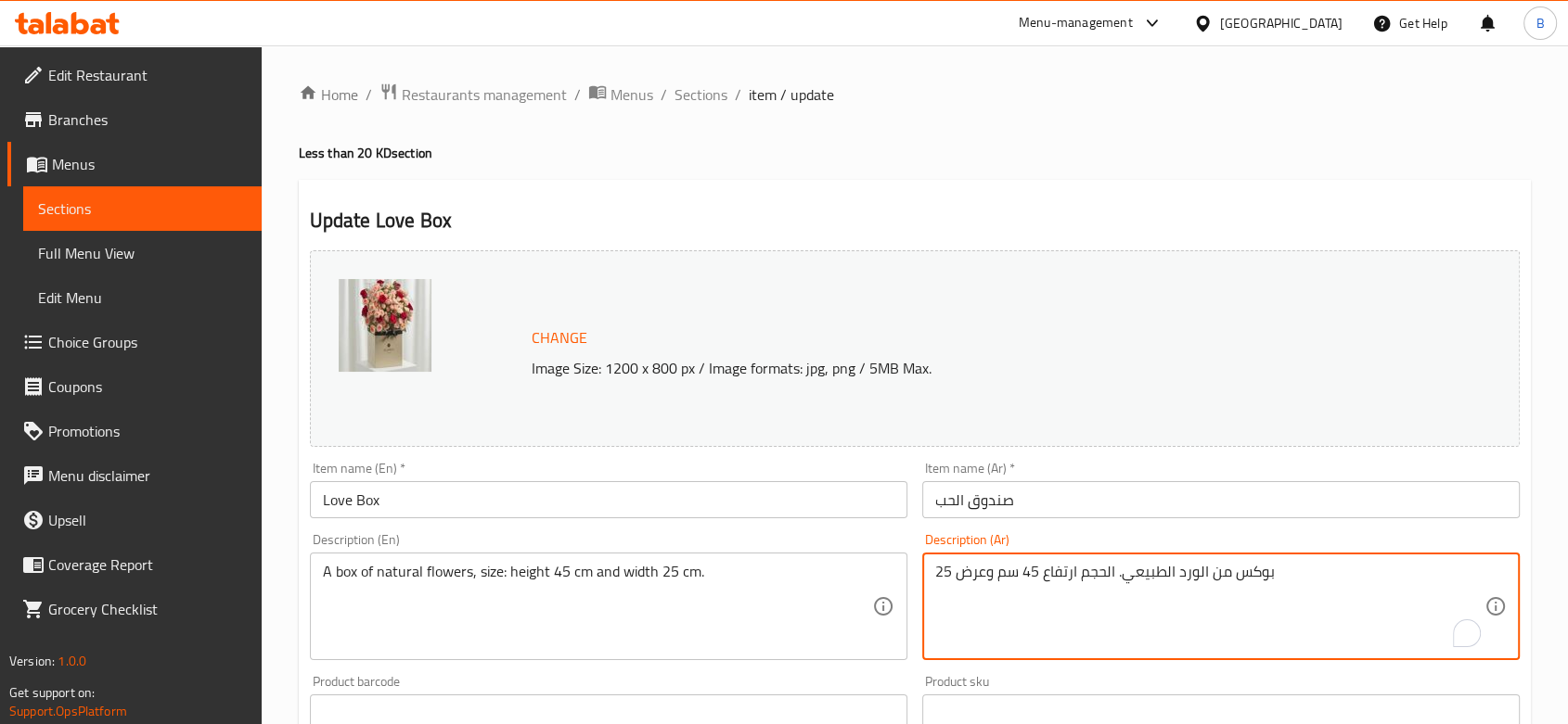
click at [1012, 581] on textarea "بوكس من الورد الطبيعي. الحجم ارتفاع 45 سم وعرض 25" at bounding box center [1210, 607] width 549 height 88
click at [1324, 570] on textarea "بوكس من الورد الطبيعي. الحجم ارتفاع 45 سم وعرض 25" at bounding box center [1210, 607] width 549 height 88
paste textarea "سم"
click at [1099, 575] on textarea "بوكس من الورد الطبيعي. الحجم ارتفاع 45 سم وعرض 25سم" at bounding box center [1210, 607] width 549 height 88
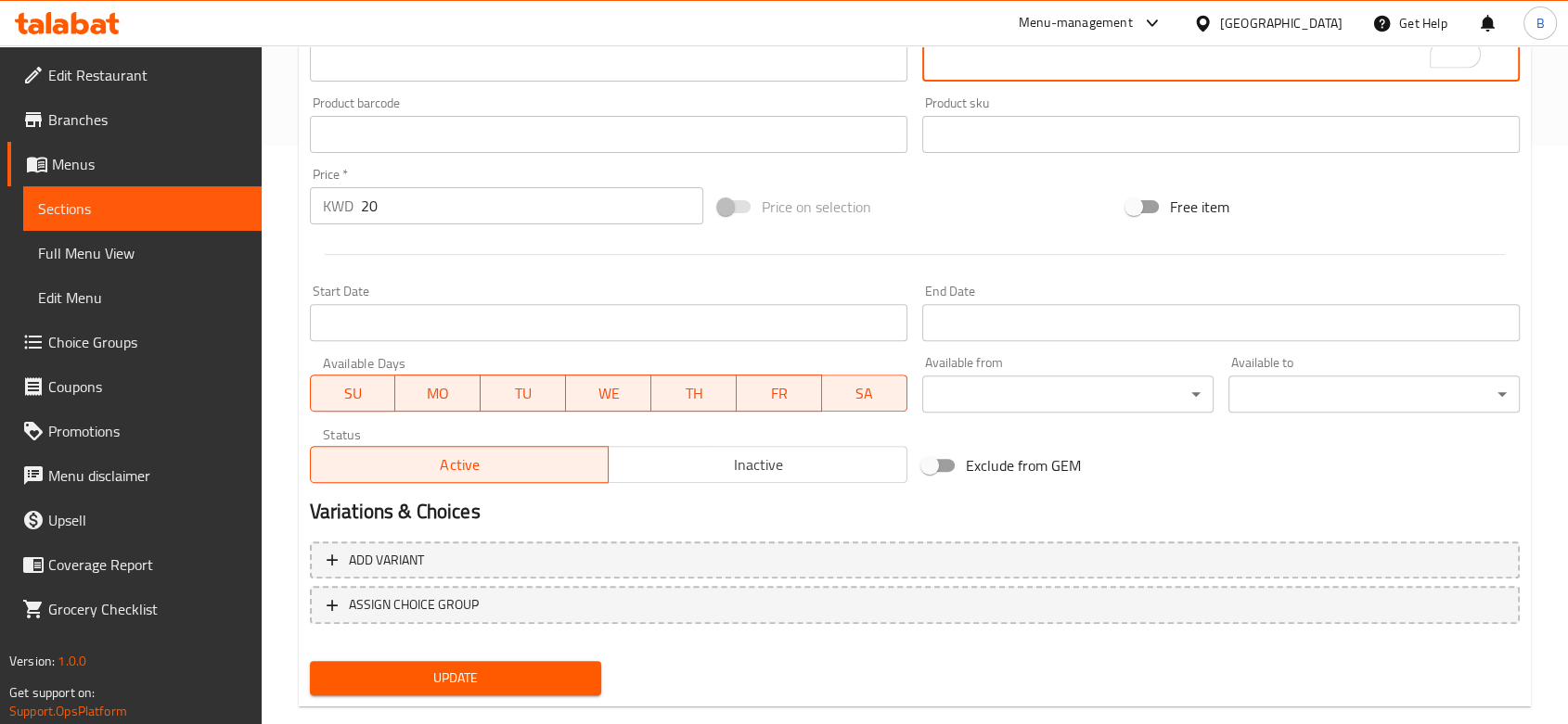
scroll to position [612, 0]
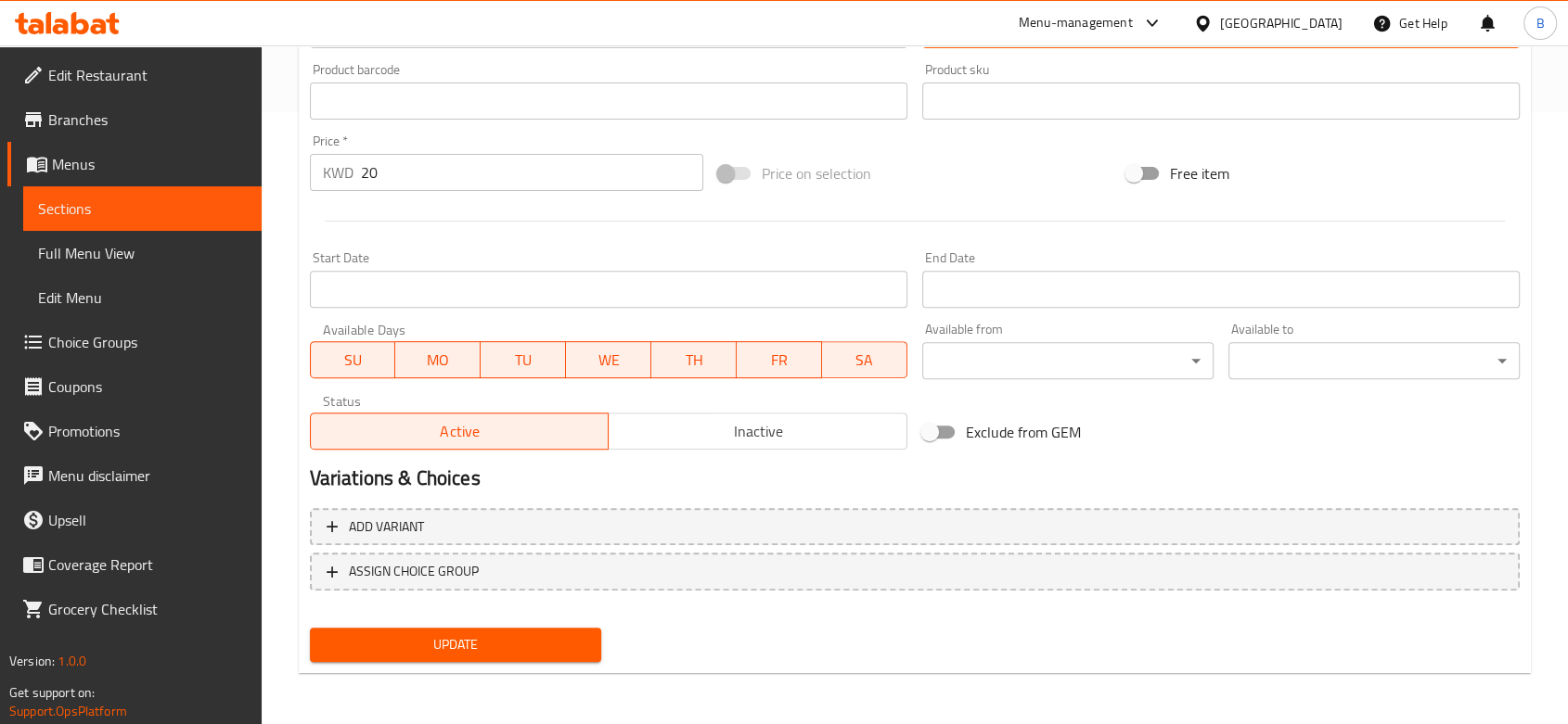
type textarea "بوكس من الورد الطبيعي. الحجم: ارتفاع 45 سم وعرض 25سم"
click at [588, 652] on button "Update" at bounding box center [455, 645] width 291 height 34
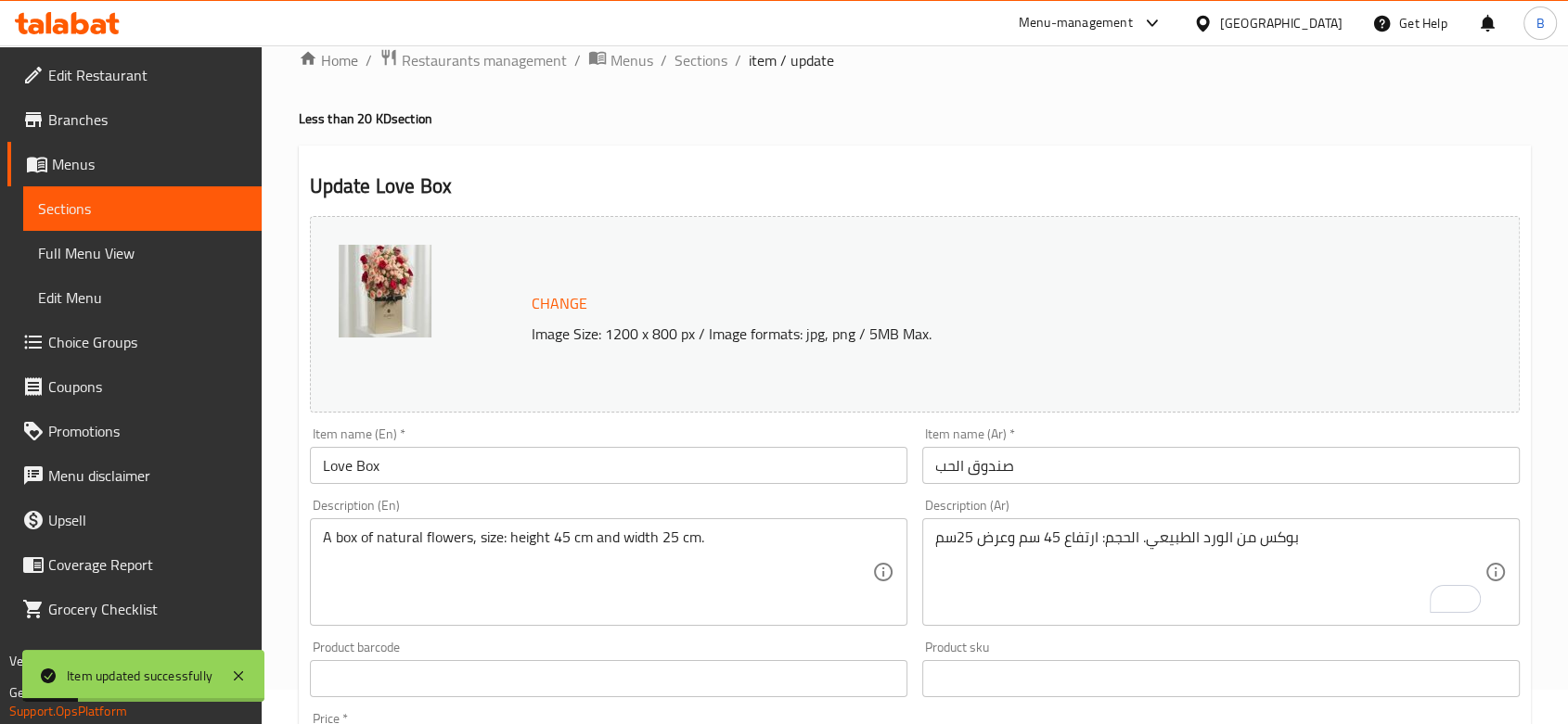
scroll to position [0, 0]
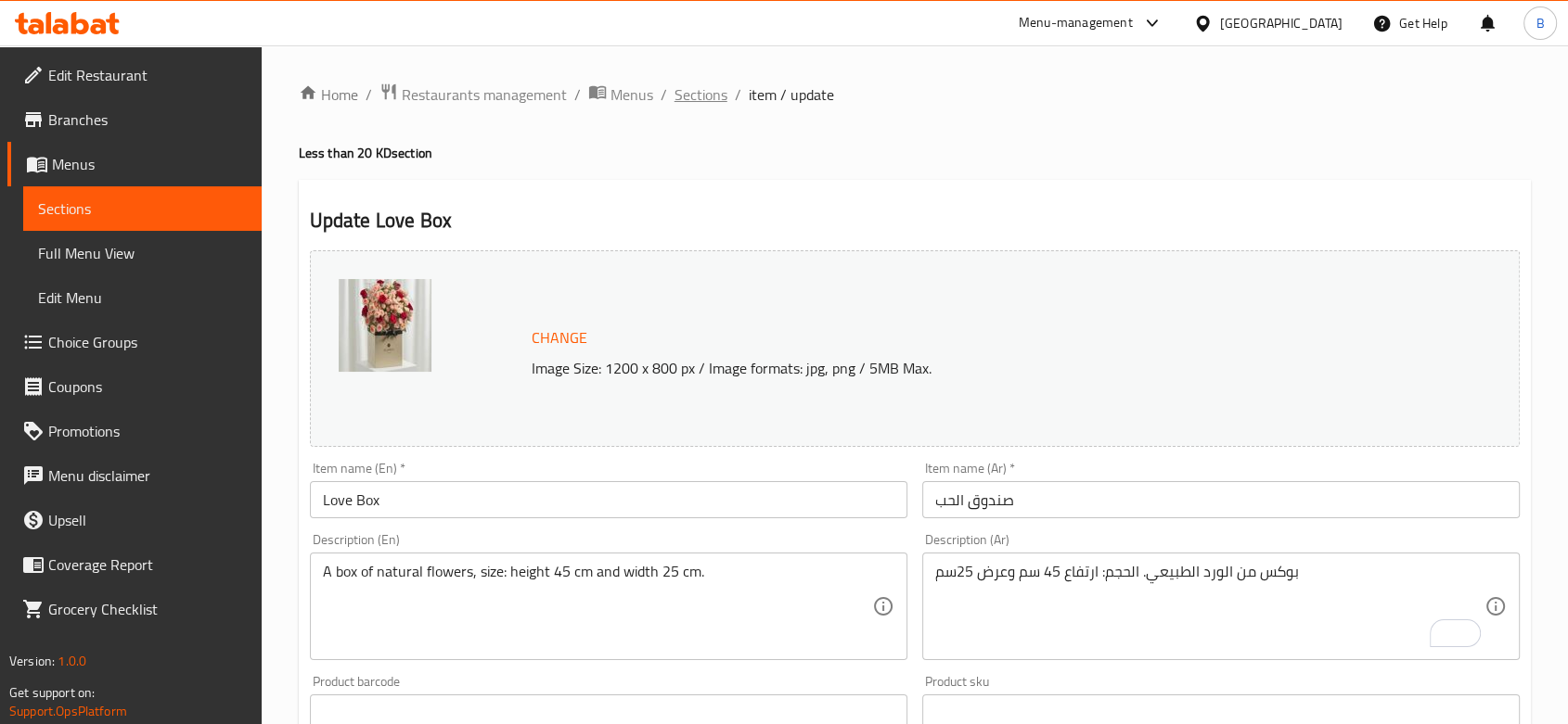
click at [707, 92] on span "Sections" at bounding box center [701, 94] width 53 height 23
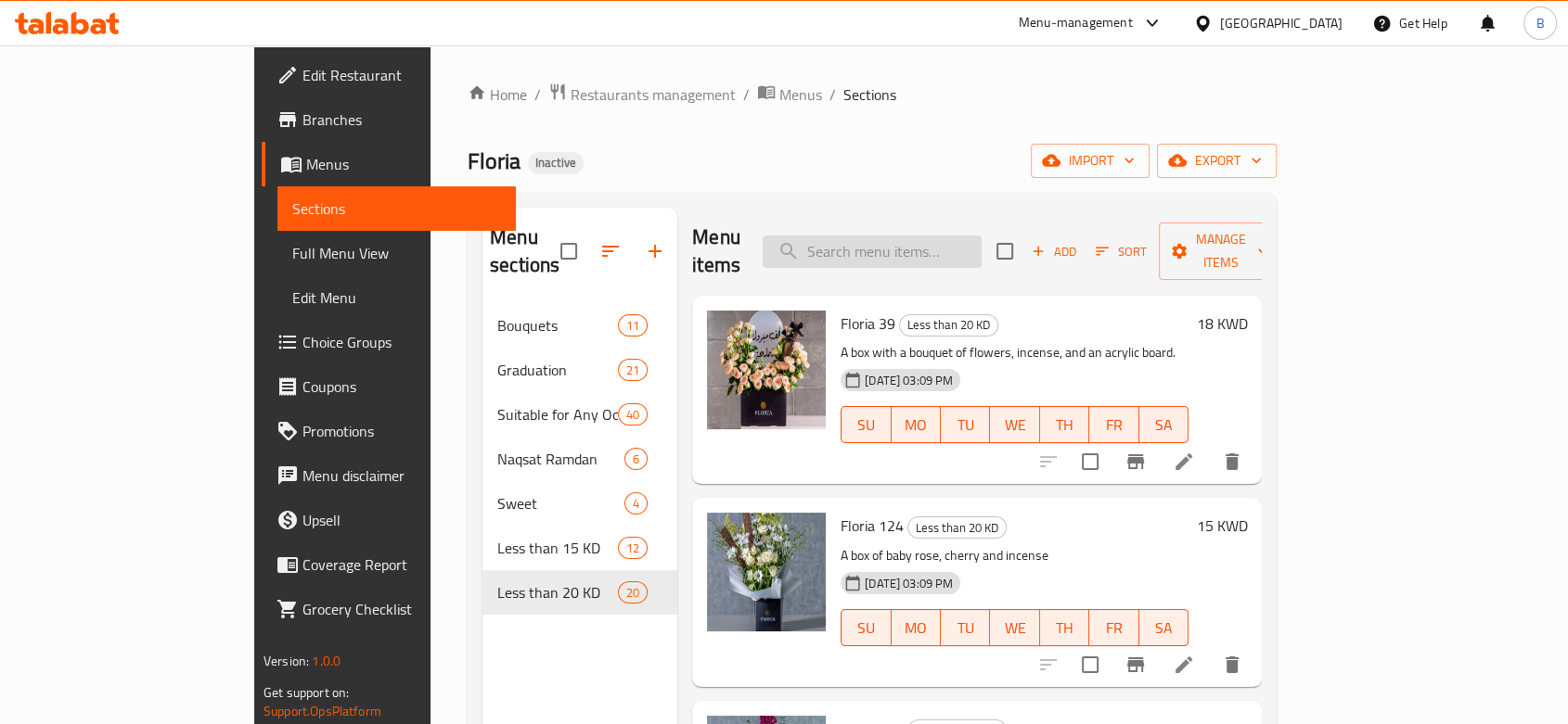
click at [950, 235] on input "search" at bounding box center [871, 251] width 219 height 32
click at [935, 235] on input "[PERSON_NAME]" at bounding box center [871, 251] width 219 height 32
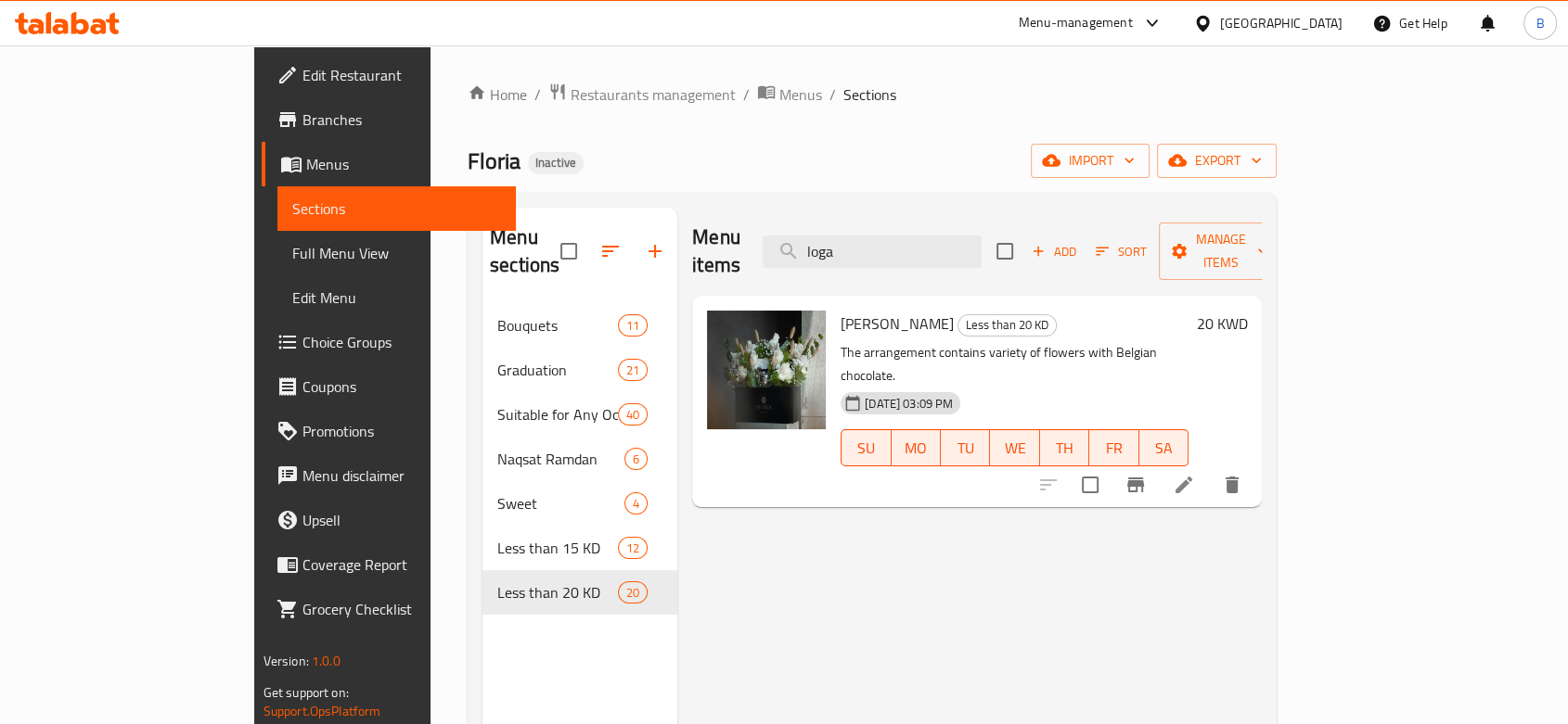
type input "loga"
click at [1210, 468] on li at bounding box center [1183, 485] width 52 height 33
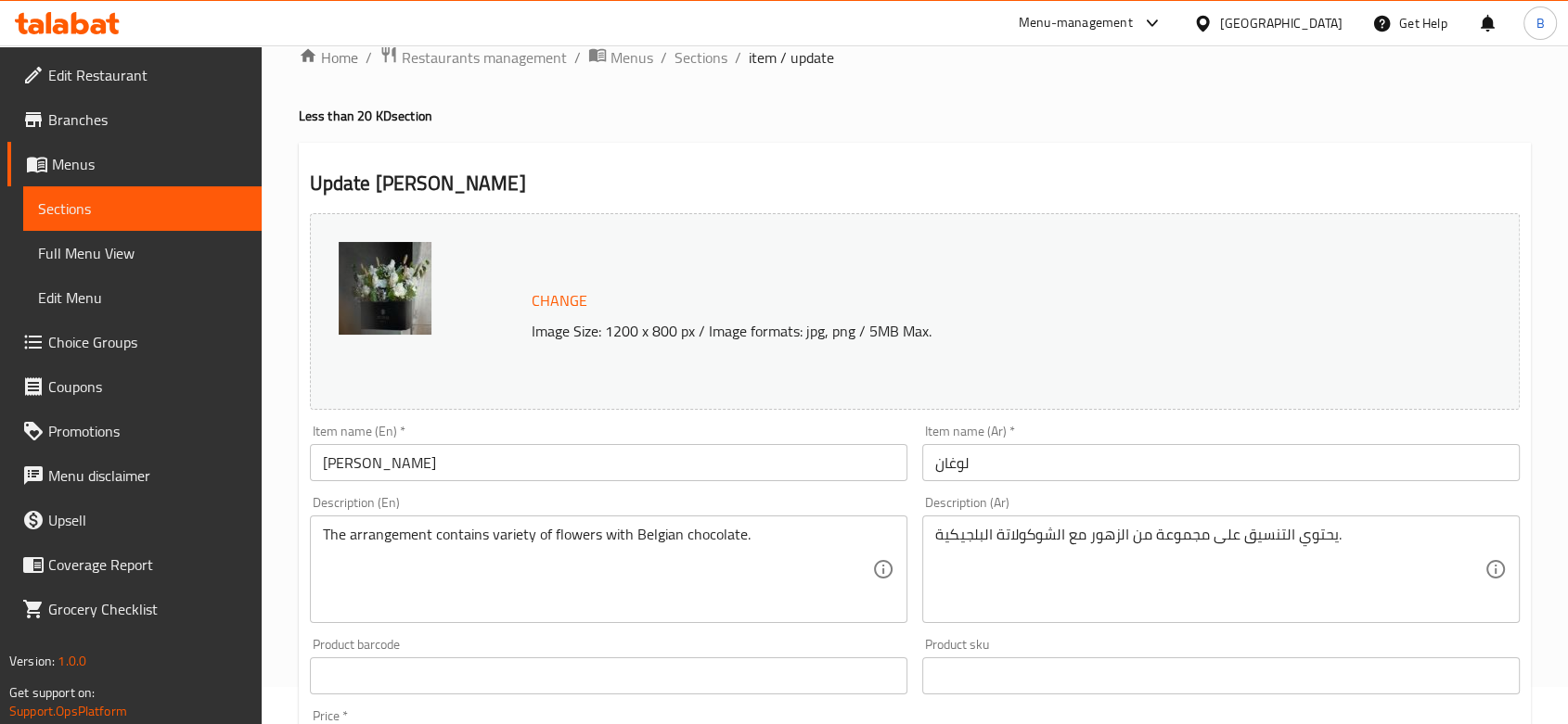
scroll to position [103, 0]
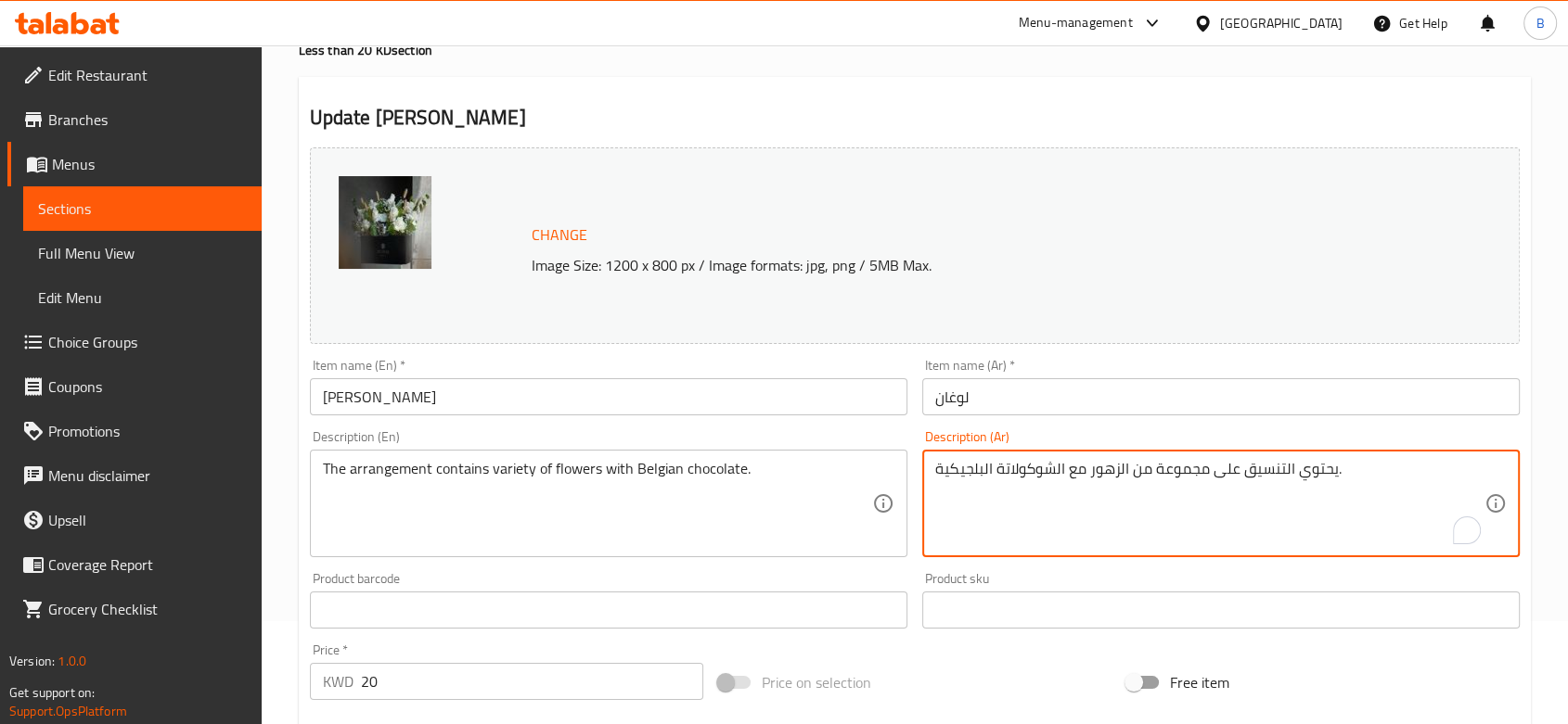
paste textarea "نوعةم"
click at [1132, 471] on textarea "يحتوي التنسيق على مجموعة من الزهور متنوعة مع الشوكولاتة البلجيكية." at bounding box center [1210, 504] width 549 height 88
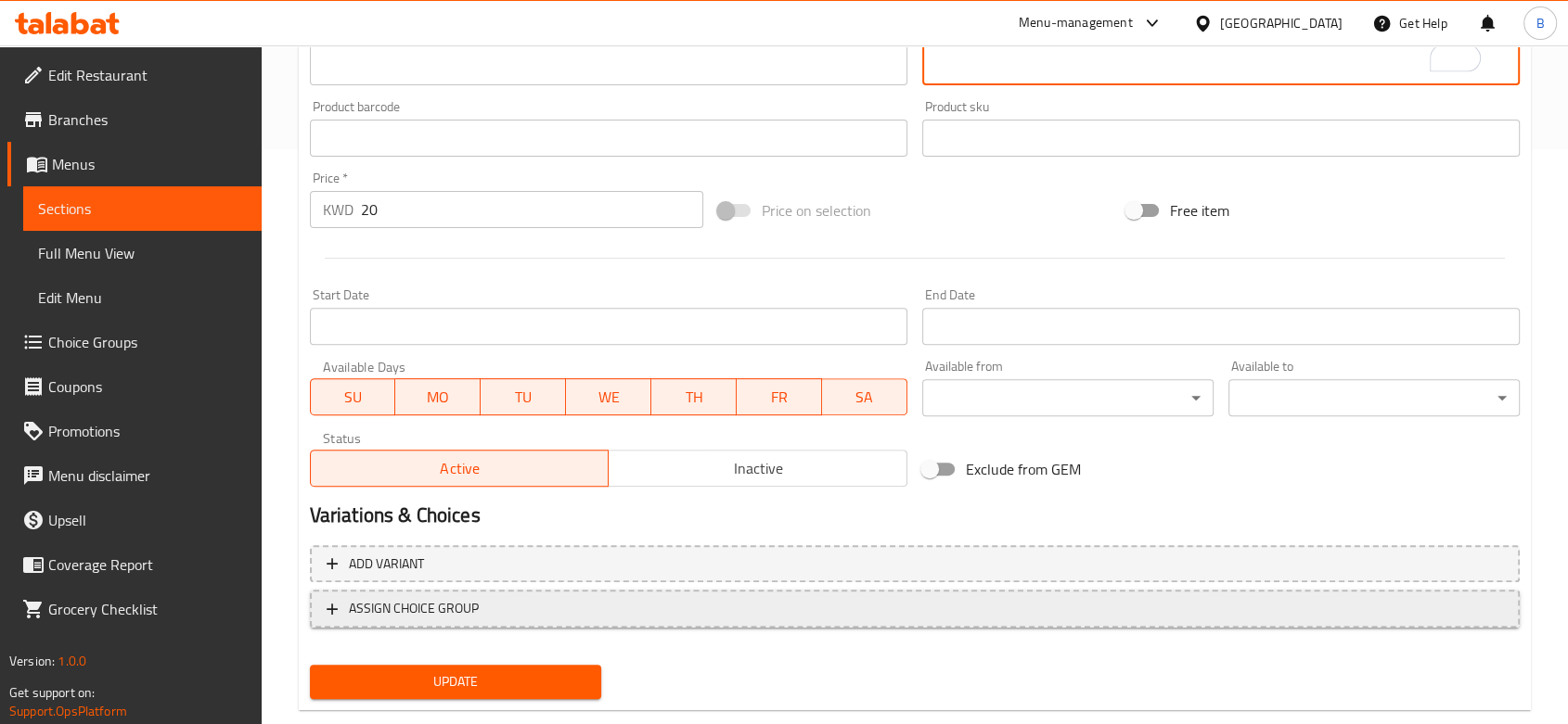
scroll to position [612, 0]
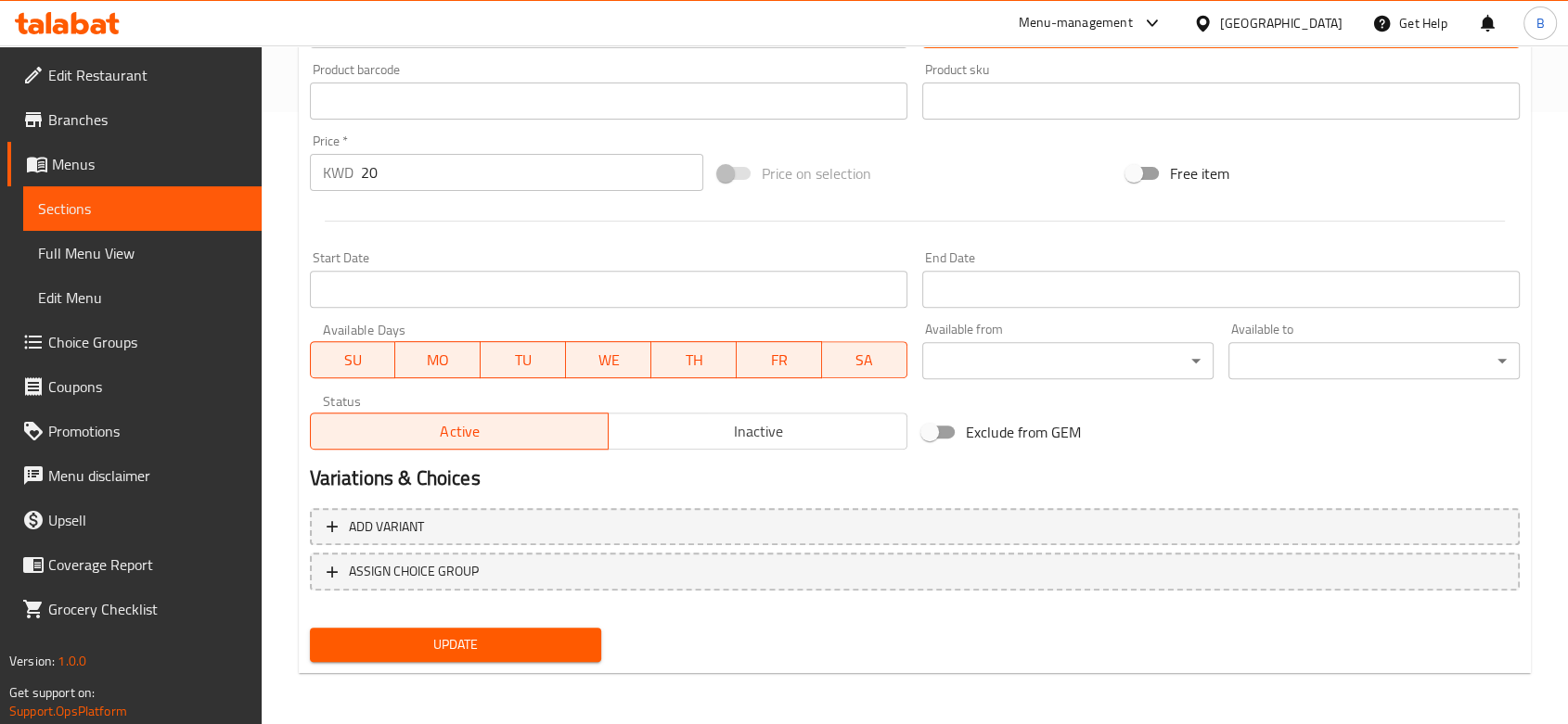
type textarea "يحتوي التنسيق على مجموعة من الزهور المتنوعة مع الشوكولاتة البلجيكية."
click at [539, 646] on span "Update" at bounding box center [455, 646] width 262 height 24
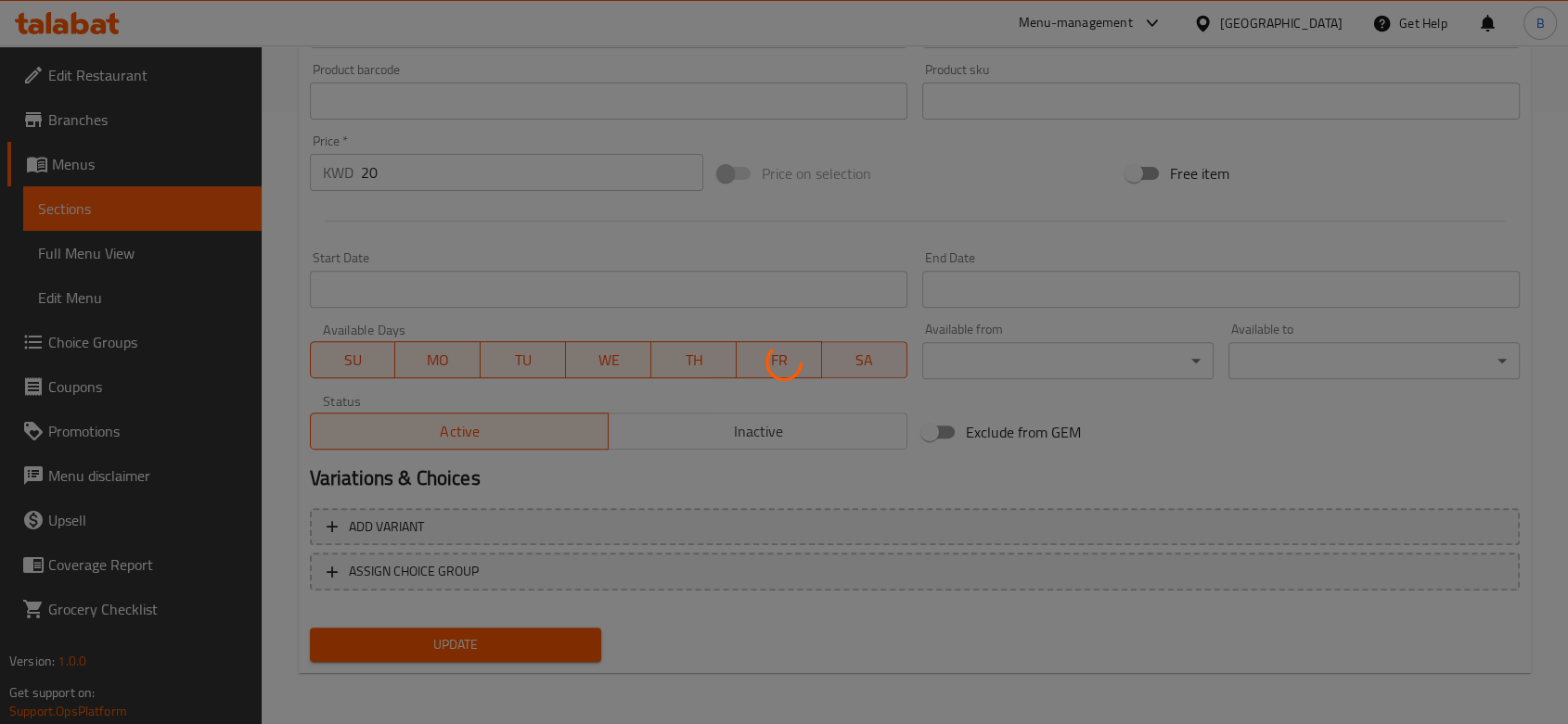
scroll to position [0, 0]
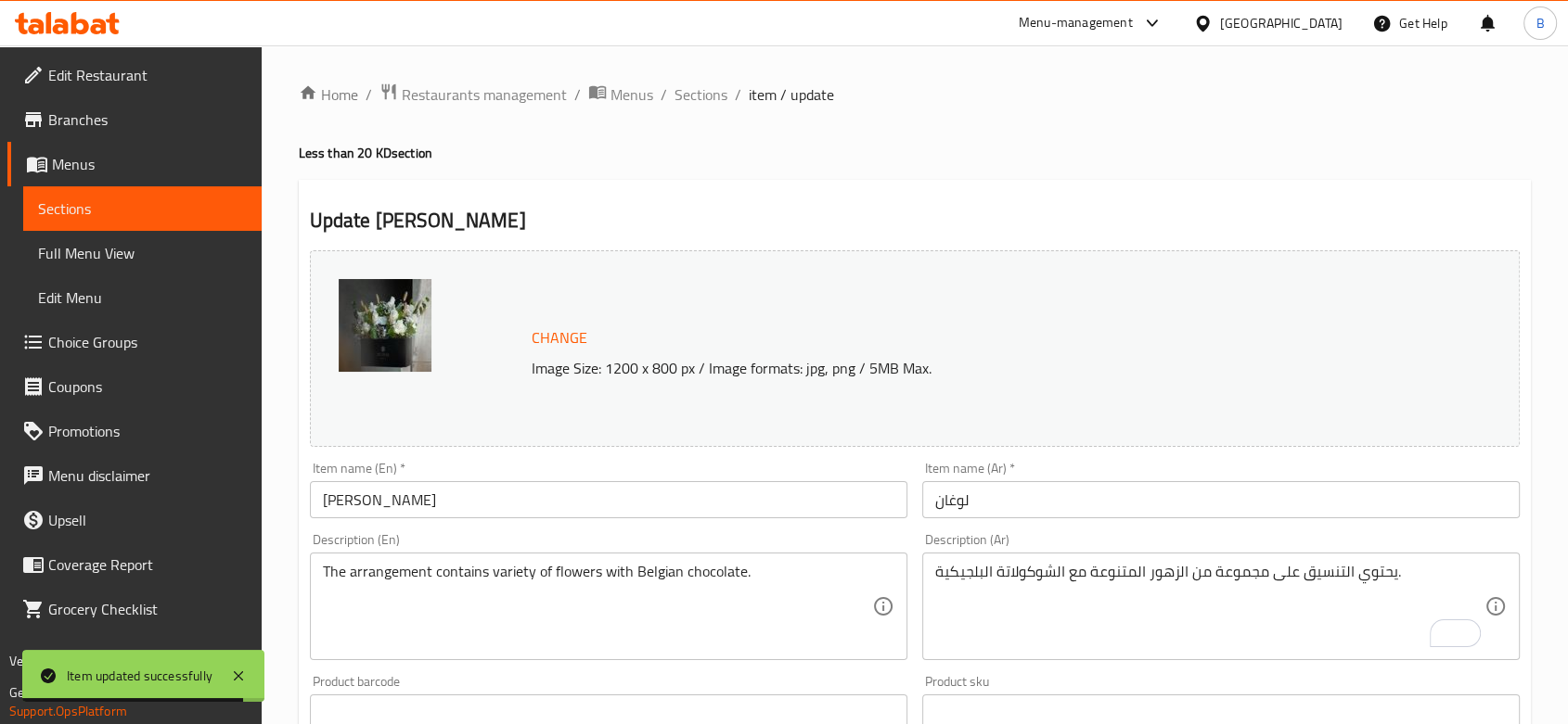
click at [67, 256] on span "Full Menu View" at bounding box center [142, 253] width 209 height 23
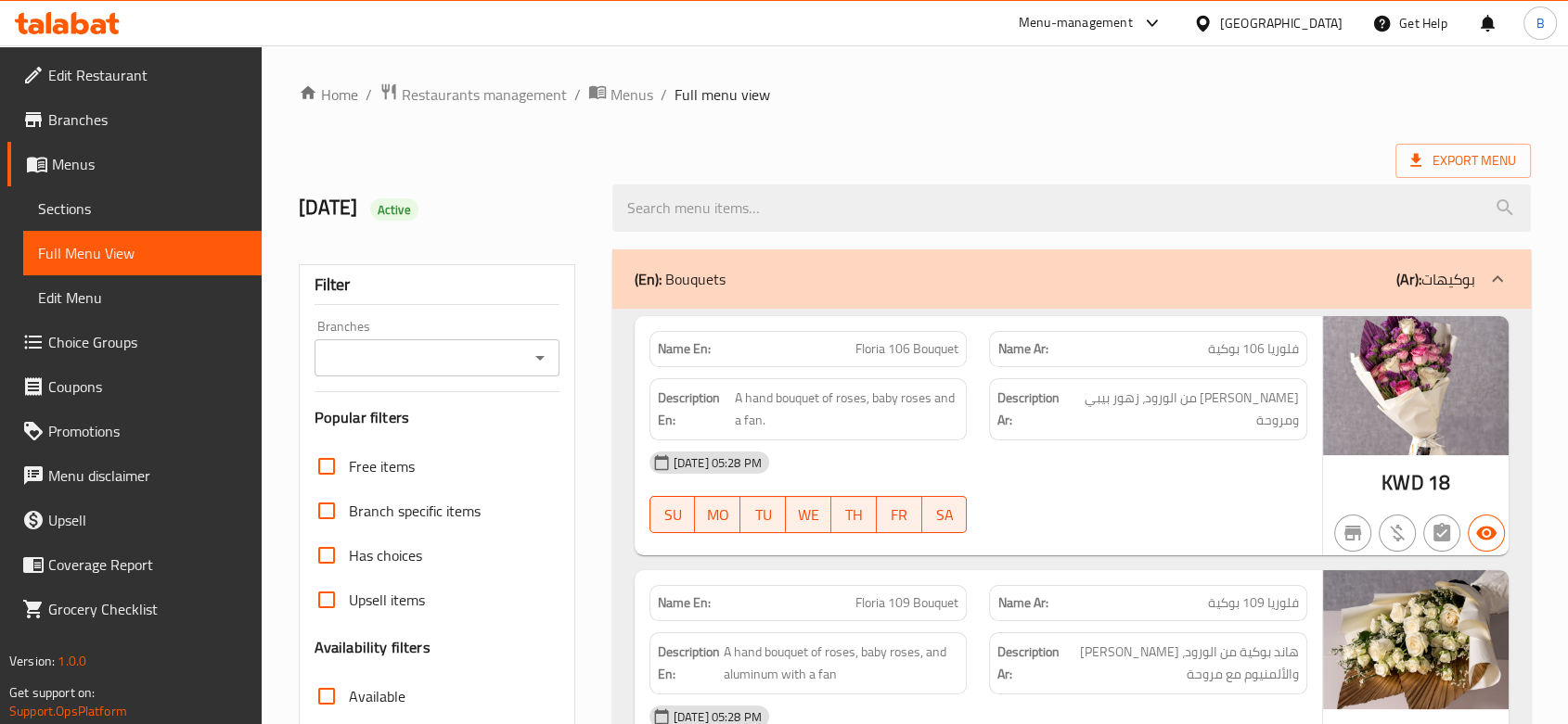
click at [546, 363] on icon "Open" at bounding box center [540, 358] width 23 height 23
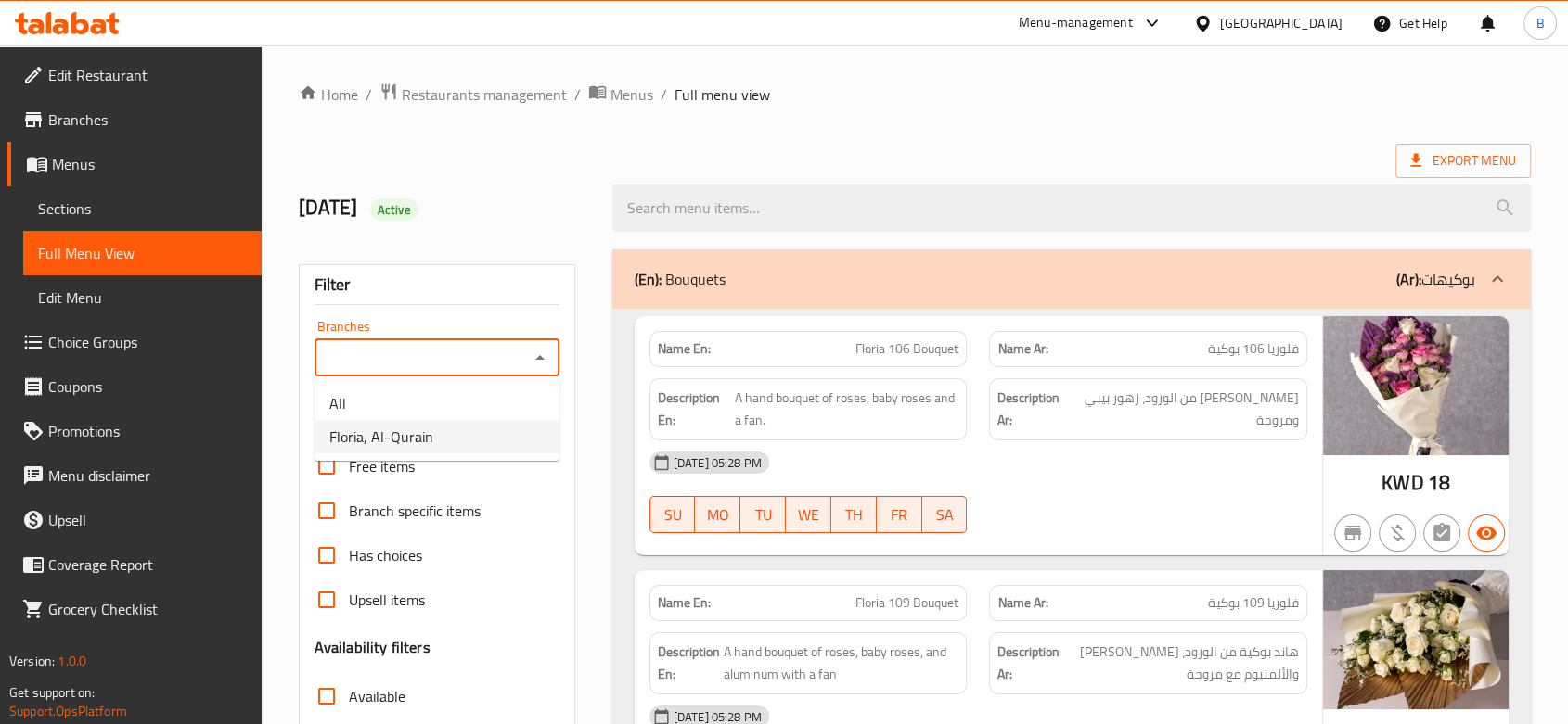
click at [494, 443] on li "Floria, Al-Qurain" at bounding box center [438, 437] width 245 height 33
type input "Floria, Al-Qurain"
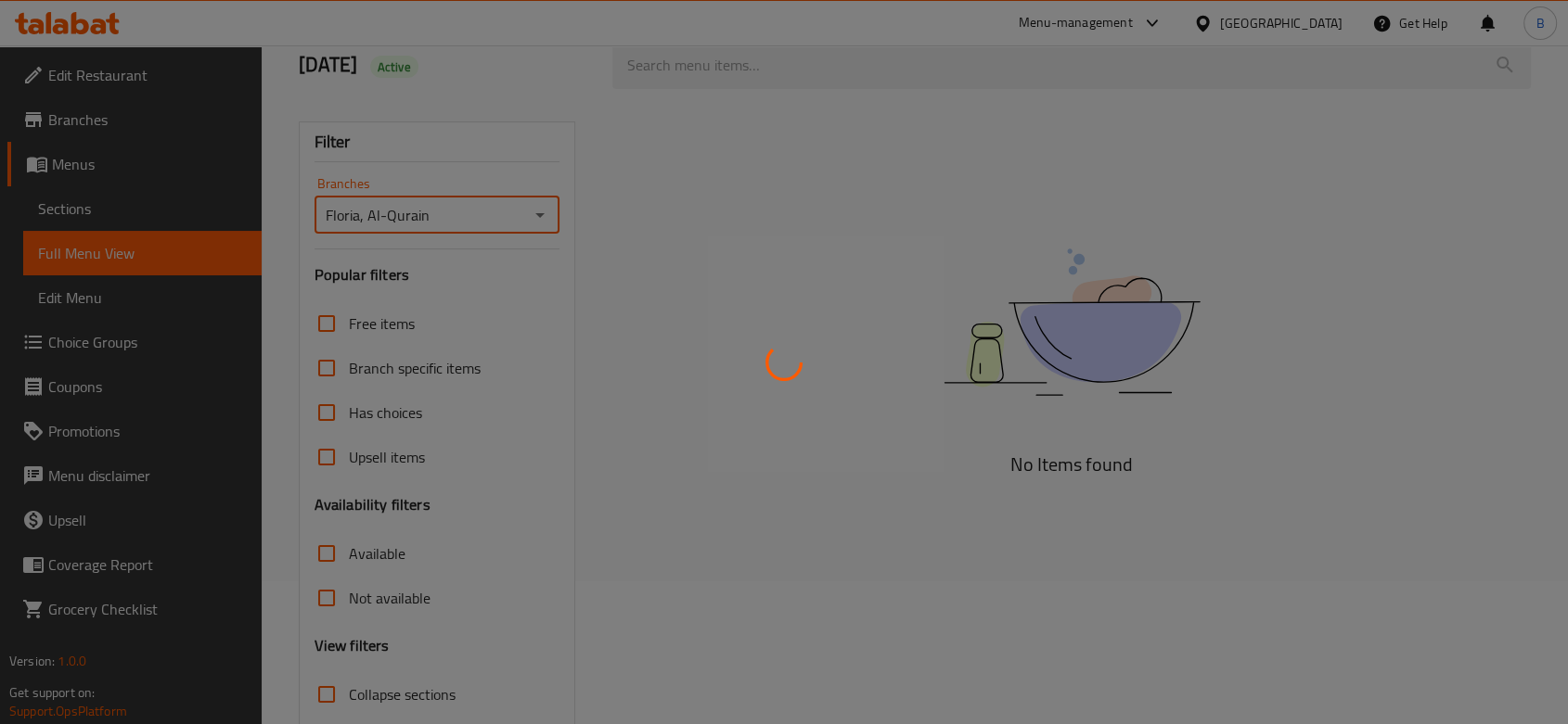
scroll to position [262, 0]
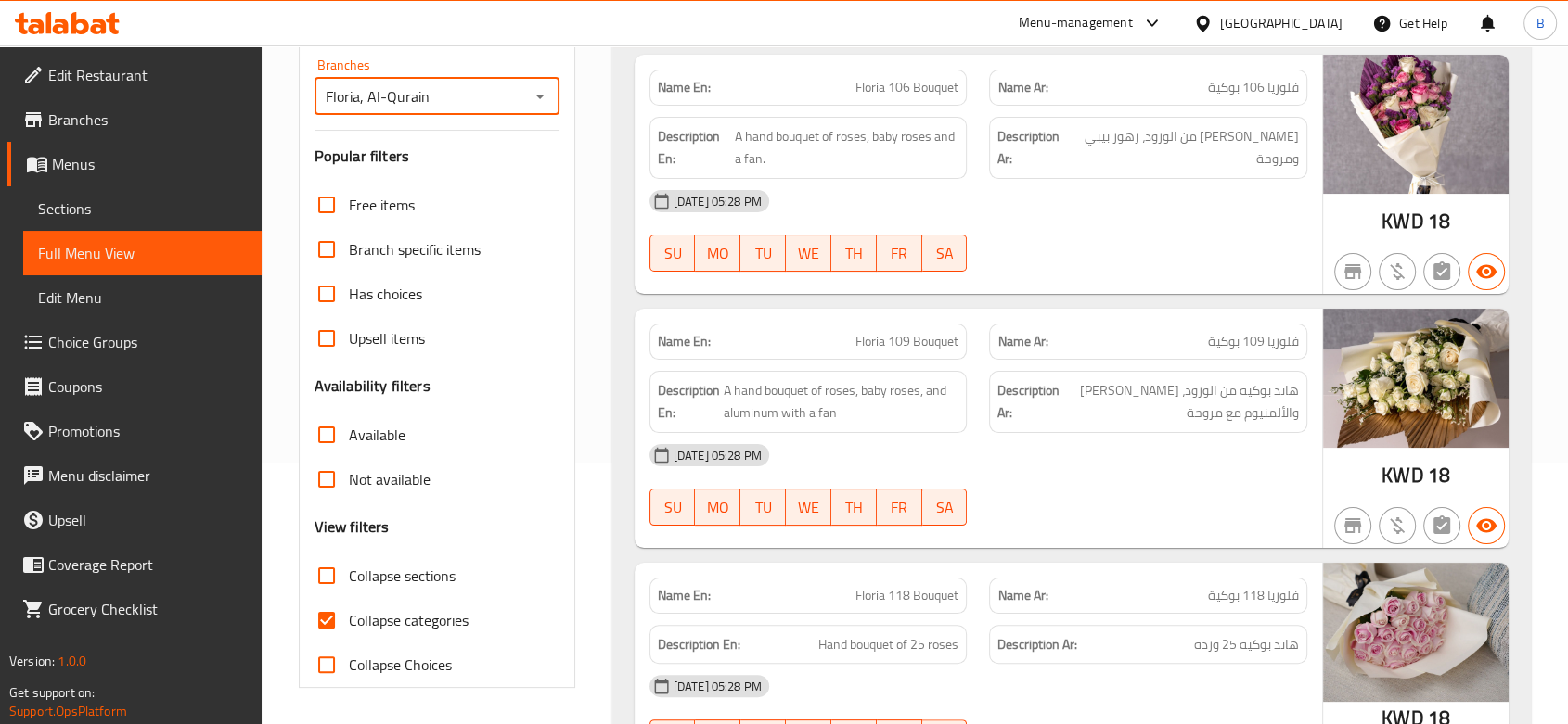
click at [320, 621] on input "Collapse categories" at bounding box center [326, 620] width 44 height 44
checkbox input "false"
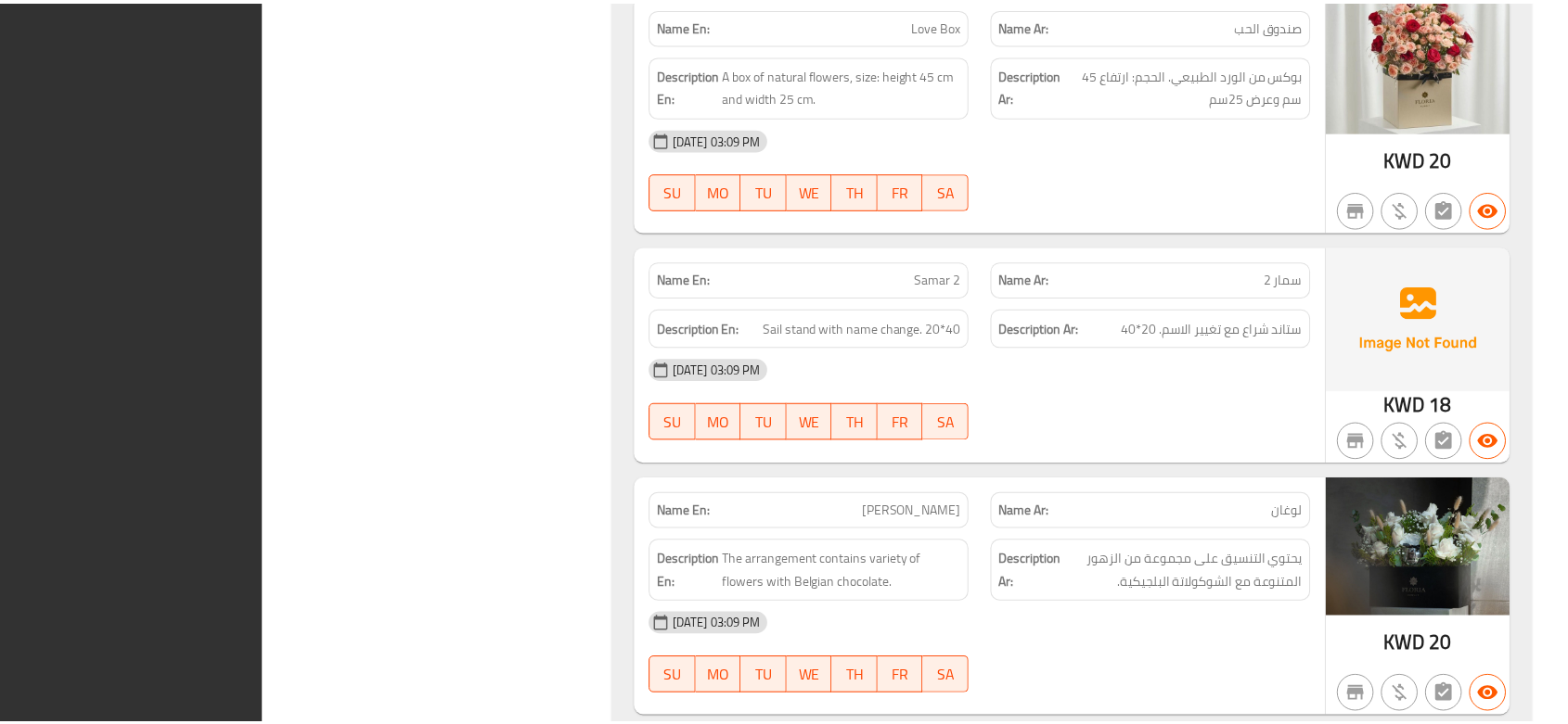
scroll to position [29771, 0]
